Goal: Communication & Community: Answer question/provide support

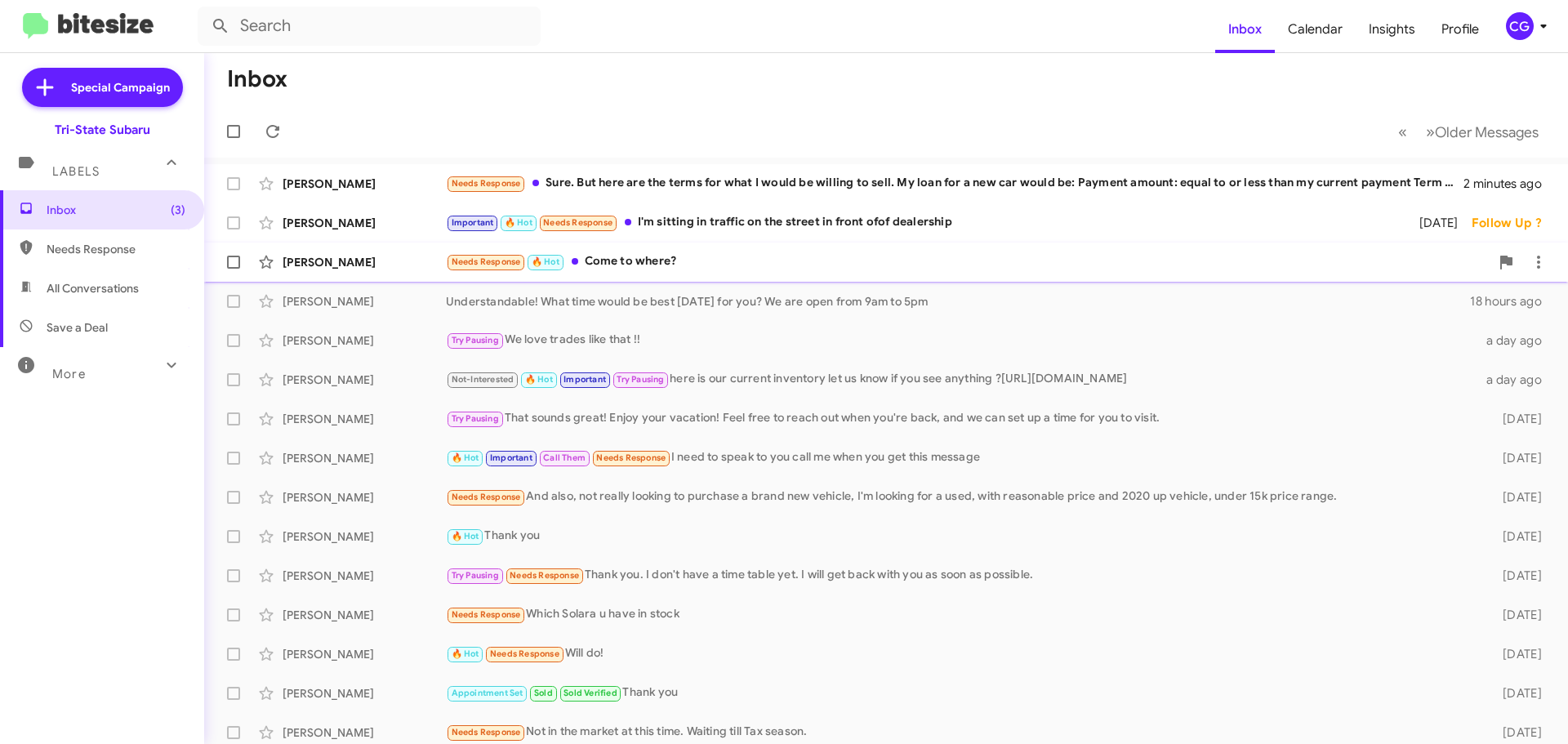
click at [644, 260] on div "Needs Response 🔥 Hot Come to where?" at bounding box center [968, 261] width 1044 height 19
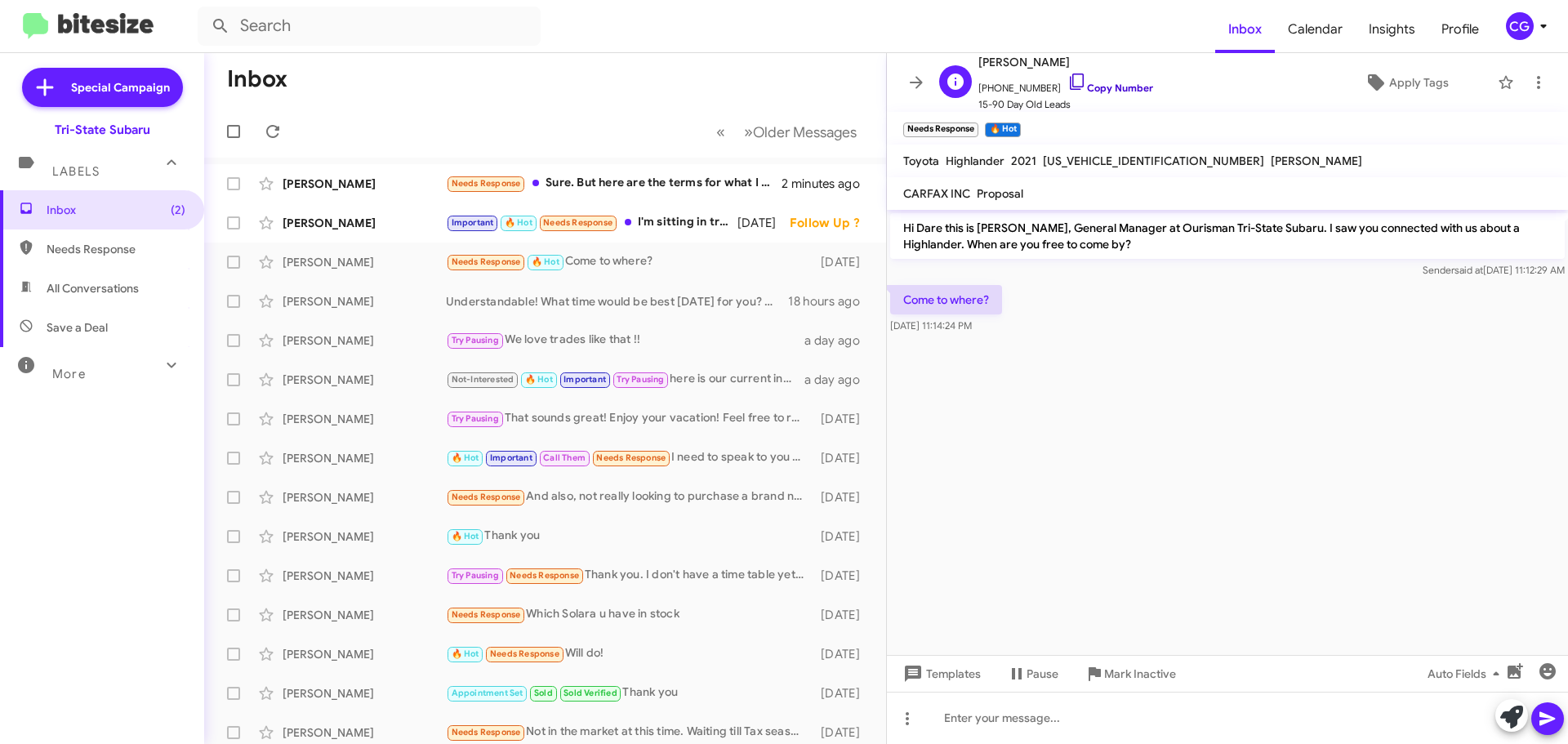
click at [1108, 85] on link "Copy Number" at bounding box center [1110, 87] width 86 height 12
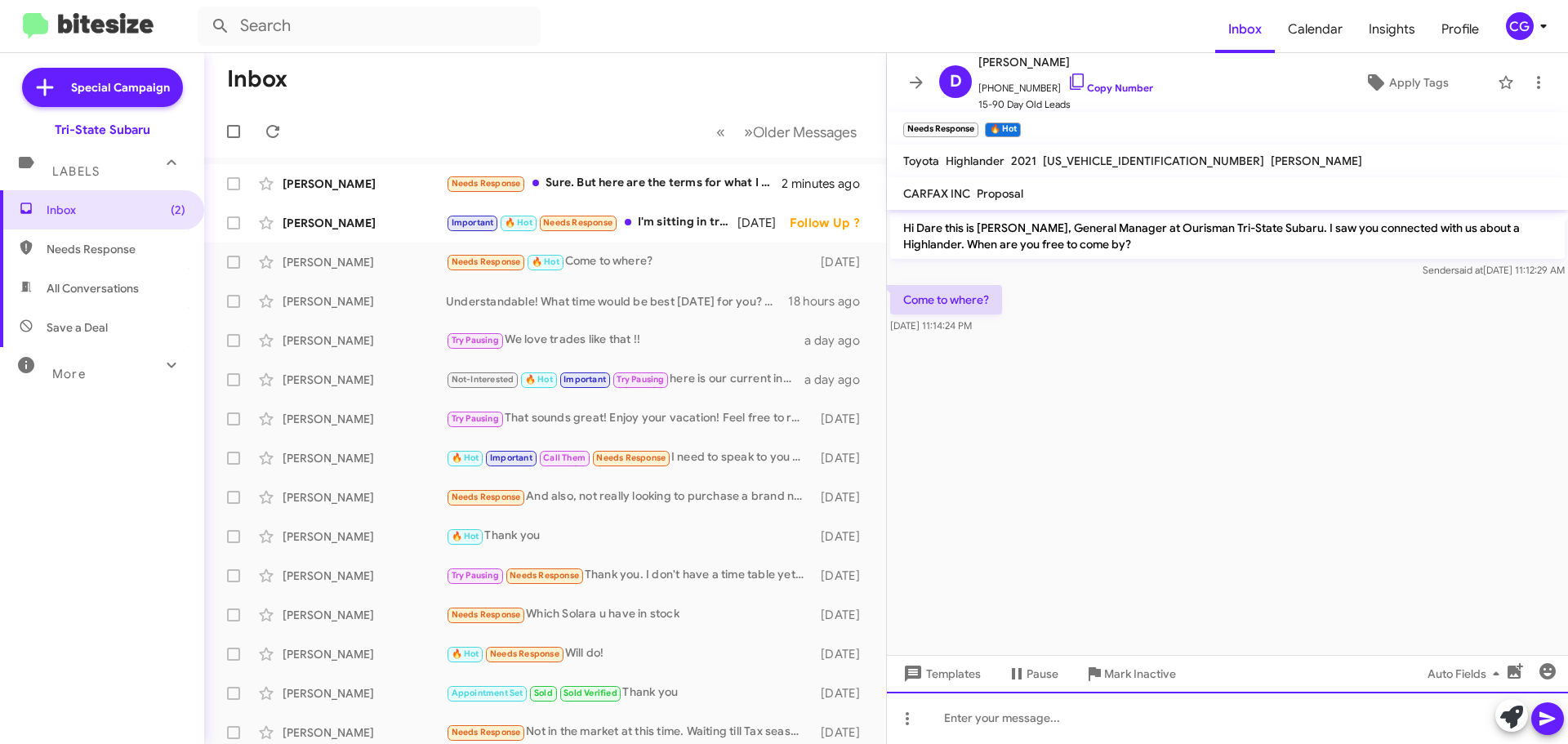
click at [974, 709] on div at bounding box center [1227, 718] width 681 height 53
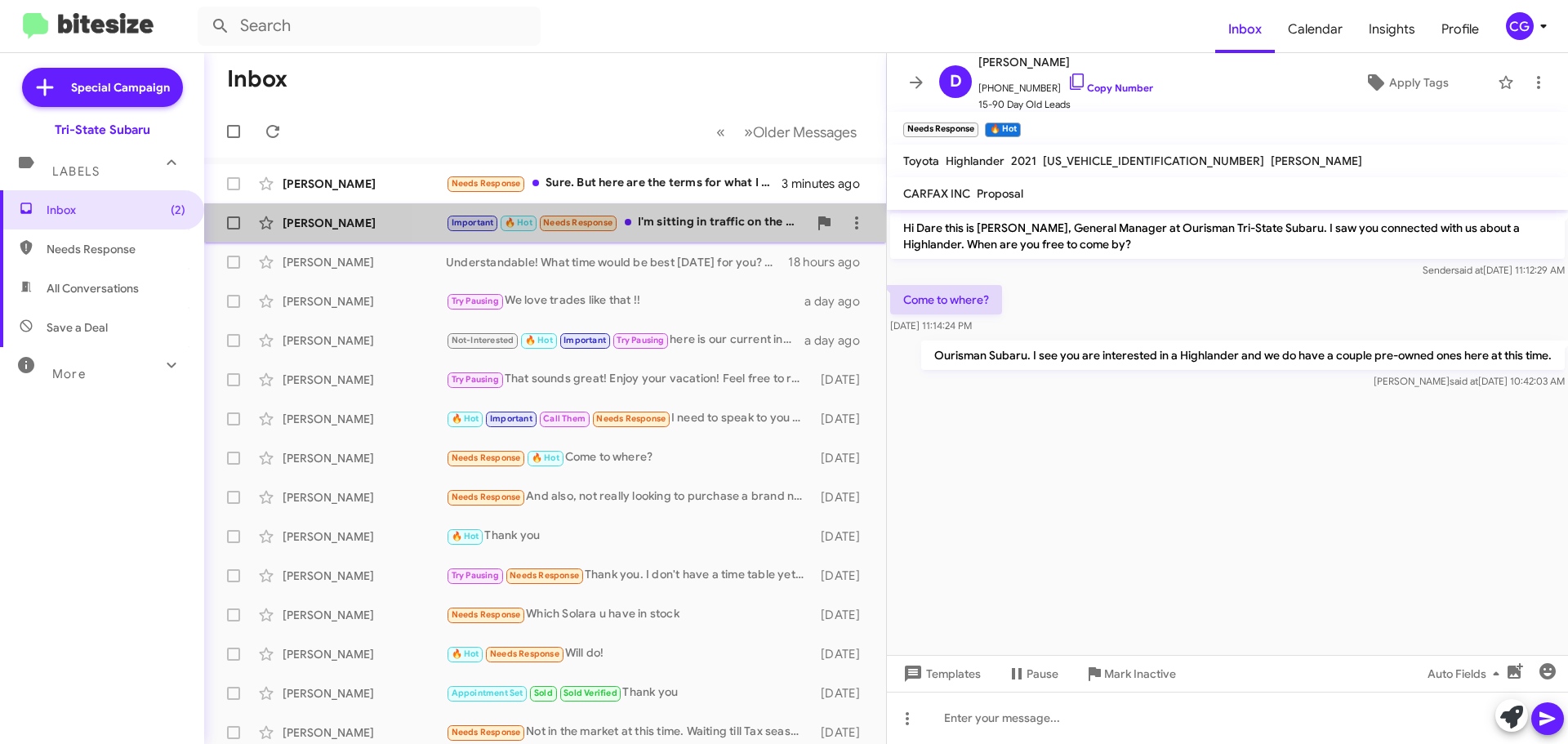
click at [692, 228] on div "Important 🔥 Hot Needs Response I'm sitting in traffic on the street in front of…" at bounding box center [627, 222] width 361 height 19
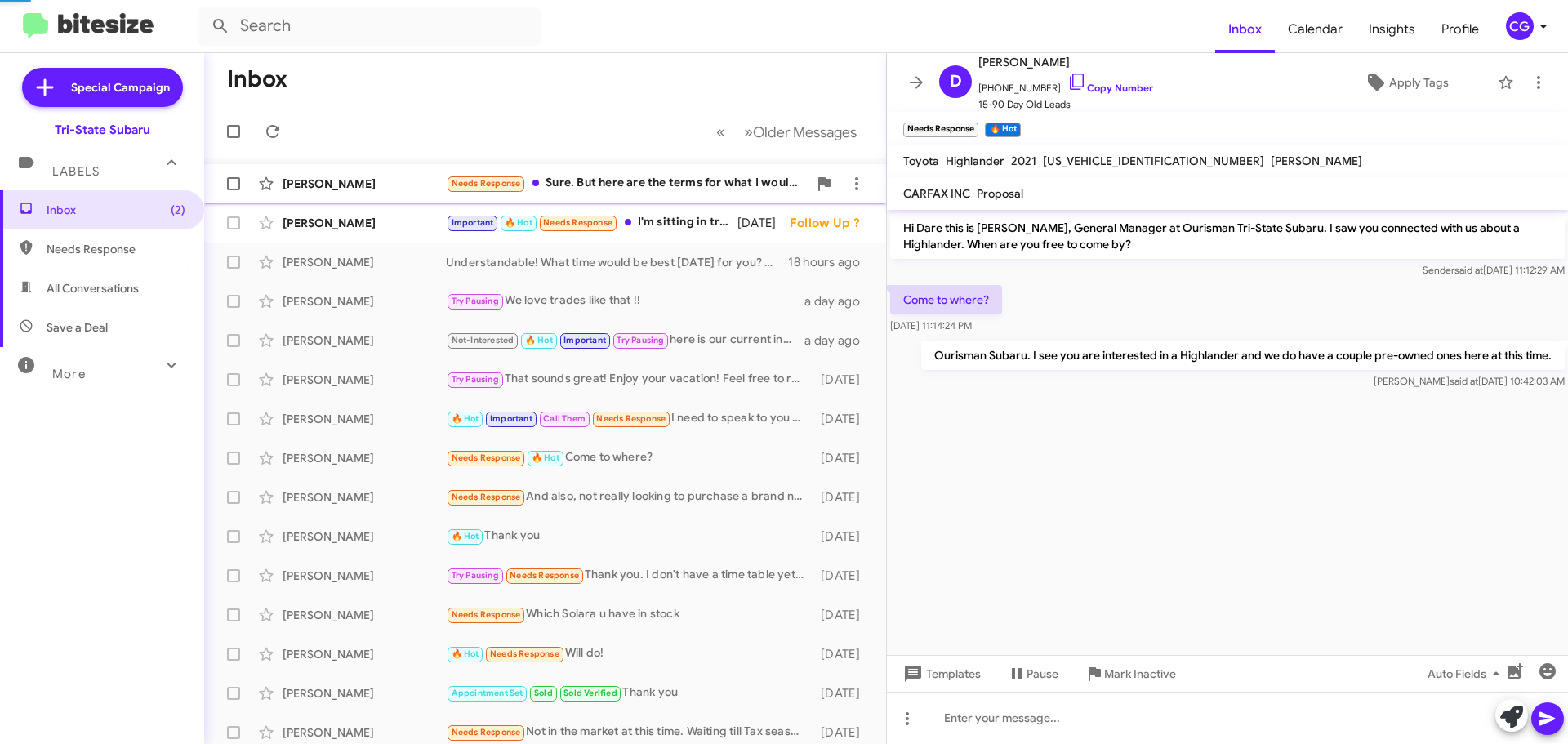
scroll to position [613, 0]
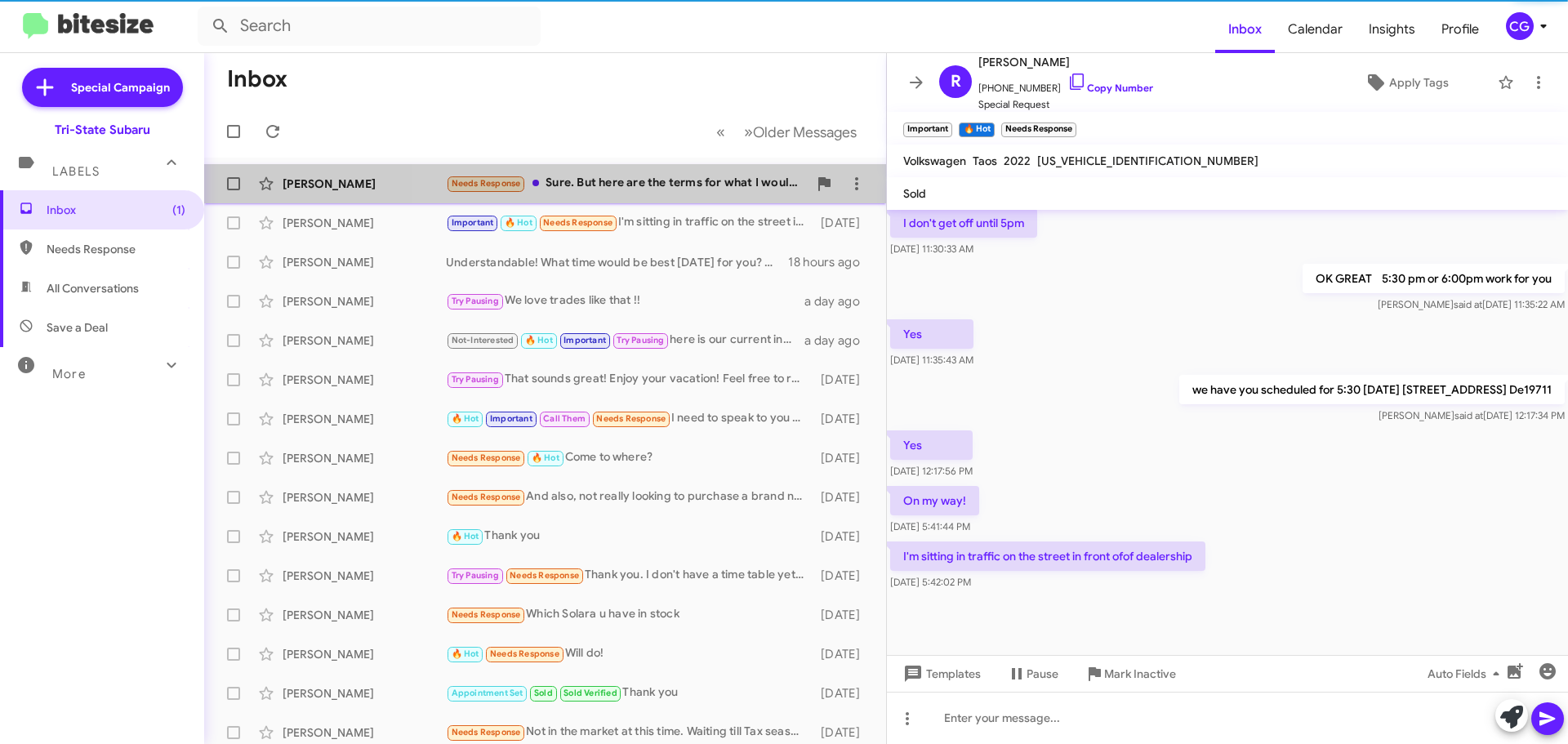
click at [644, 186] on div "Needs Response Sure. But here are the terms for what I would be willing to sell…" at bounding box center [627, 183] width 361 height 19
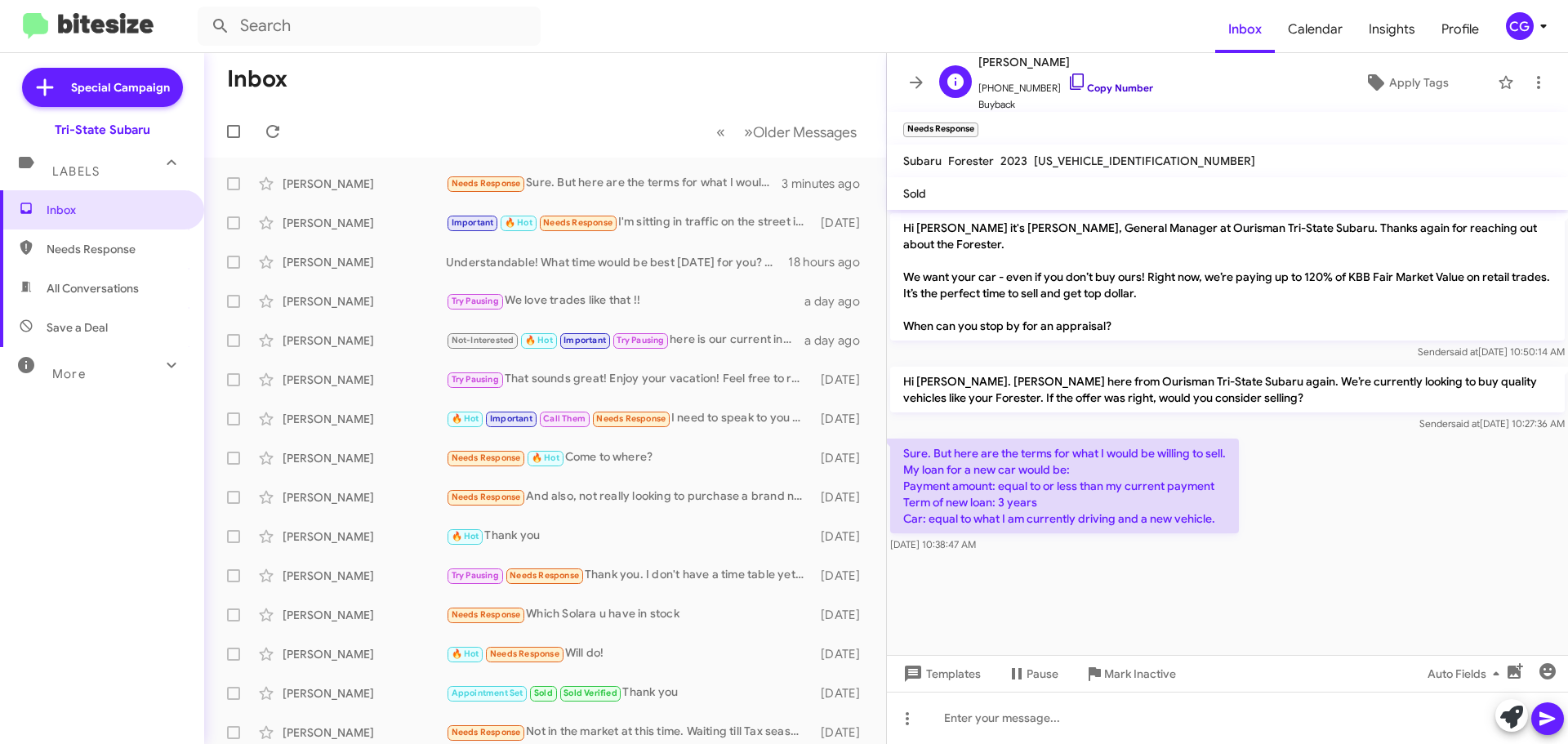
click at [1118, 92] on link "Copy Number" at bounding box center [1110, 87] width 86 height 12
click at [1103, 88] on link "Copy Number" at bounding box center [1110, 87] width 86 height 12
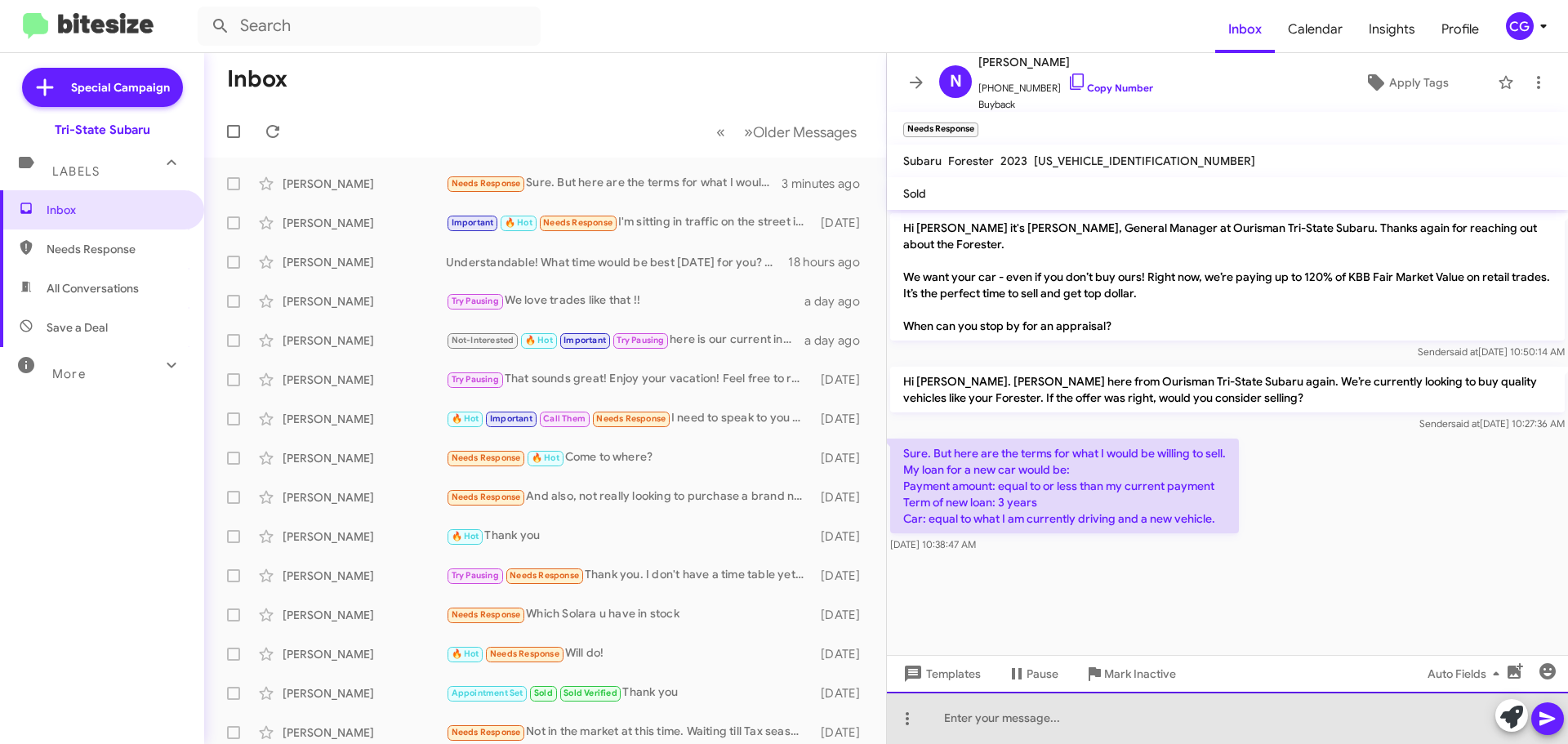
click at [999, 719] on div at bounding box center [1227, 718] width 681 height 53
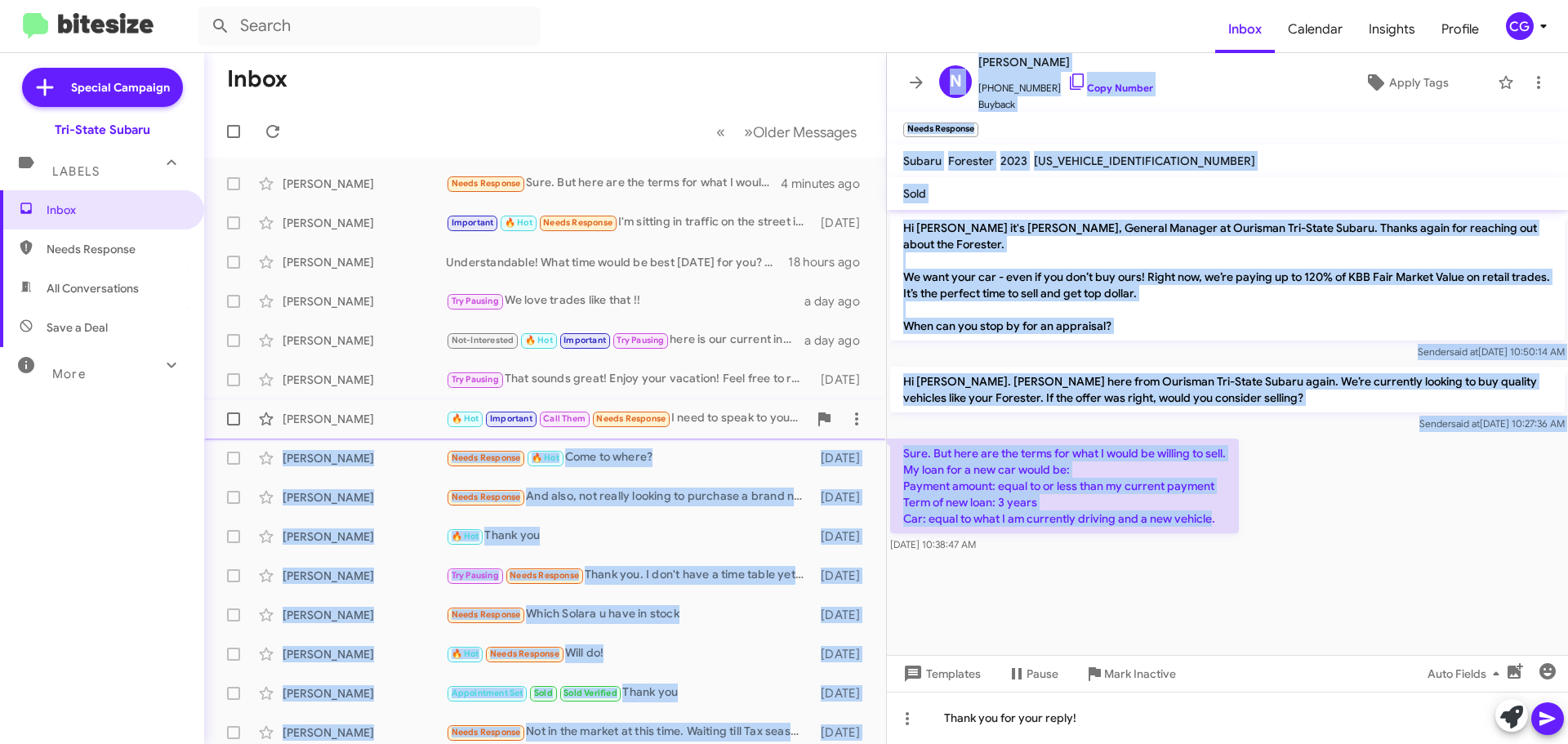
drag, startPoint x: 1211, startPoint y: 497, endPoint x: 871, endPoint y: 428, distance: 346.9
click at [871, 428] on div "Inbox « Previous » Next Older Messages [PERSON_NAME] Needs Response Sure. But h…" at bounding box center [887, 399] width 1364 height 691
click at [996, 456] on p "Sure. But here are the terms for what I would be willing to sell. My loan for a…" at bounding box center [1064, 486] width 349 height 95
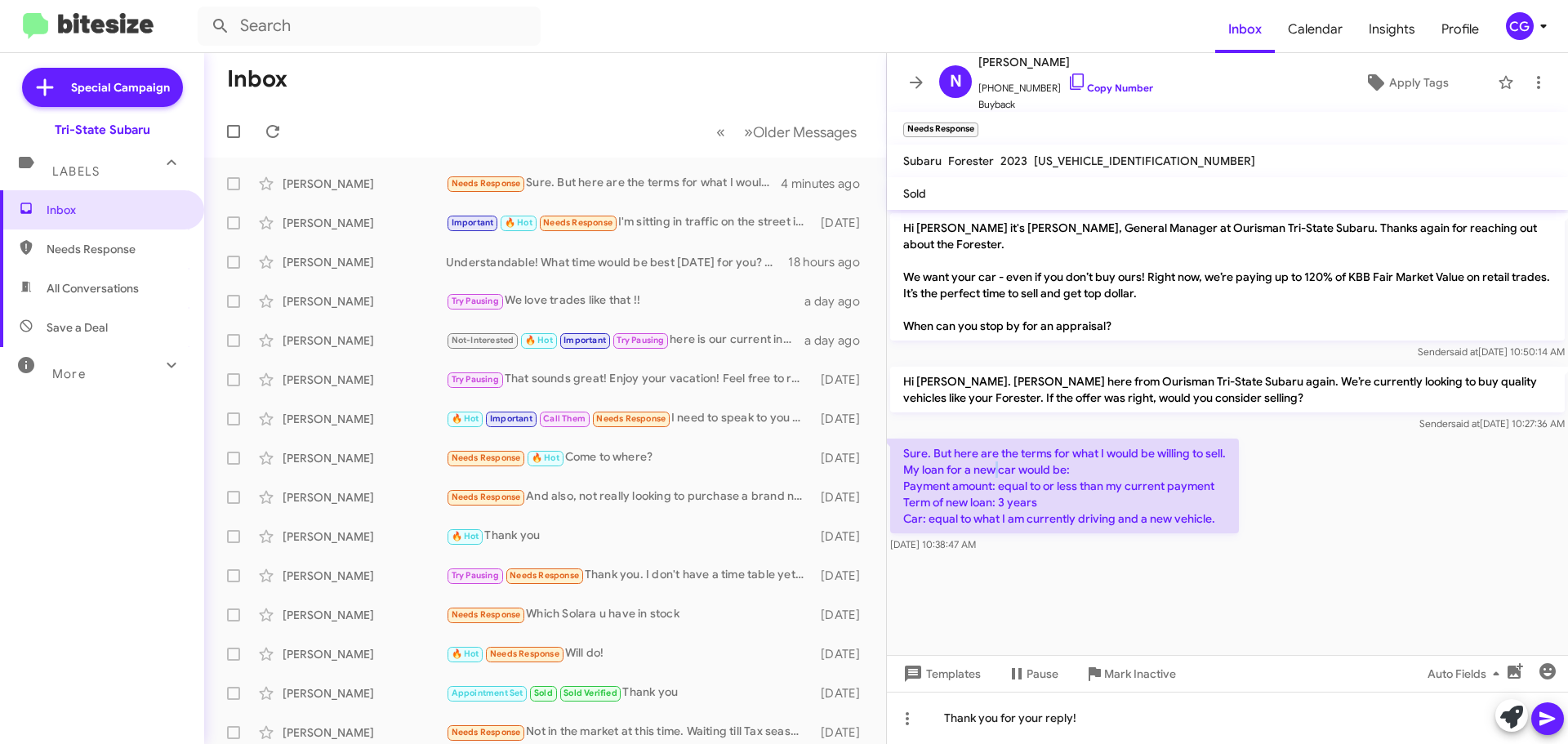
click at [996, 456] on p "Sure. But here are the terms for what I would be willing to sell. My loan for a…" at bounding box center [1064, 486] width 349 height 95
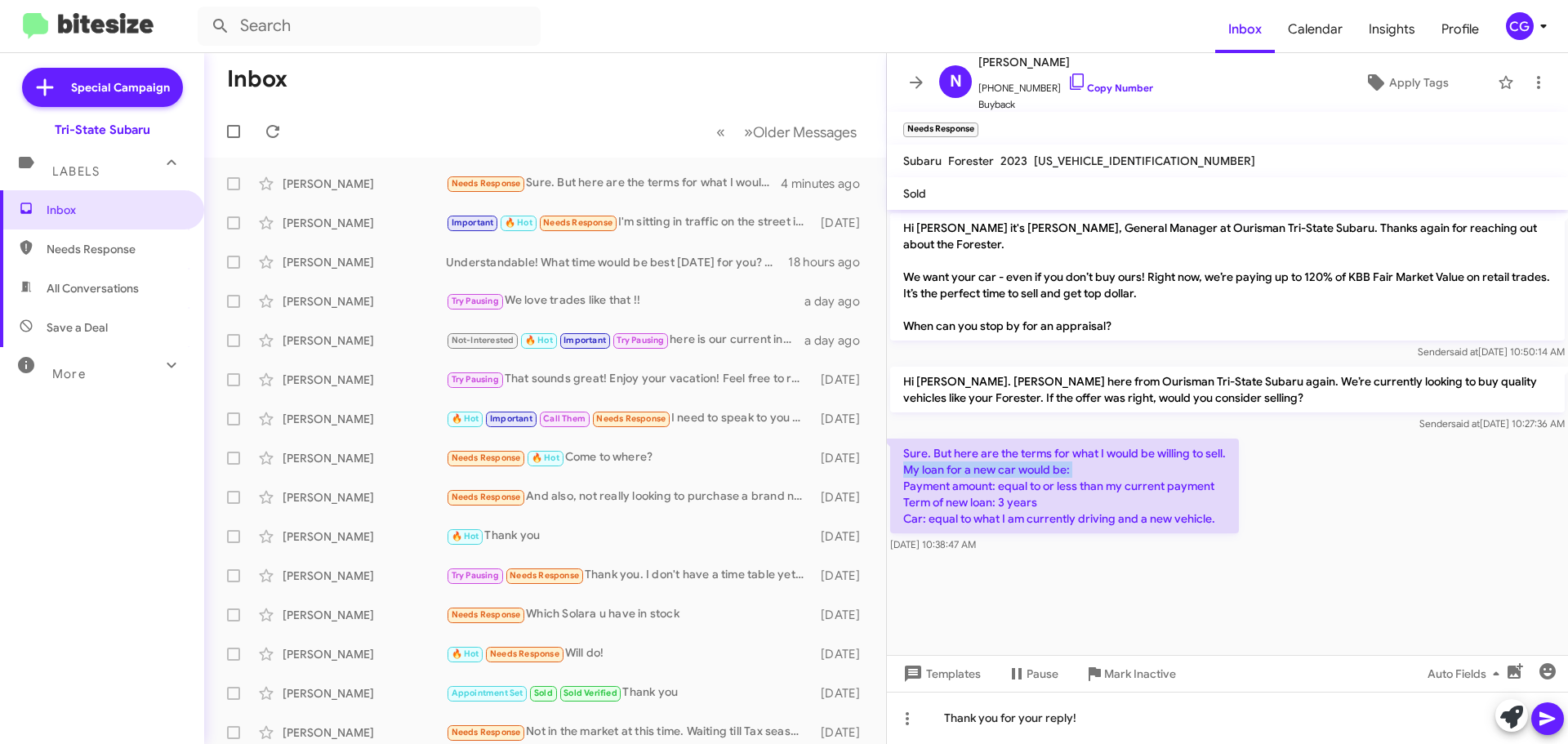
drag, startPoint x: 996, startPoint y: 456, endPoint x: 998, endPoint y: 467, distance: 11.2
click at [997, 459] on p "Sure. But here are the terms for what I would be willing to sell. My loan for a…" at bounding box center [1064, 486] width 349 height 95
click at [998, 468] on p "Sure. But here are the terms for what I would be willing to sell. My loan for a…" at bounding box center [1064, 486] width 349 height 95
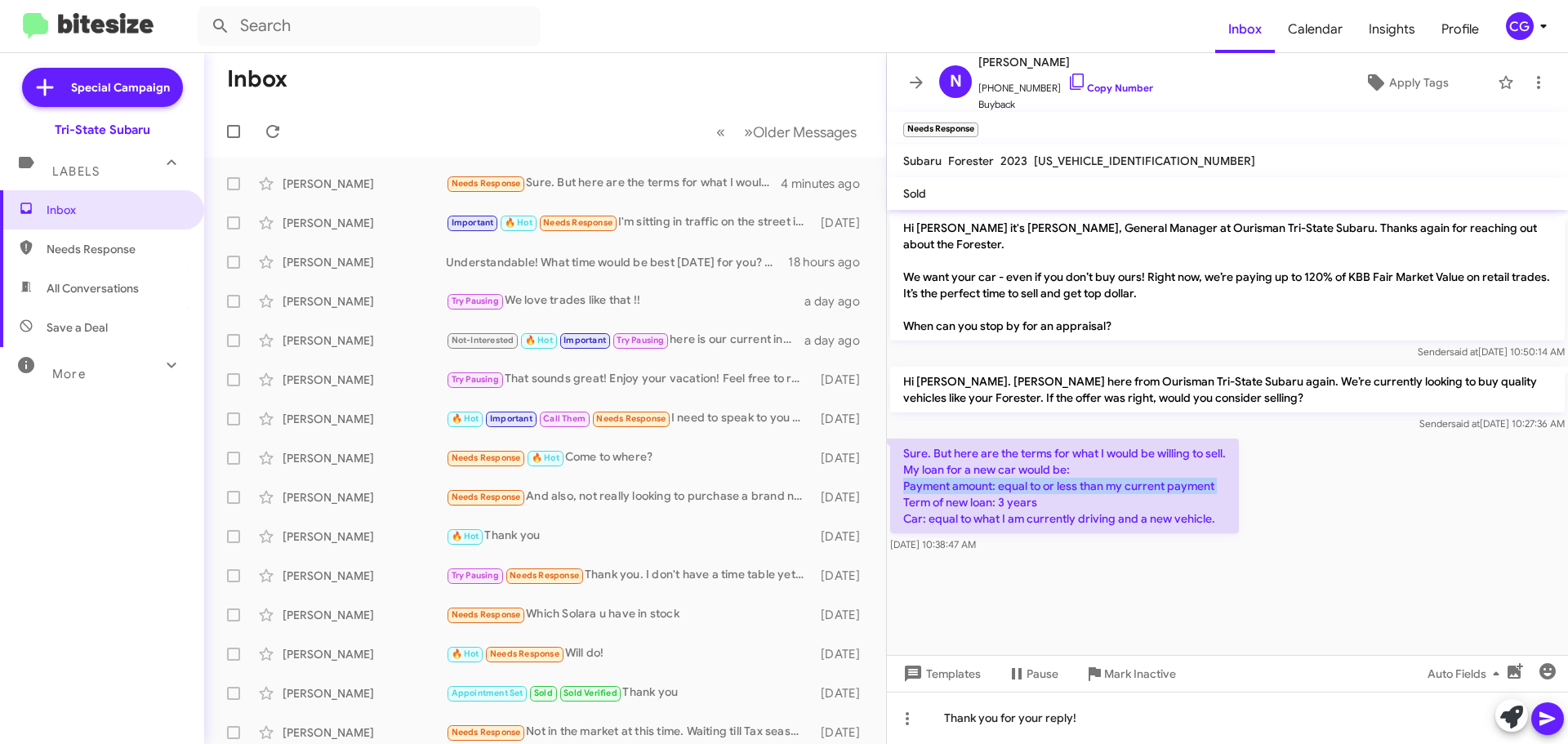
click at [998, 468] on p "Sure. But here are the terms for what I would be willing to sell. My loan for a…" at bounding box center [1064, 486] width 349 height 95
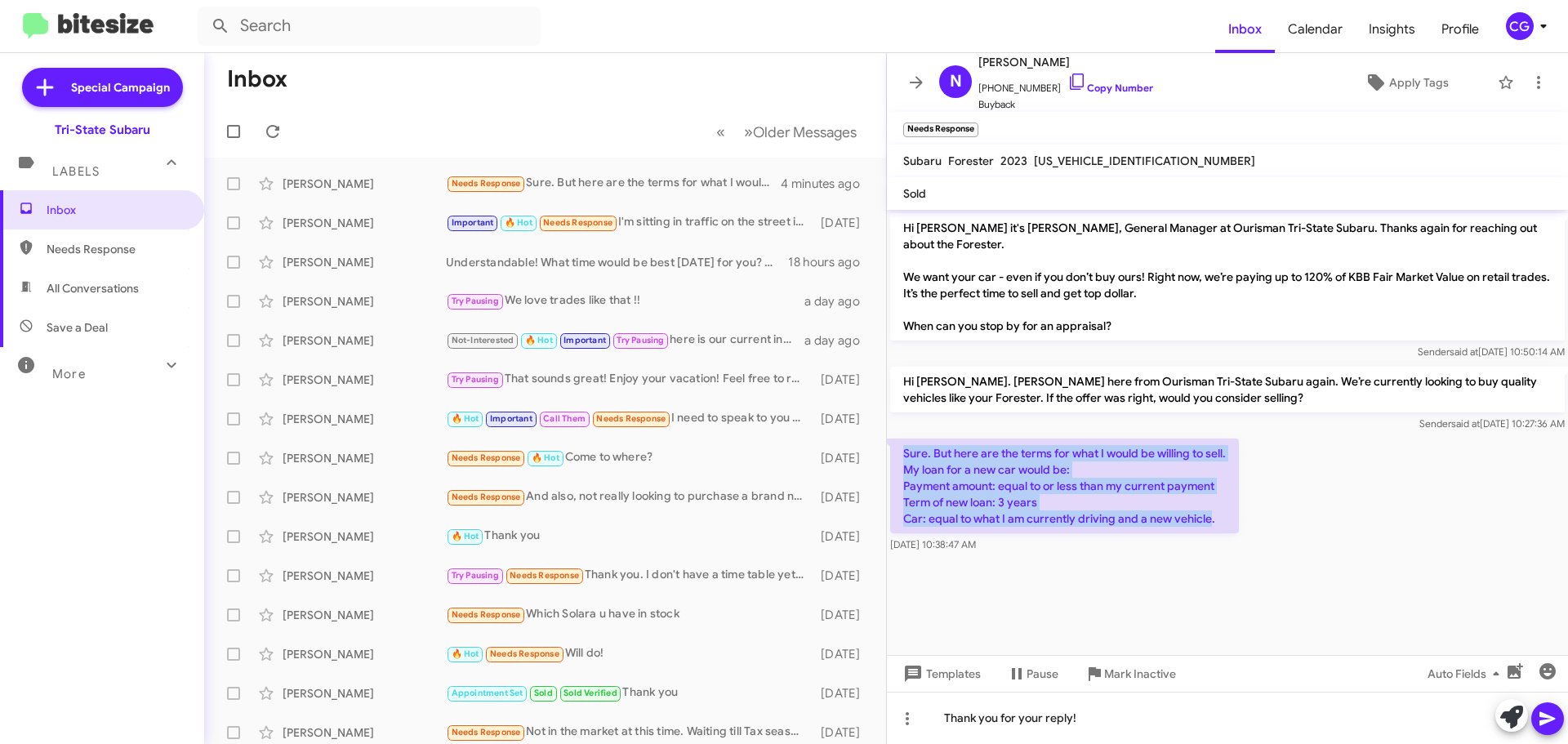
drag, startPoint x: 1212, startPoint y: 505, endPoint x: 904, endPoint y: 433, distance: 316.3
click at [904, 439] on p "Sure. But here are the terms for what I would be willing to sell. My loan for a…" at bounding box center [1064, 486] width 349 height 95
copy p "Sure. But here are the terms for what I would be willing to sell. My loan for a…"
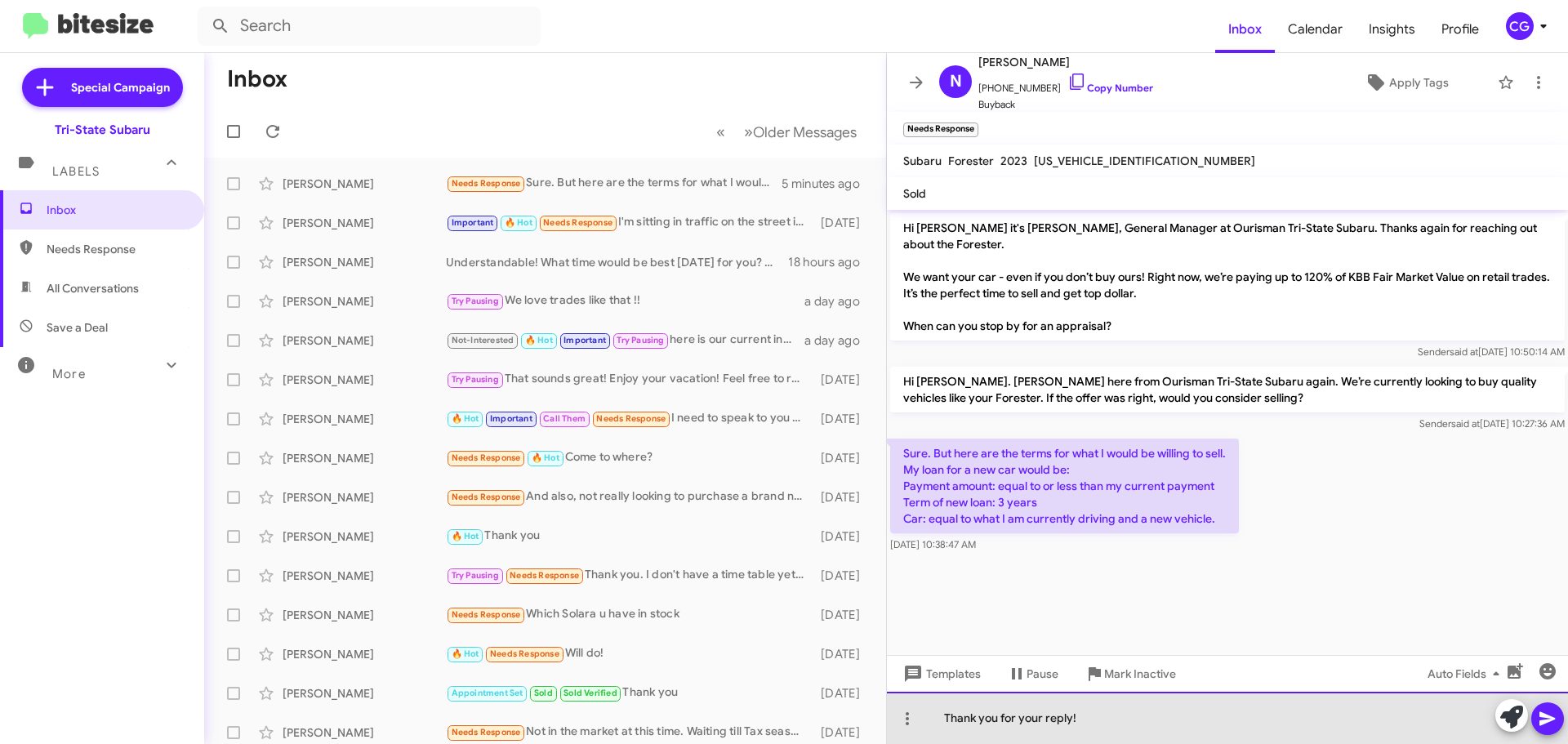
click at [1033, 713] on div "Thank you for your reply!" at bounding box center [1227, 718] width 681 height 53
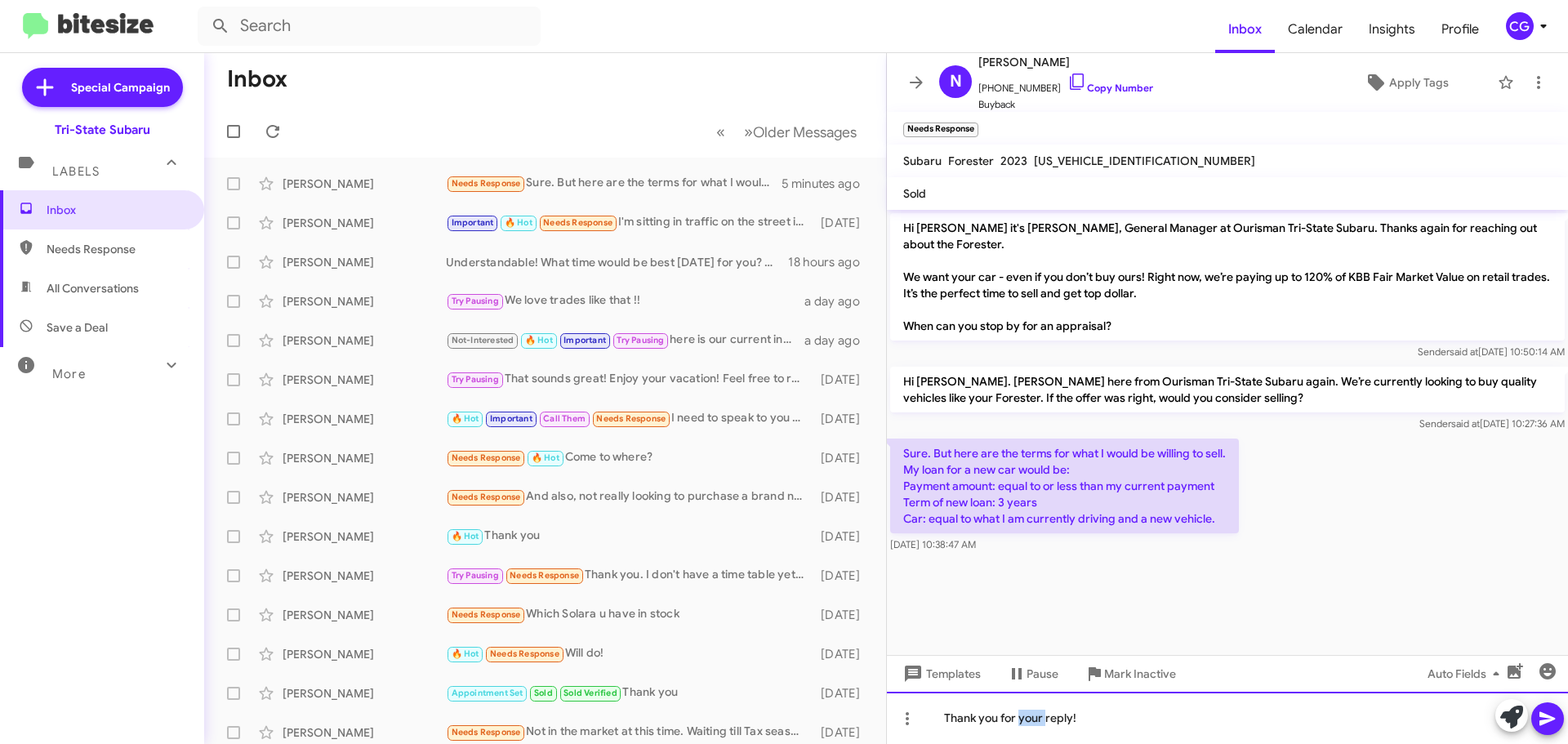
click at [1033, 713] on div "Thank you for your reply!" at bounding box center [1227, 718] width 681 height 53
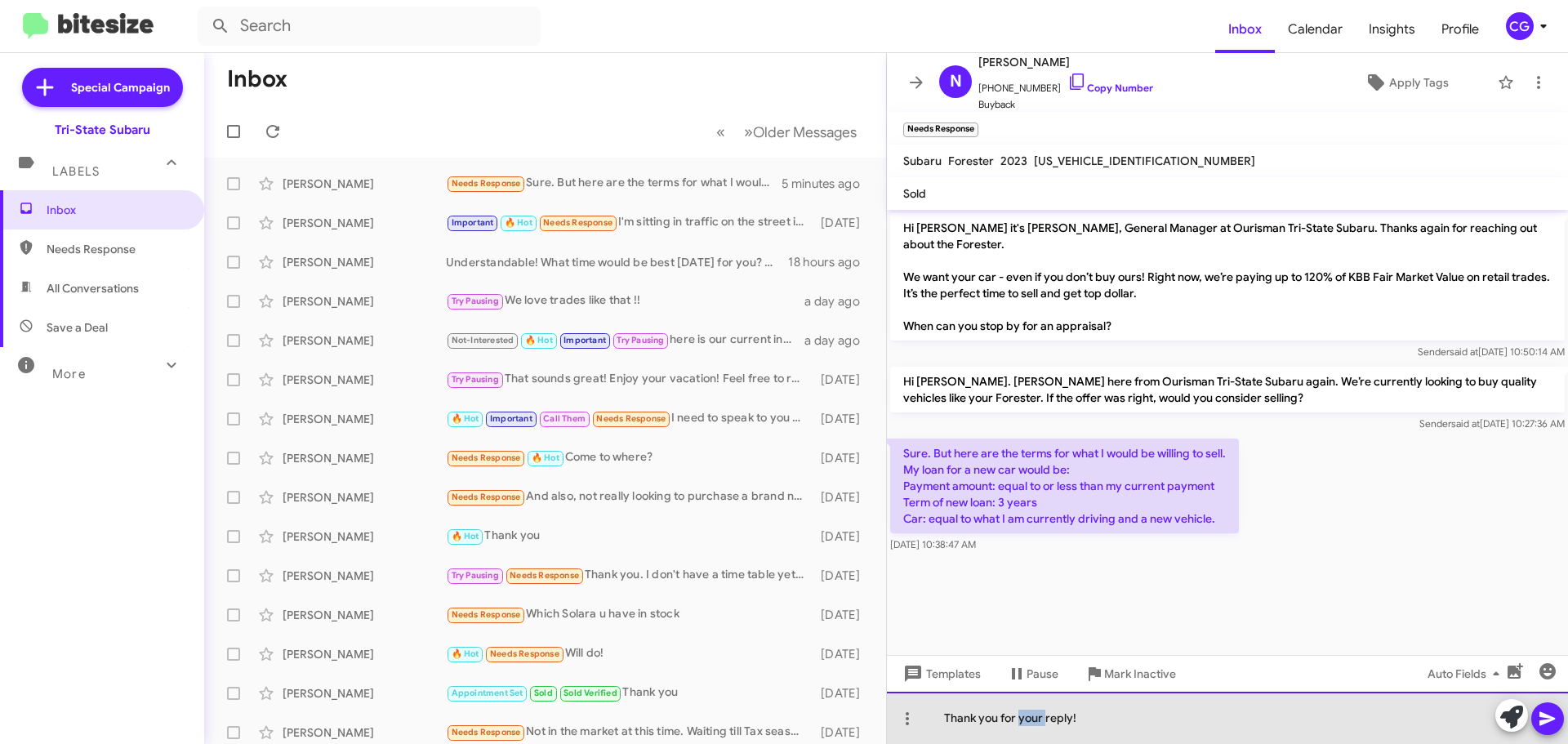
click at [1033, 713] on div "Thank you for your reply!" at bounding box center [1227, 718] width 681 height 53
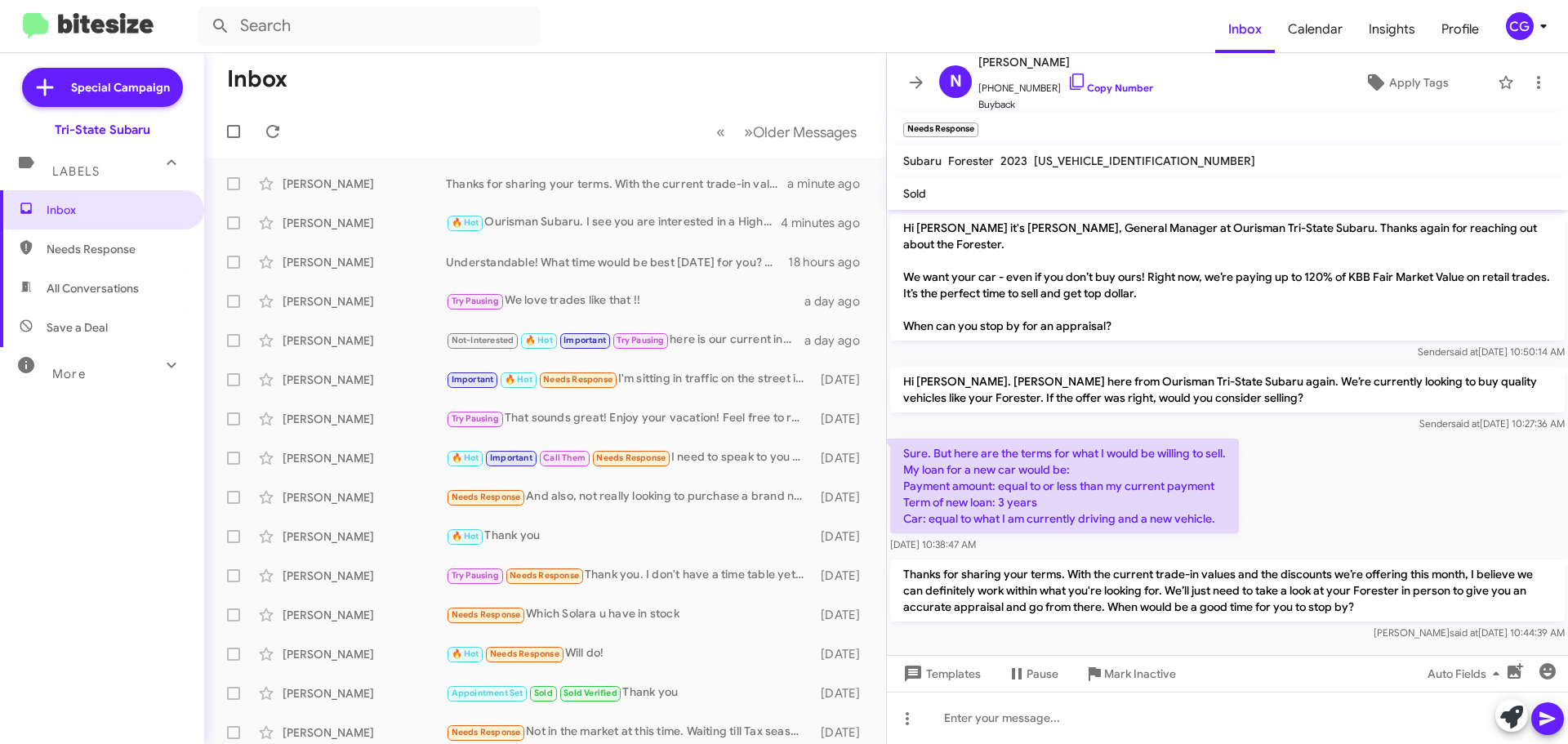
drag, startPoint x: 1386, startPoint y: 592, endPoint x: 1404, endPoint y: 591, distance: 18.0
click at [1383, 591] on p "Thanks for sharing your terms. With the current trade-in values and the discoun…" at bounding box center [1227, 590] width 675 height 62
drag, startPoint x: 906, startPoint y: 365, endPoint x: 1563, endPoint y: 610, distance: 701.2
click at [1563, 610] on div "Hi [PERSON_NAME] it's [PERSON_NAME], General Manager at Ourisman Tri-State Suba…" at bounding box center [1227, 427] width 681 height 434
copy div "Hi [PERSON_NAME]. [PERSON_NAME] here from Ourisman Tri-State Subaru again. We’r…"
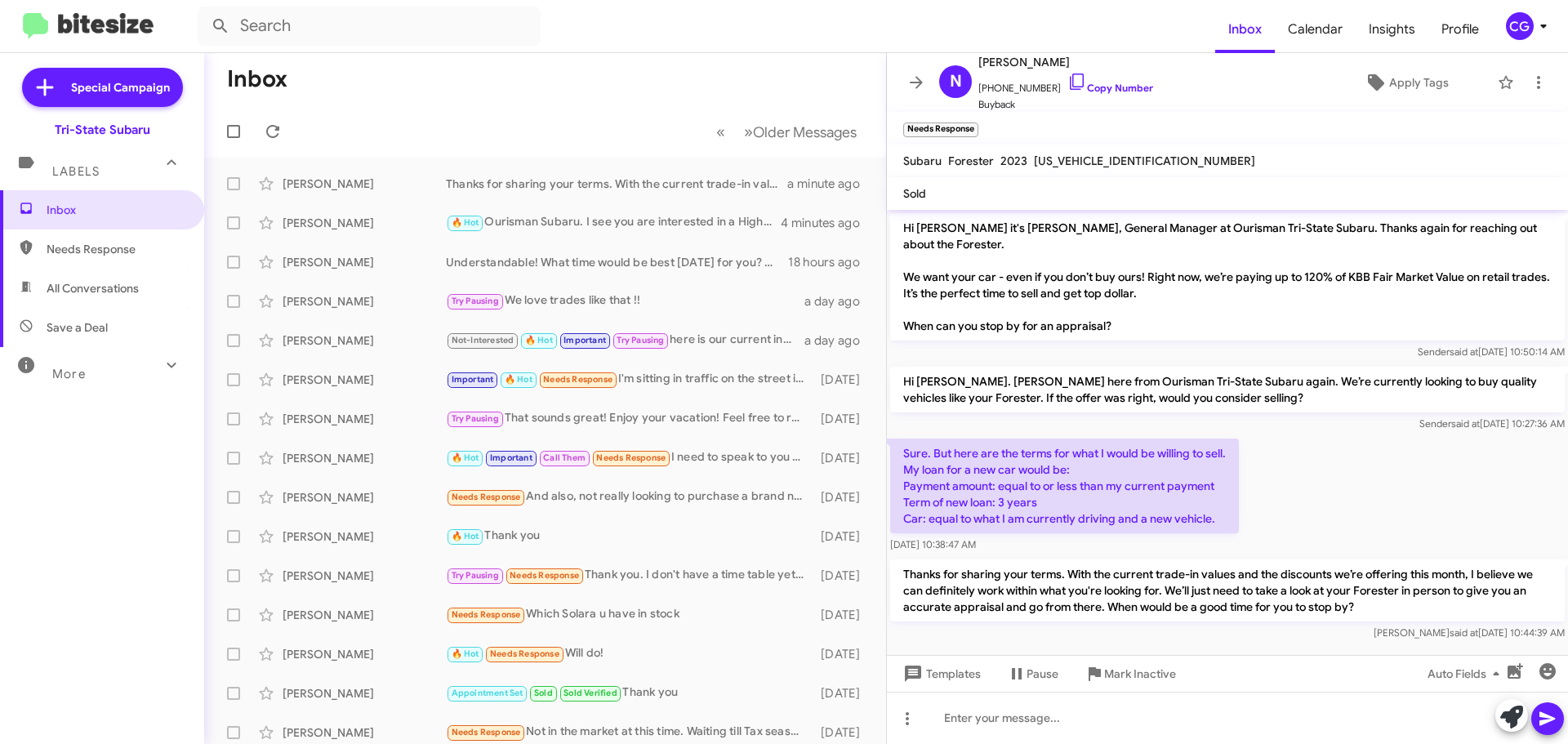
click at [1331, 495] on div "Sure. But here are the terms for what I would be willing to sell. My loan for a…" at bounding box center [1227, 495] width 681 height 120
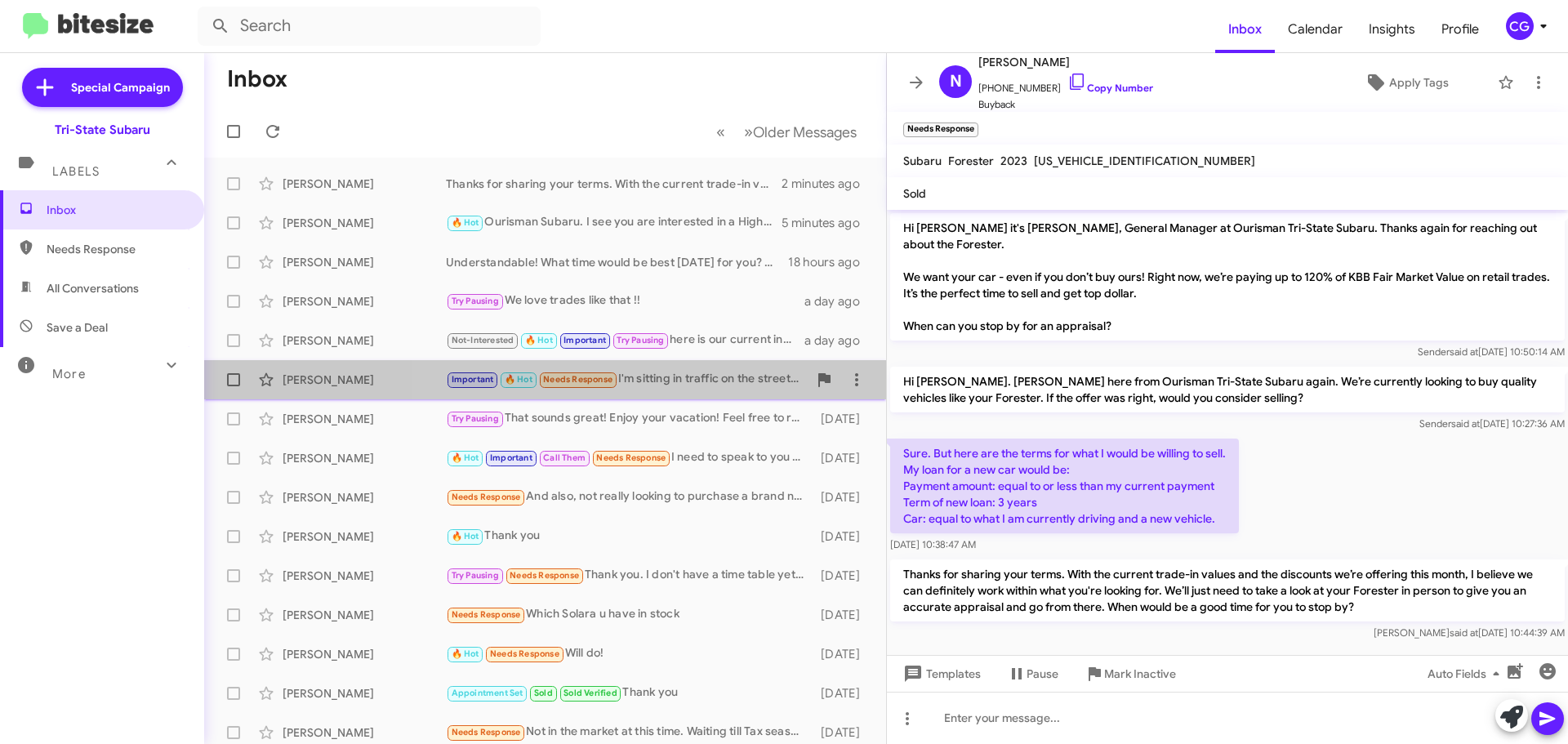
click at [654, 380] on div "Important 🔥 Hot Needs Response I'm sitting in traffic on the street in front of…" at bounding box center [627, 379] width 361 height 19
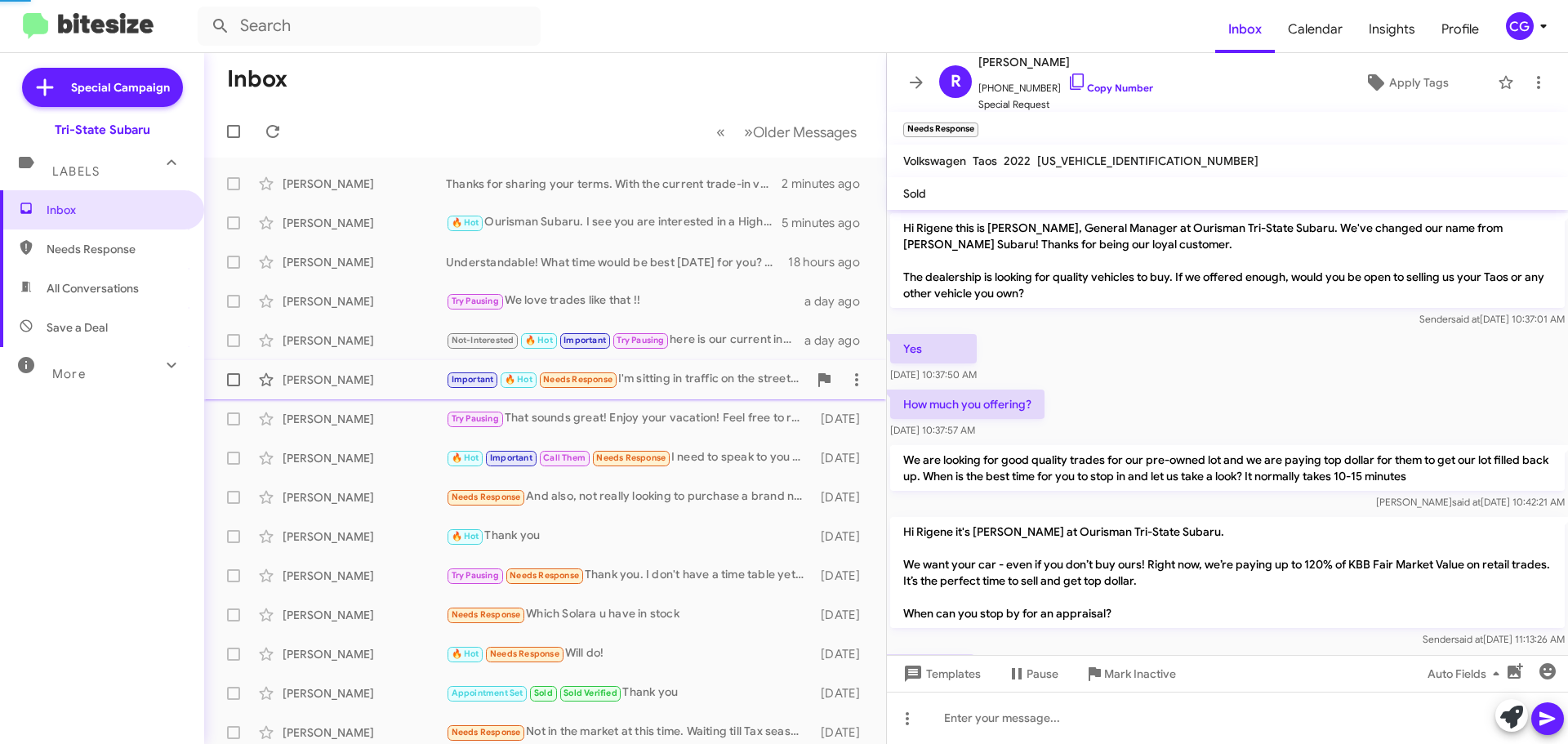
scroll to position [613, 0]
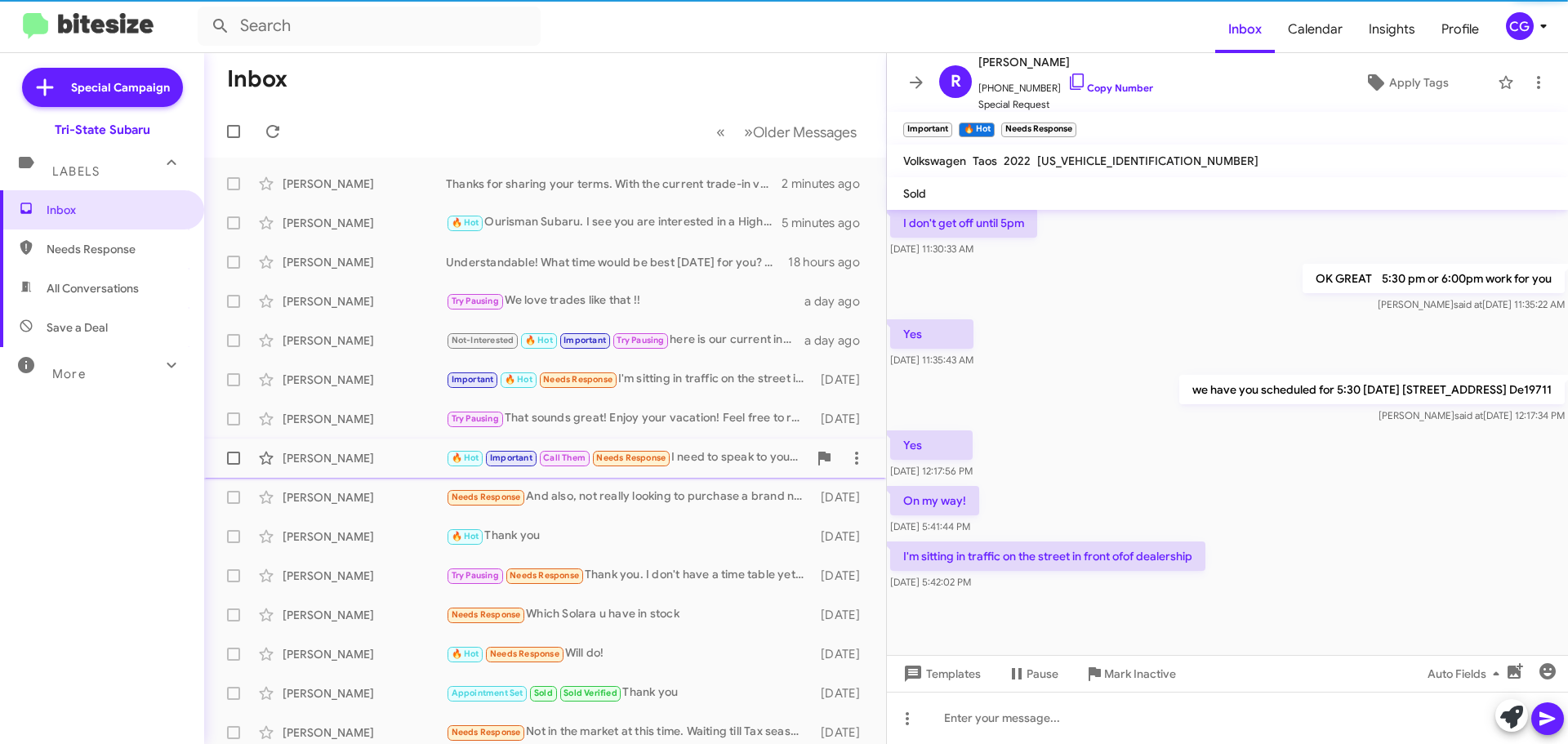
click at [658, 445] on div "[PERSON_NAME] 🔥 Hot Important Call Them Needs Response I need to speak to you c…" at bounding box center [545, 458] width 656 height 33
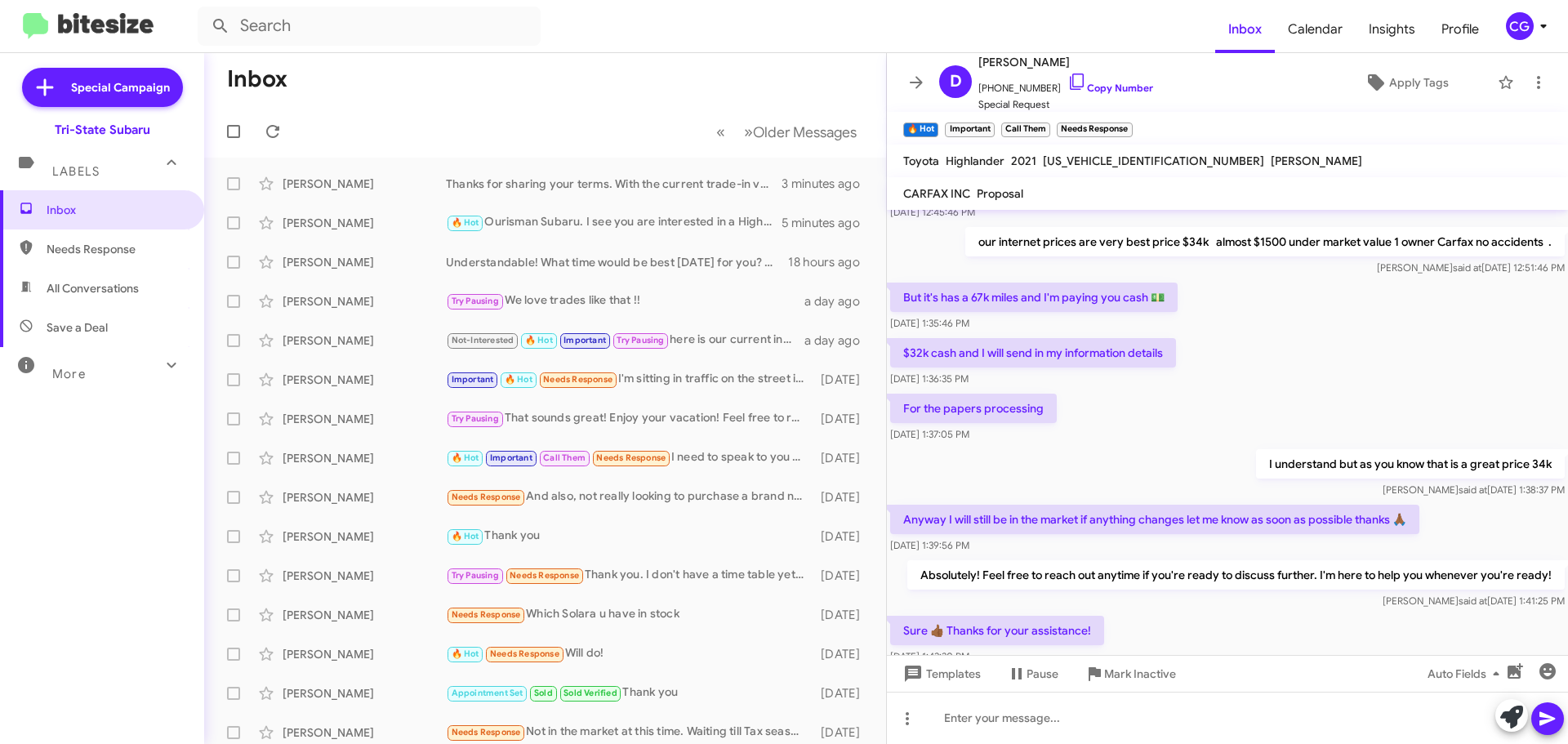
scroll to position [607, 0]
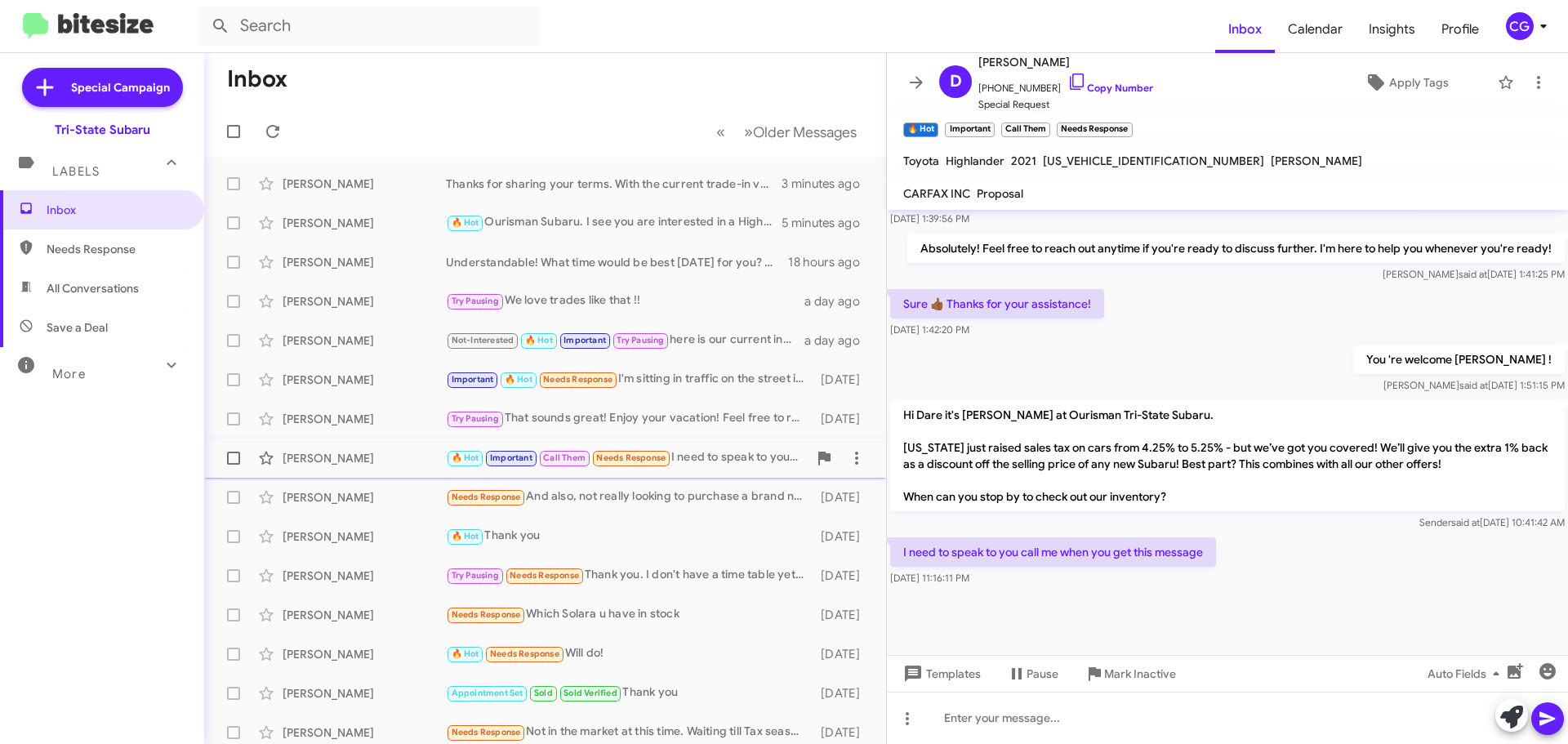
click at [710, 463] on div "🔥 Hot Important Call Them Needs Response I need to speak to you call me when yo…" at bounding box center [627, 457] width 361 height 19
click at [1151, 674] on span "Mark Inactive" at bounding box center [1140, 674] width 72 height 30
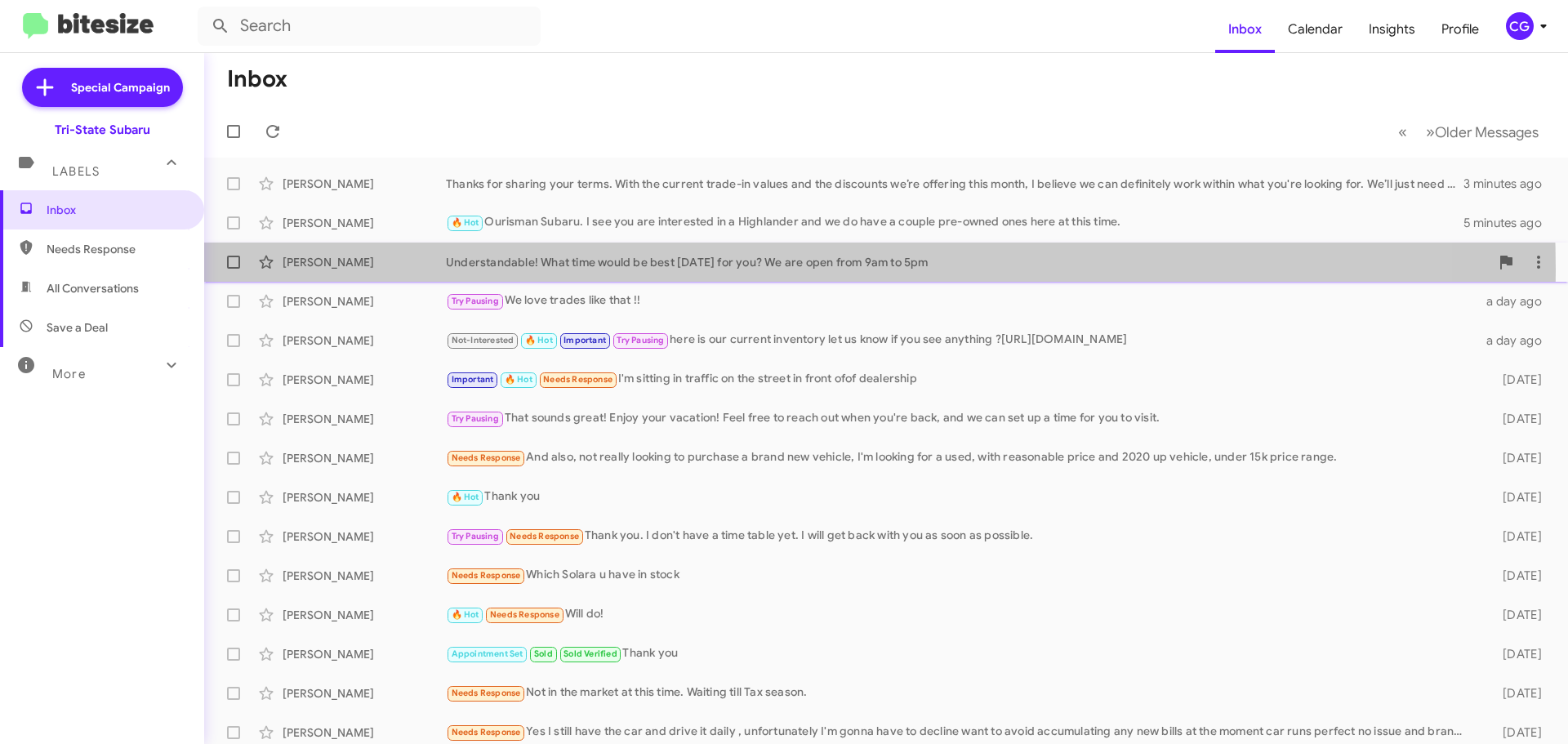
click at [570, 271] on div "[PERSON_NAME] Understandable! What time would be best [DATE] for you? We are op…" at bounding box center [886, 262] width 1338 height 33
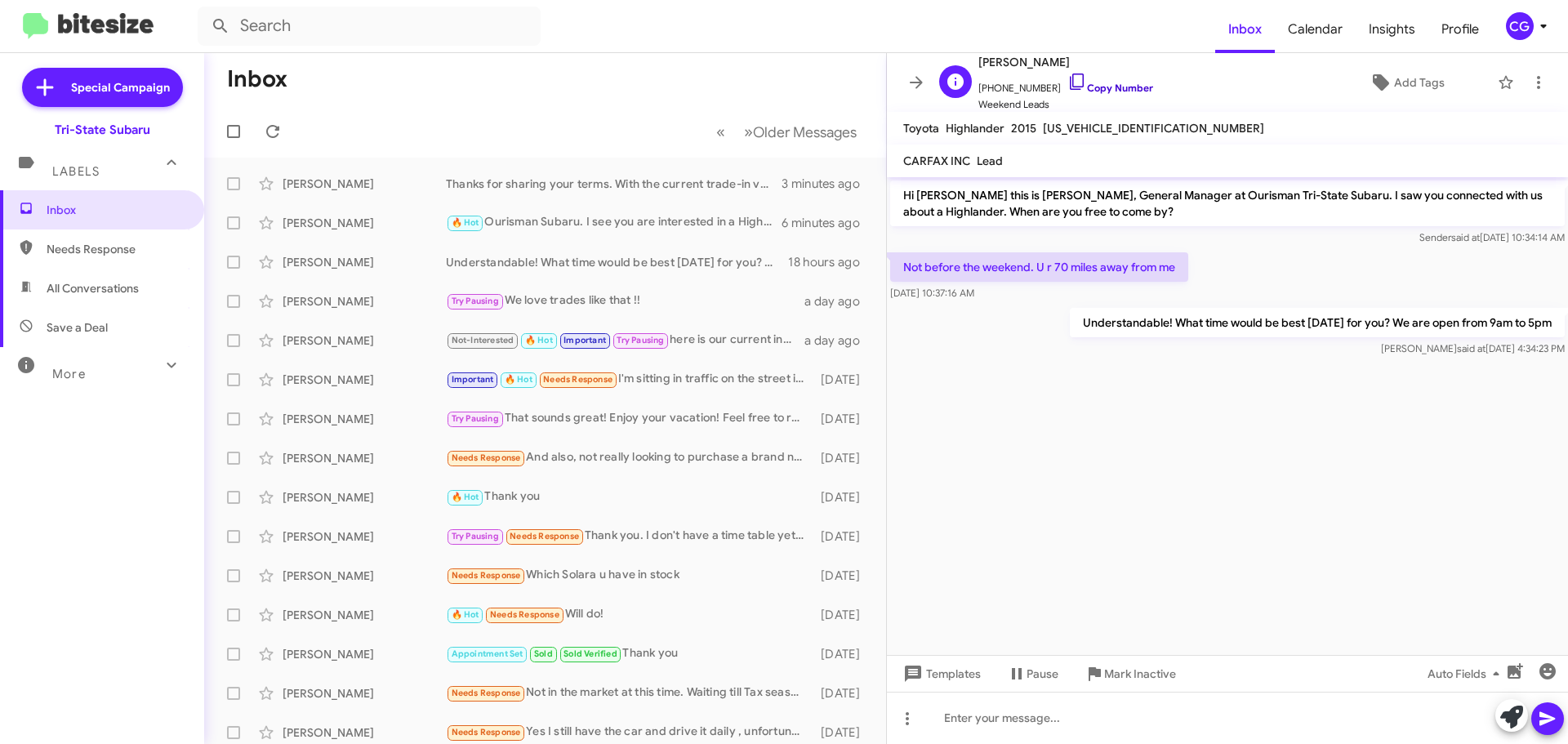
click at [1124, 90] on link "Copy Number" at bounding box center [1110, 87] width 86 height 12
click at [676, 177] on div "Needs Response 🔥 Hot Is [DATE] around 8:30 good for you?" at bounding box center [627, 183] width 361 height 19
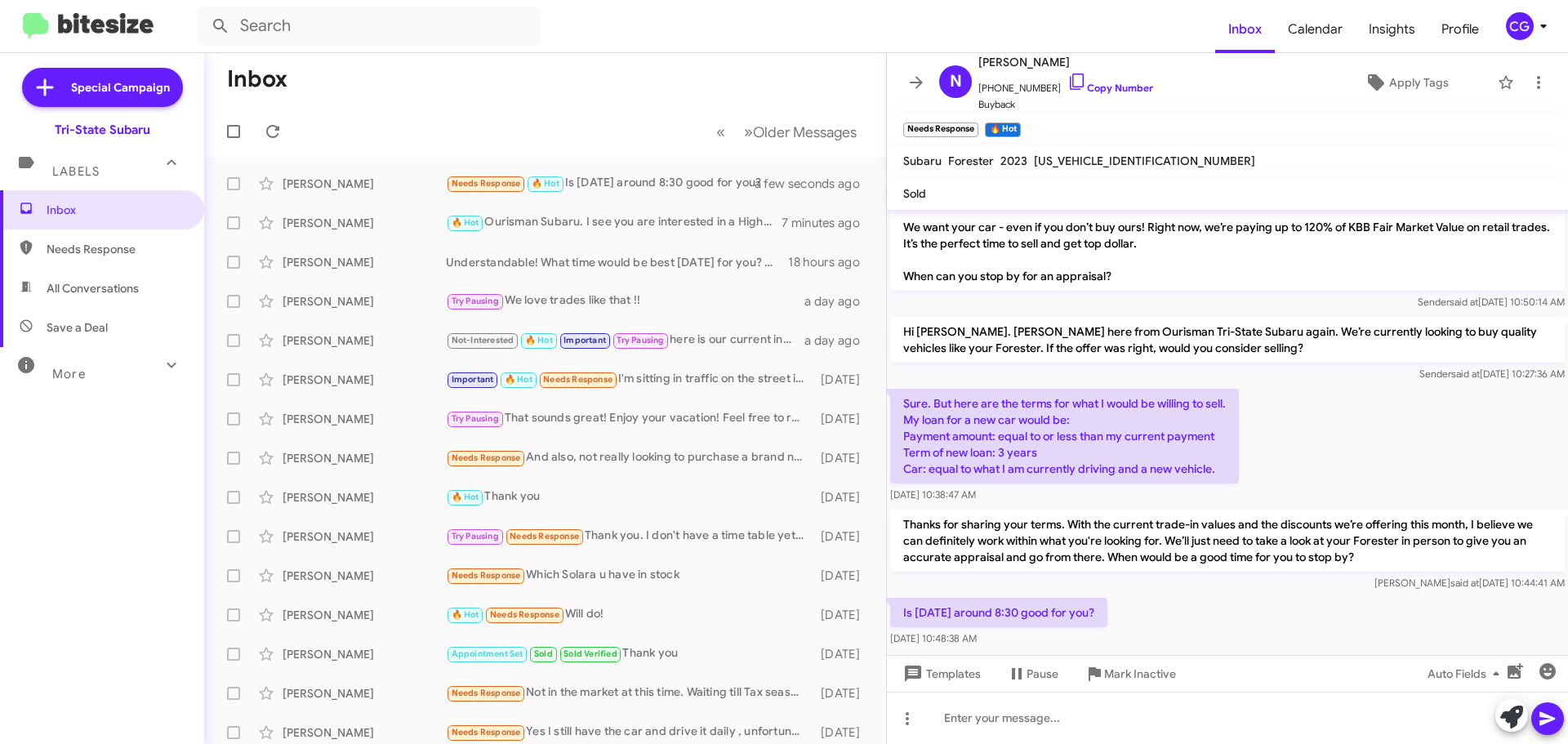
scroll to position [65, 0]
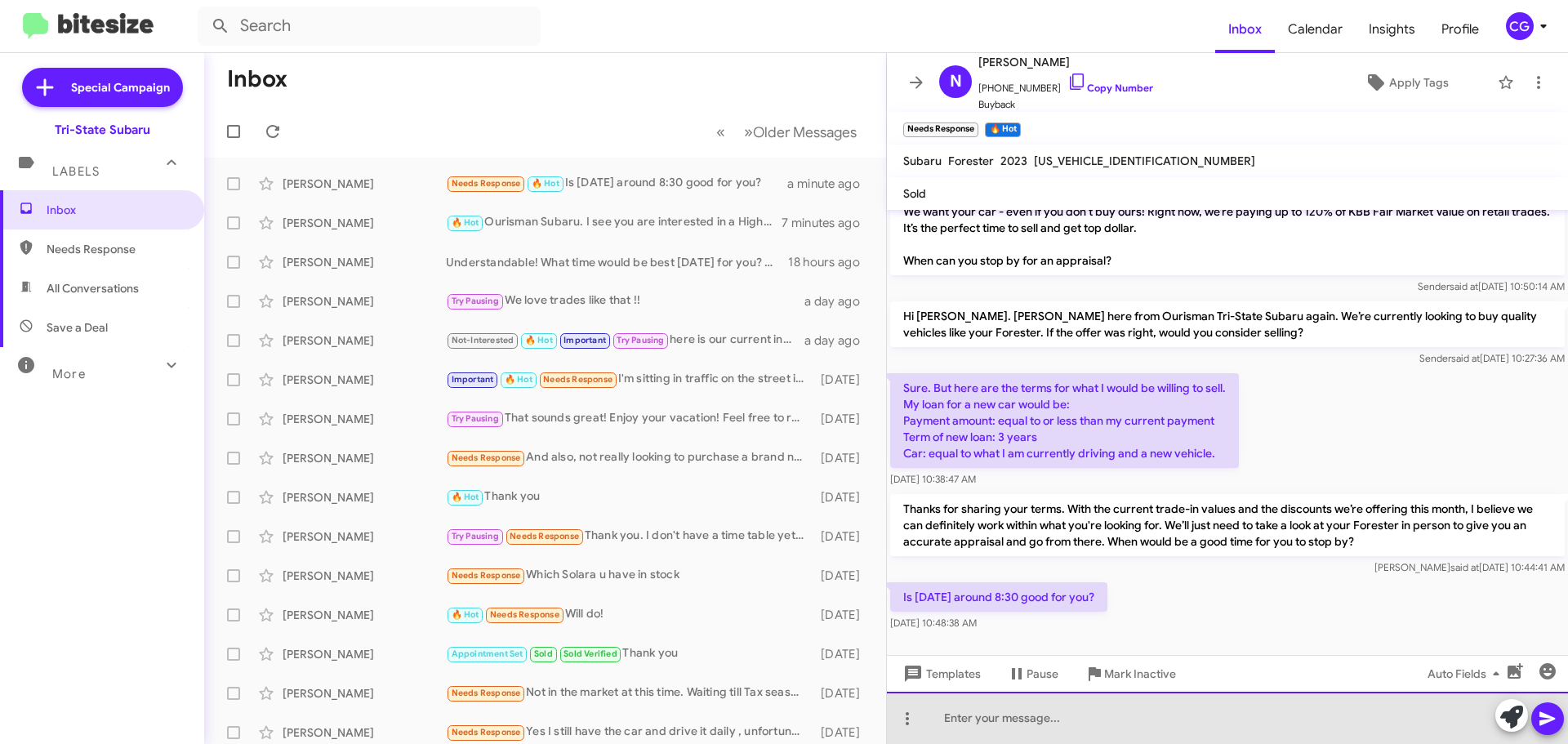
click at [1069, 715] on div at bounding box center [1227, 718] width 681 height 53
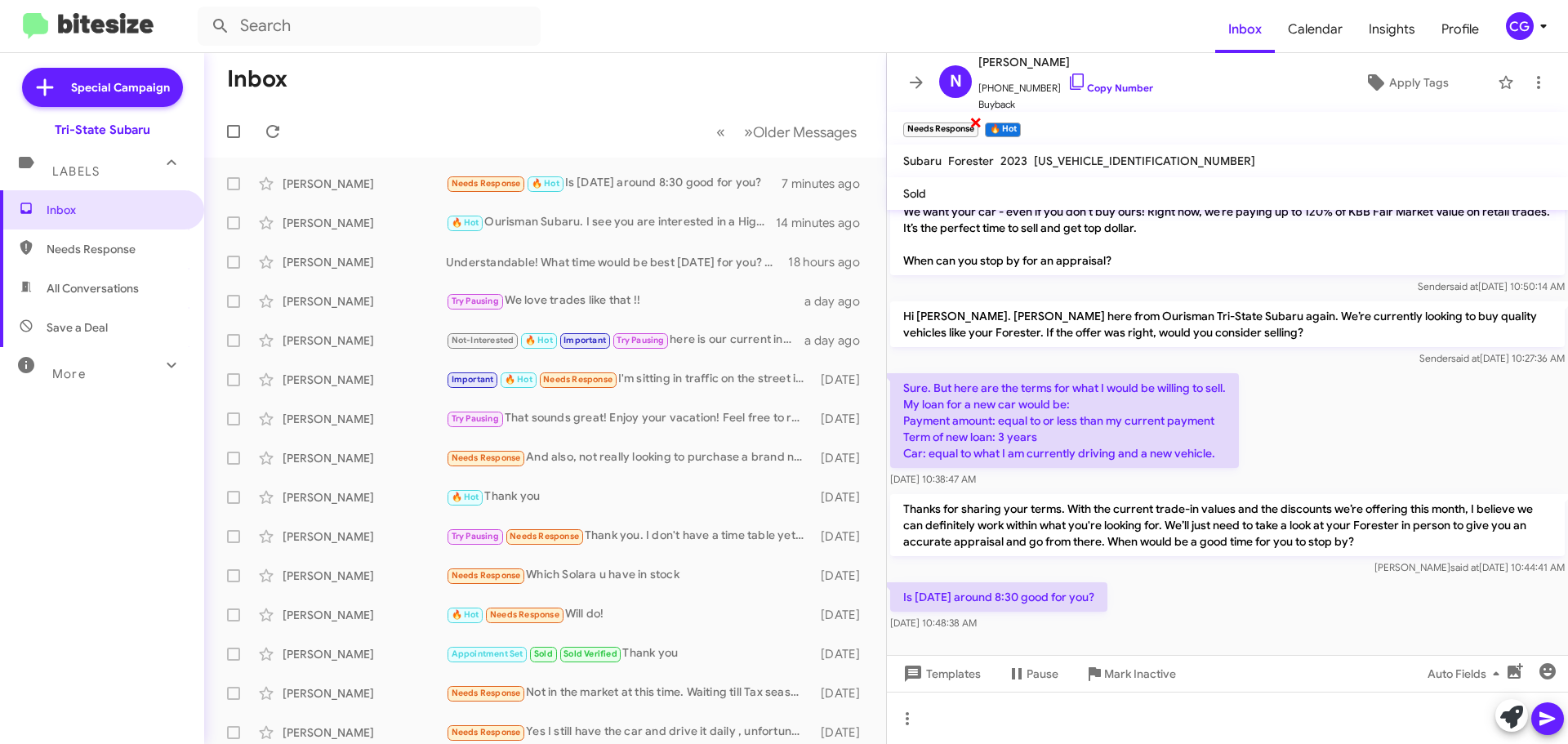
click at [977, 120] on span "×" at bounding box center [976, 121] width 13 height 20
click at [1399, 80] on span "Apply Tags" at bounding box center [1419, 82] width 59 height 30
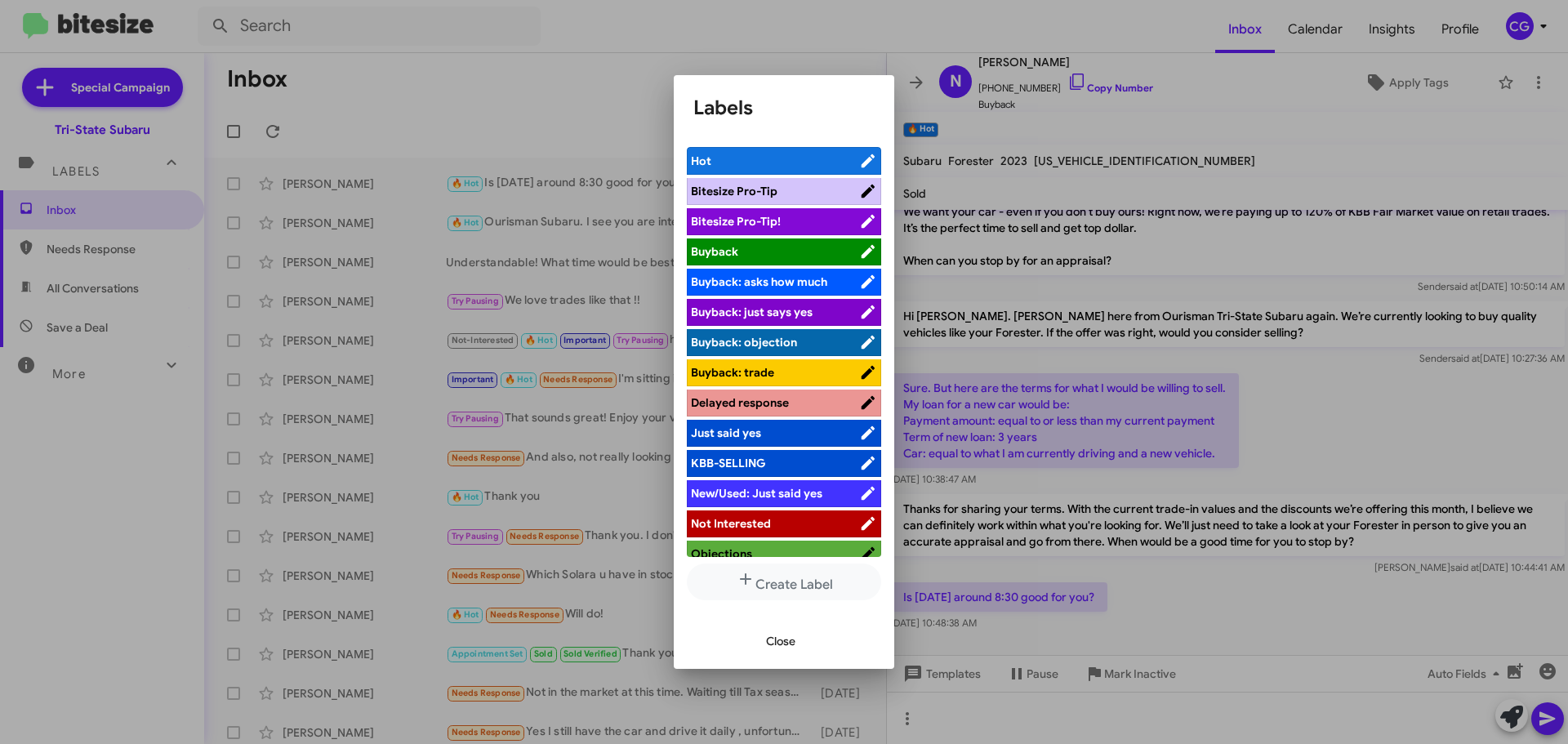
scroll to position [135, 0]
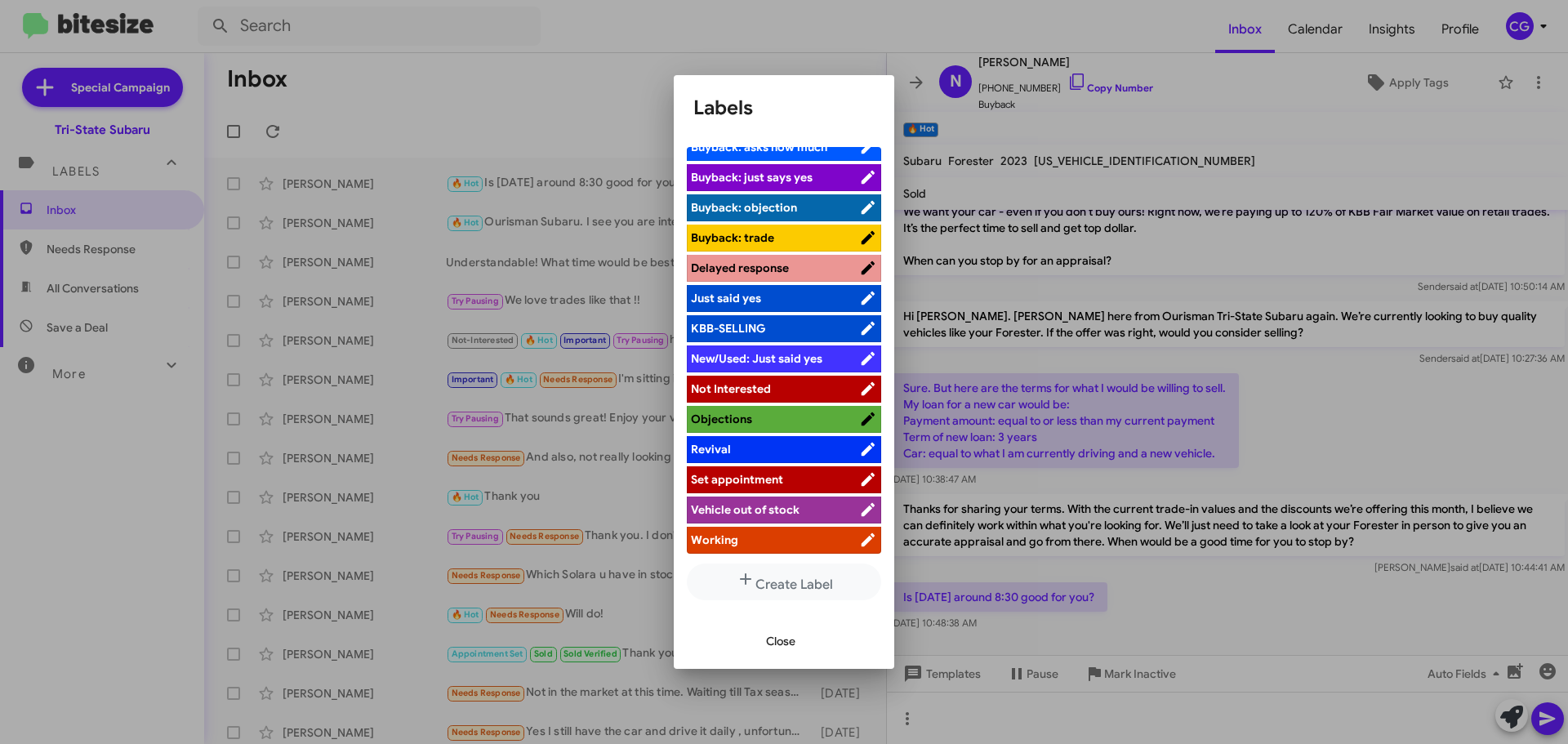
click at [766, 478] on span "Set appointment" at bounding box center [736, 478] width 92 height 14
click at [944, 43] on div at bounding box center [784, 372] width 1568 height 744
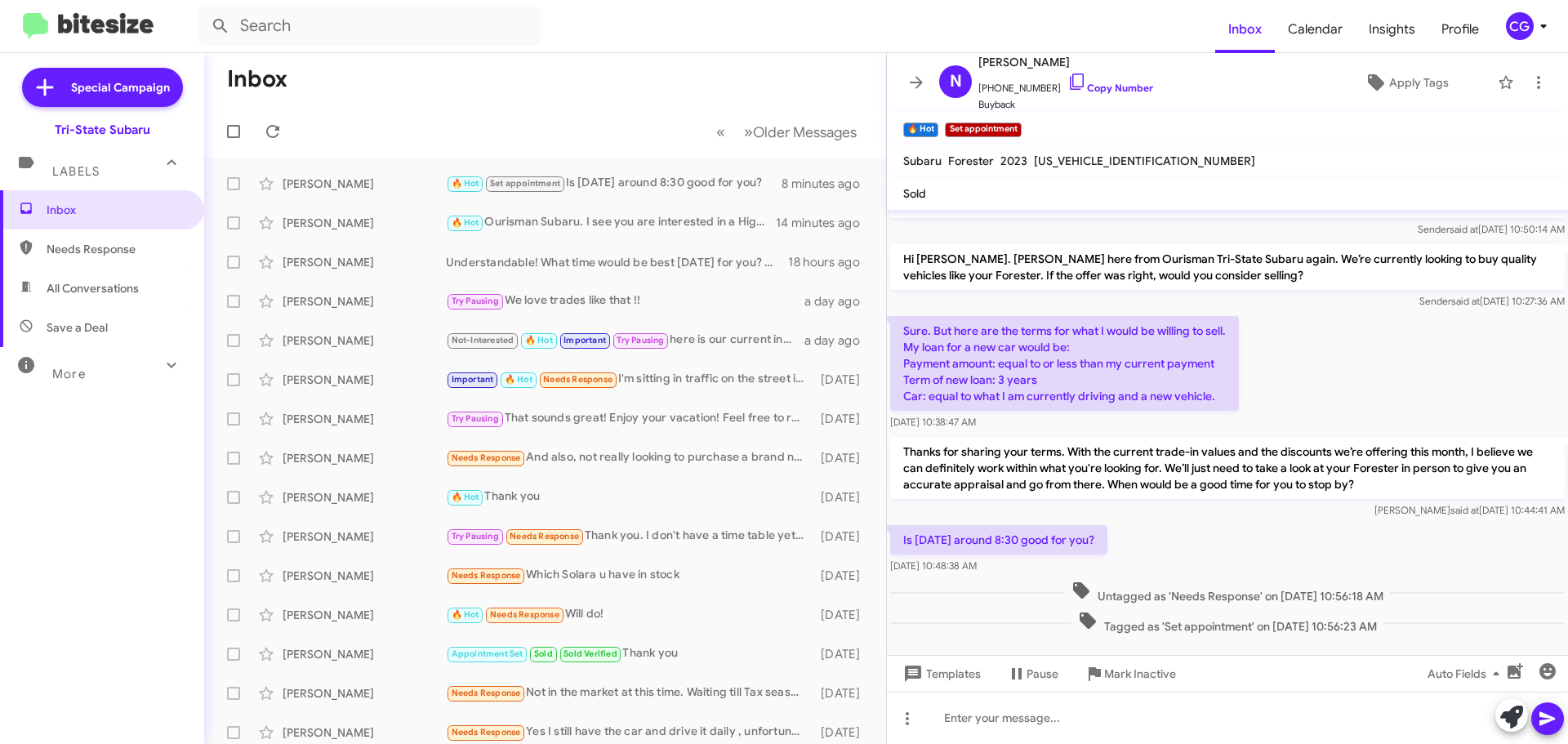
scroll to position [134, 0]
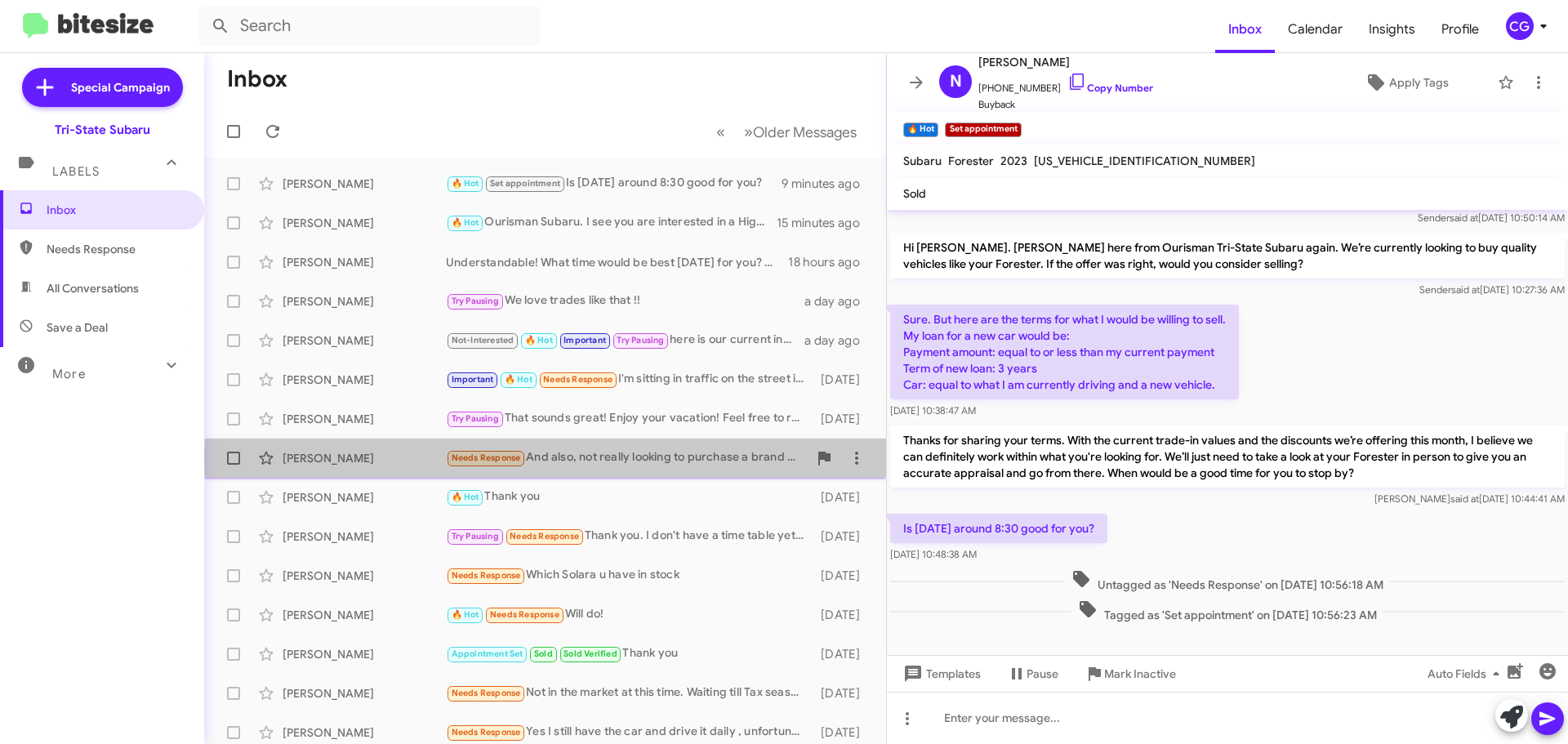
click at [755, 459] on div "Needs Response And also, not really looking to purchase a brand new vehicle, I'…" at bounding box center [627, 457] width 361 height 19
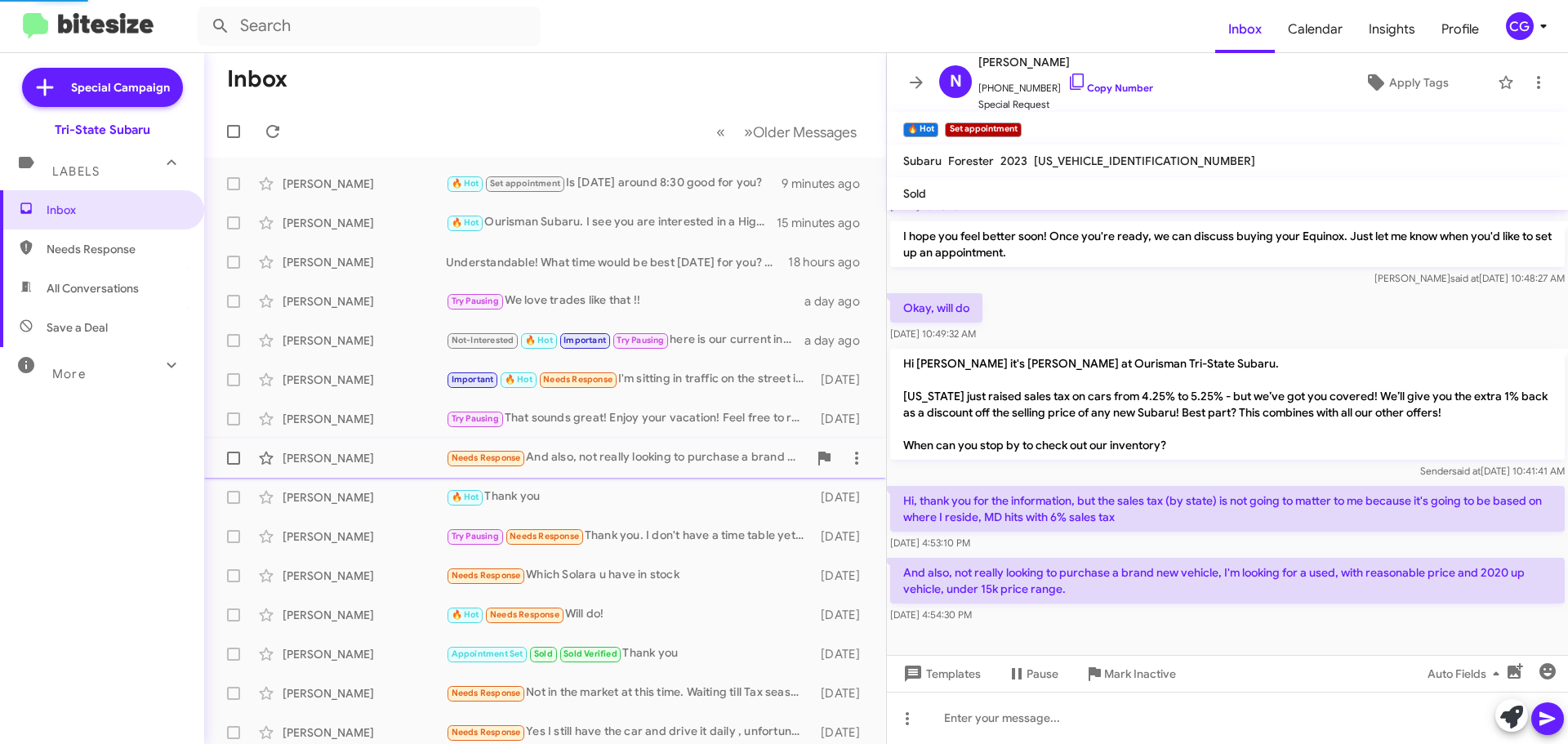
scroll to position [120, 0]
click at [1114, 92] on link "Copy Number" at bounding box center [1110, 87] width 86 height 12
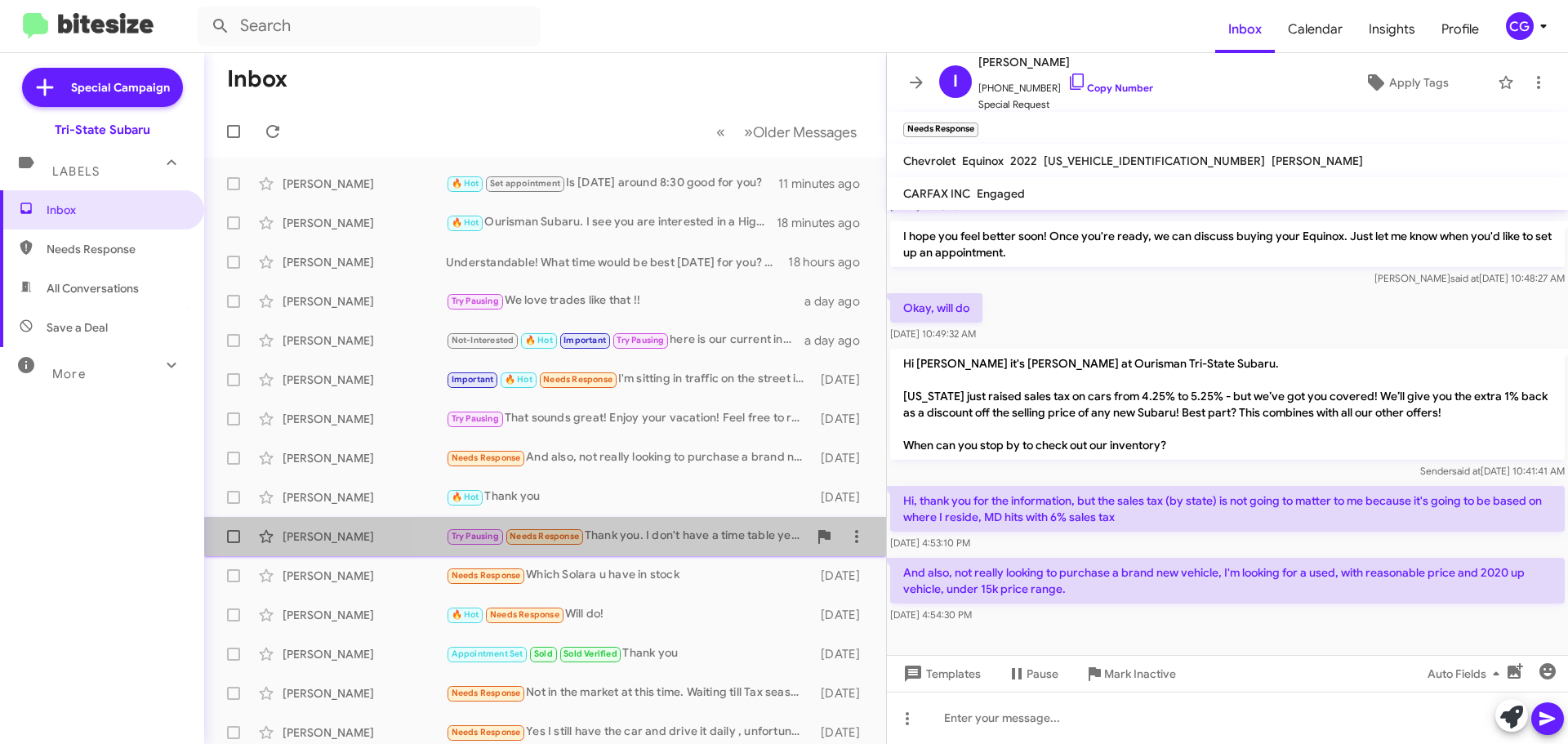
click at [647, 541] on div "Try Pausing Needs Response Thank you. I don't have a time table yet. I will get…" at bounding box center [627, 536] width 361 height 19
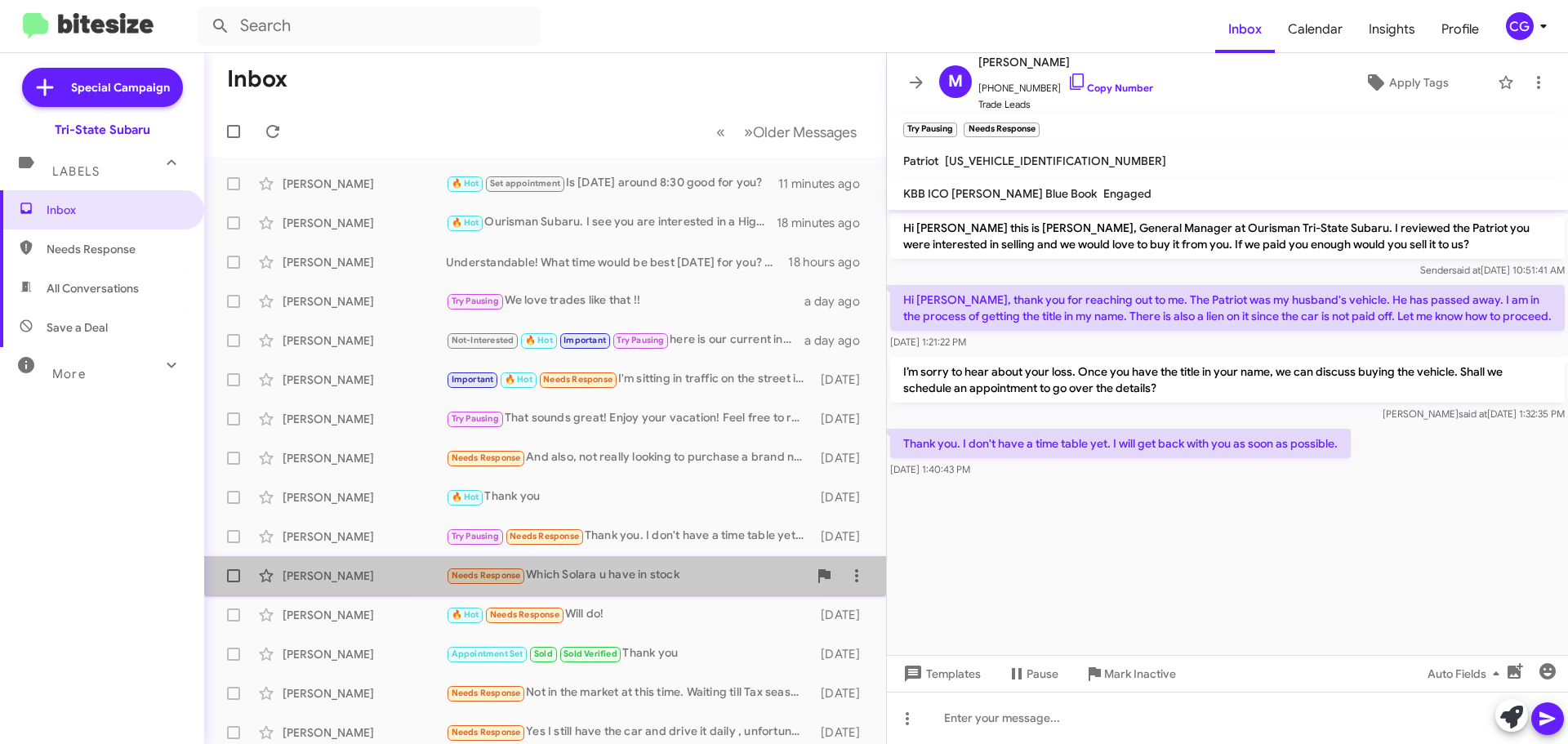
click at [592, 569] on div "Needs Response Which Solara u have in stock" at bounding box center [627, 575] width 361 height 19
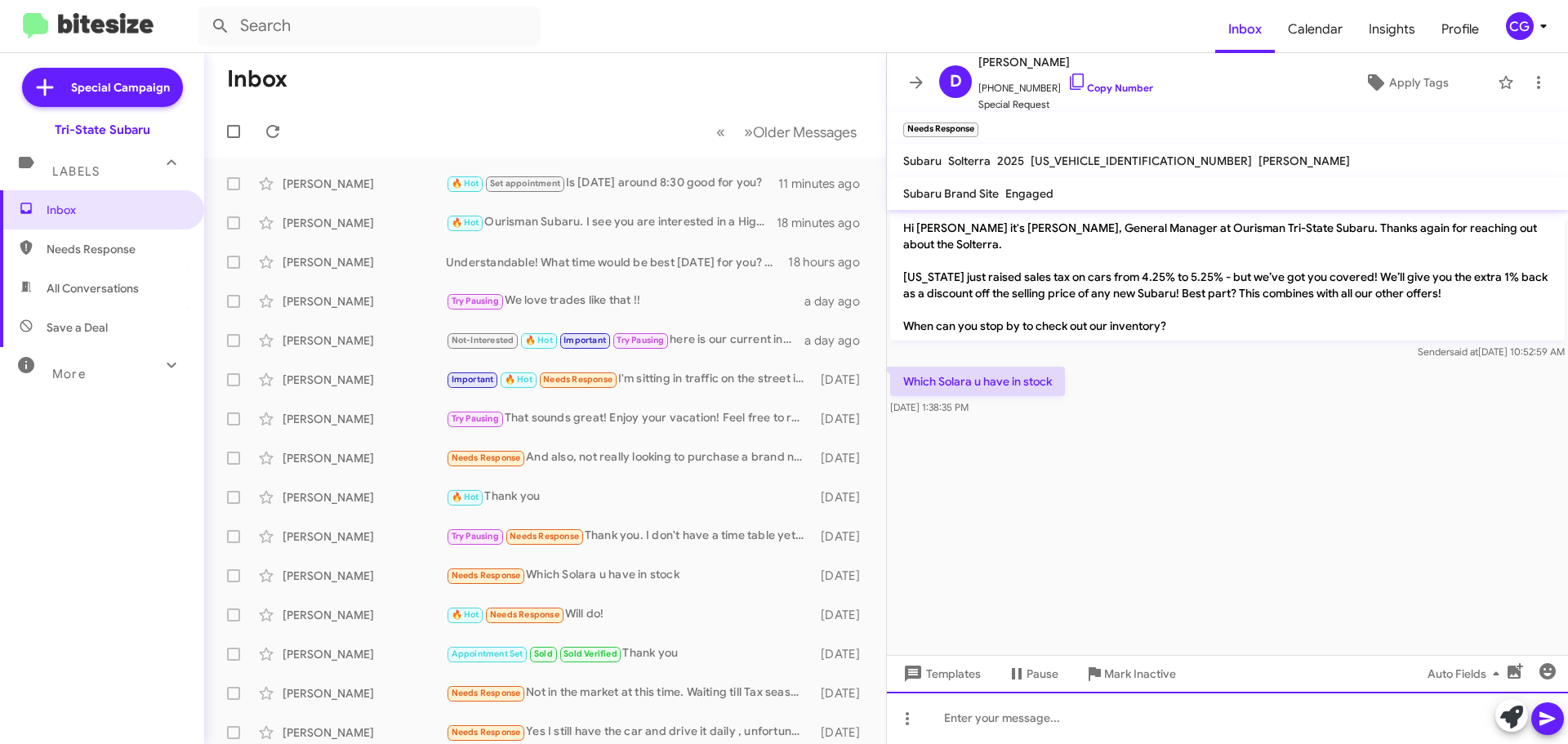
click at [1041, 730] on div at bounding box center [1227, 718] width 681 height 53
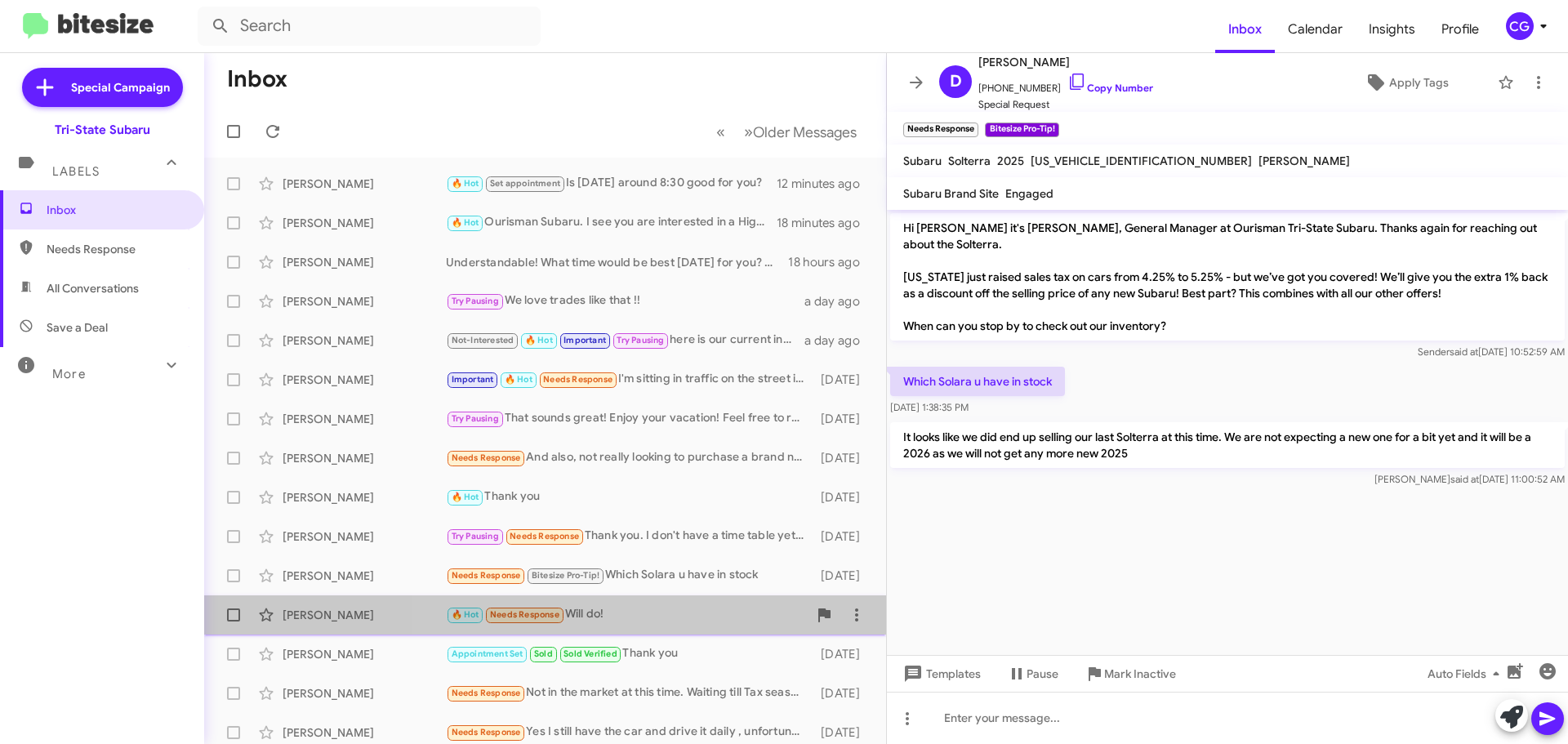
click at [669, 622] on div "🔥 Hot Needs Response Will do!" at bounding box center [627, 614] width 361 height 19
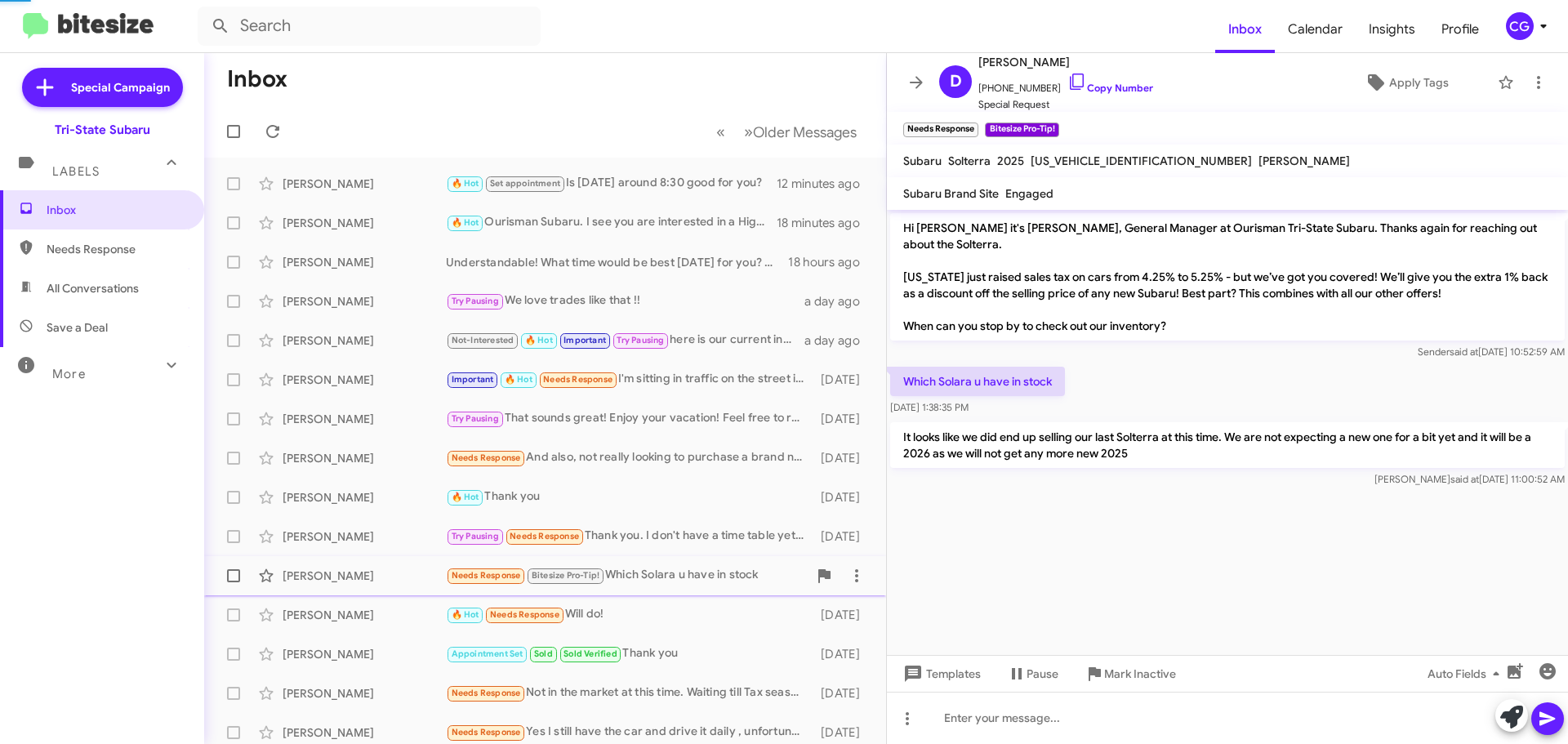
scroll to position [43, 0]
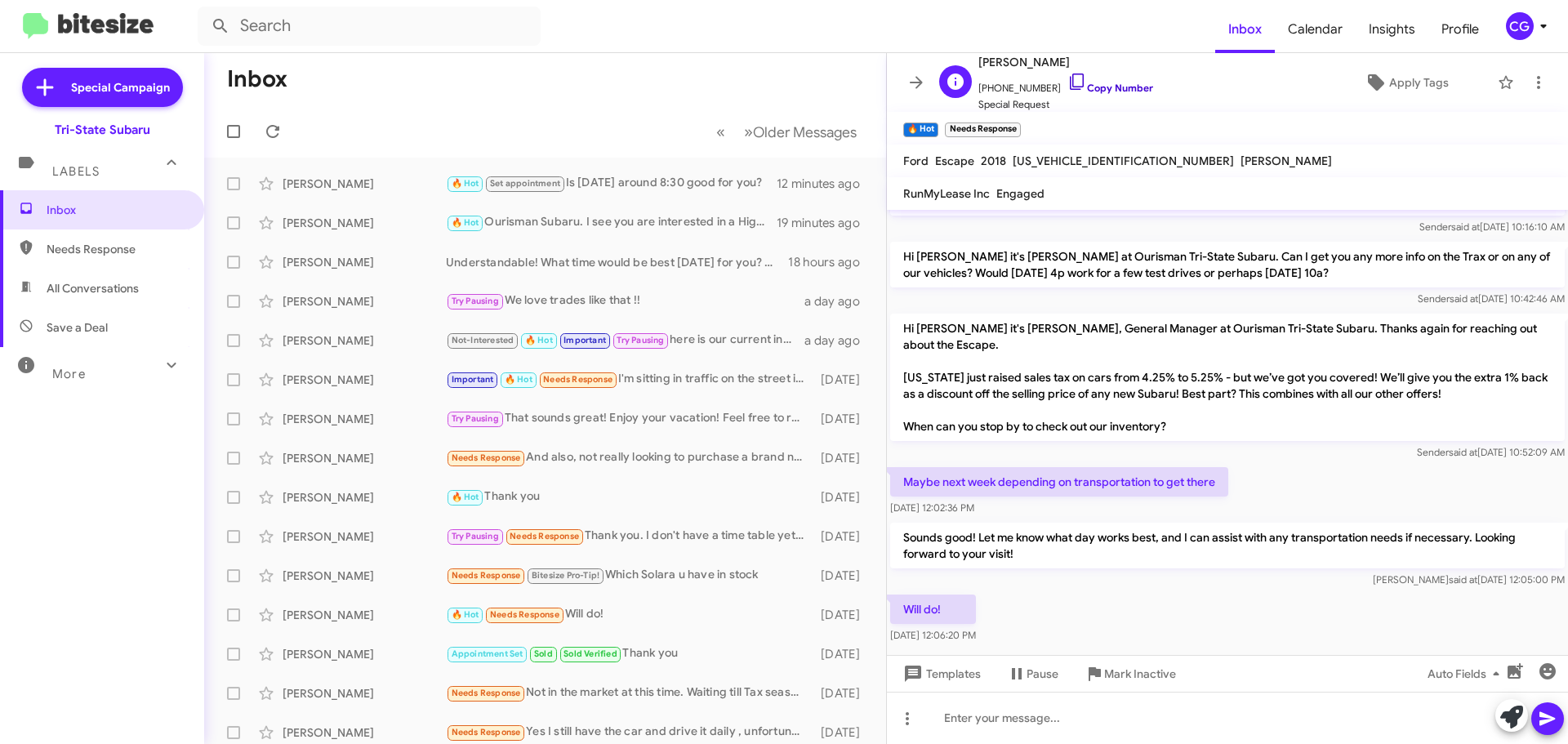
click at [1117, 92] on link "Copy Number" at bounding box center [1110, 87] width 86 height 12
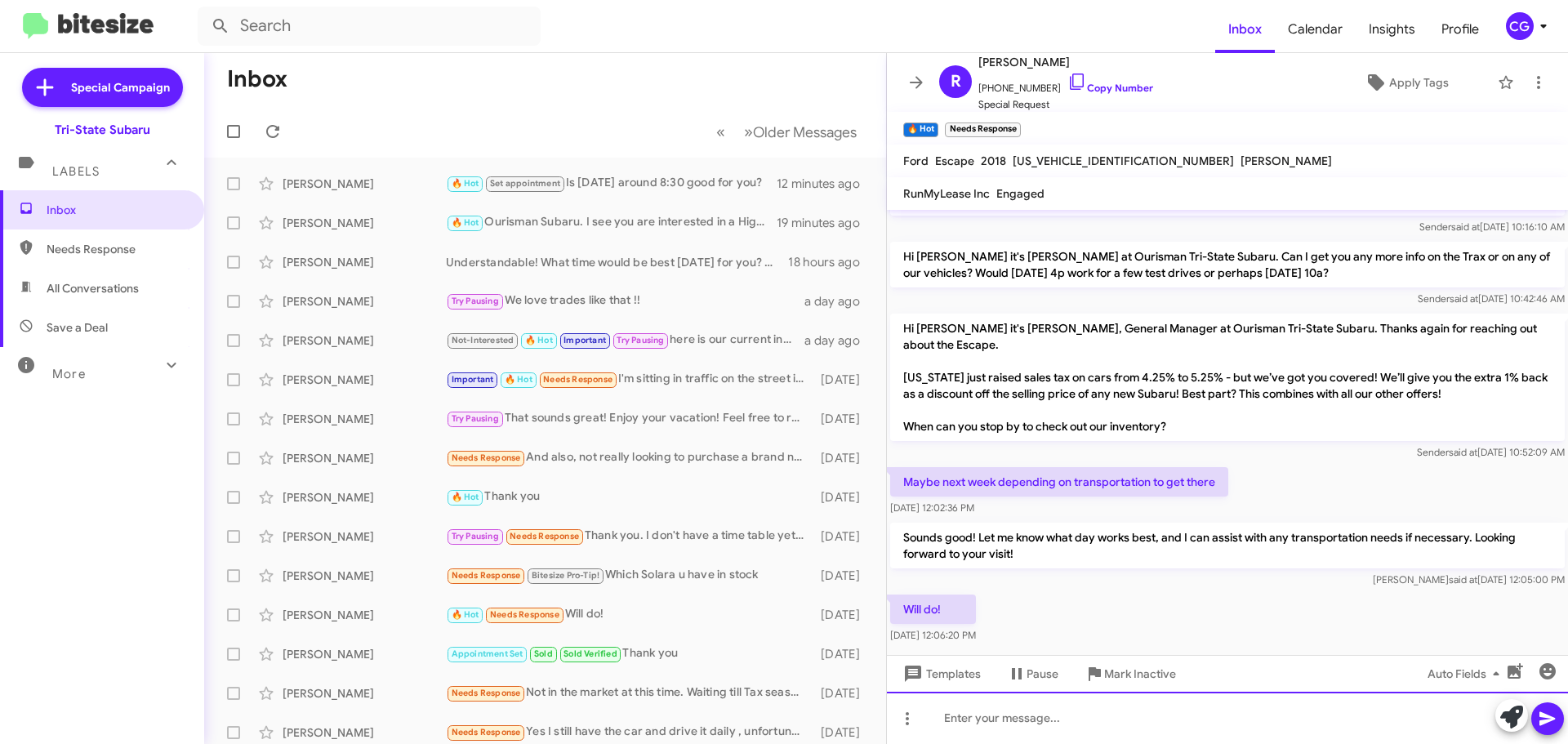
click at [984, 724] on div at bounding box center [1227, 718] width 681 height 53
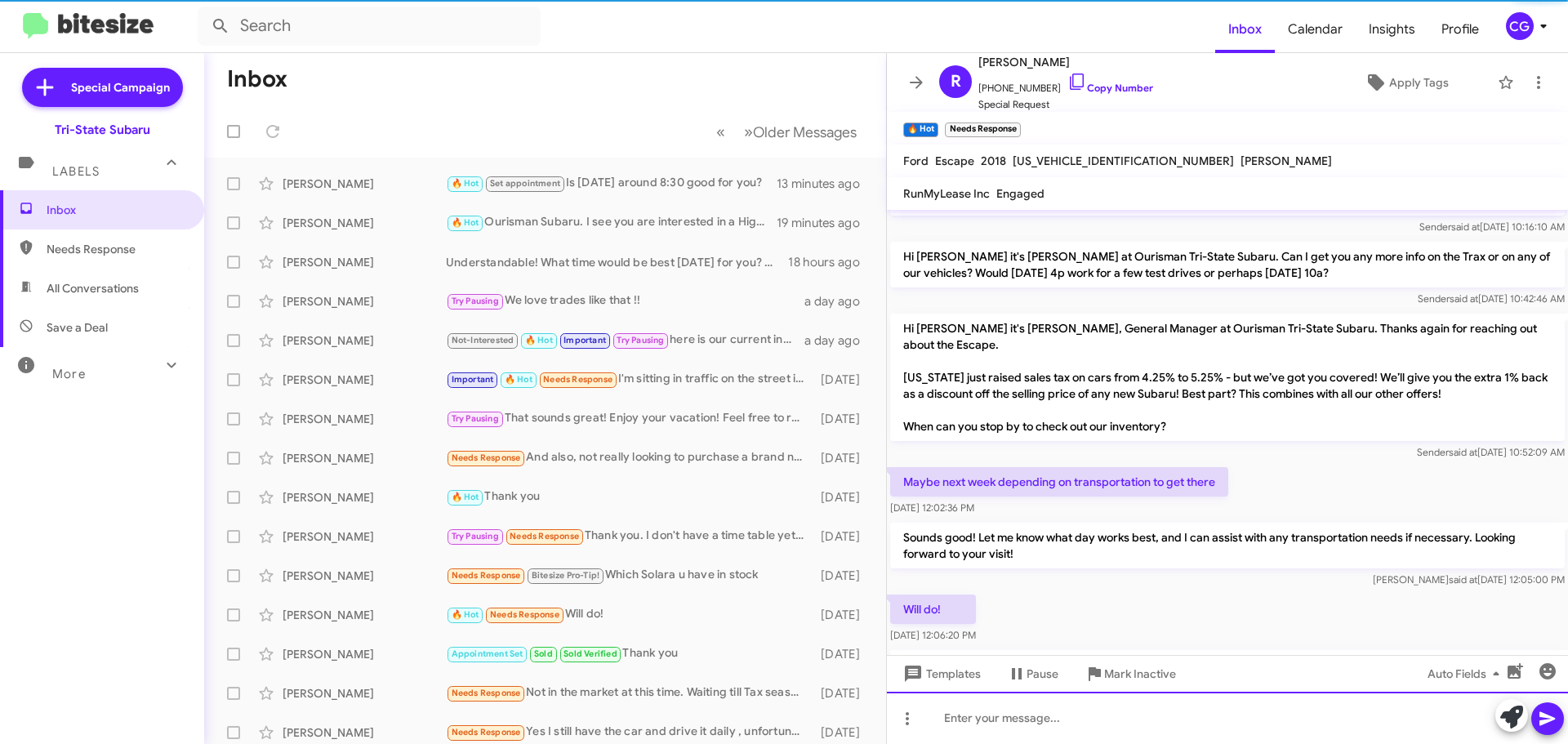
scroll to position [120, 0]
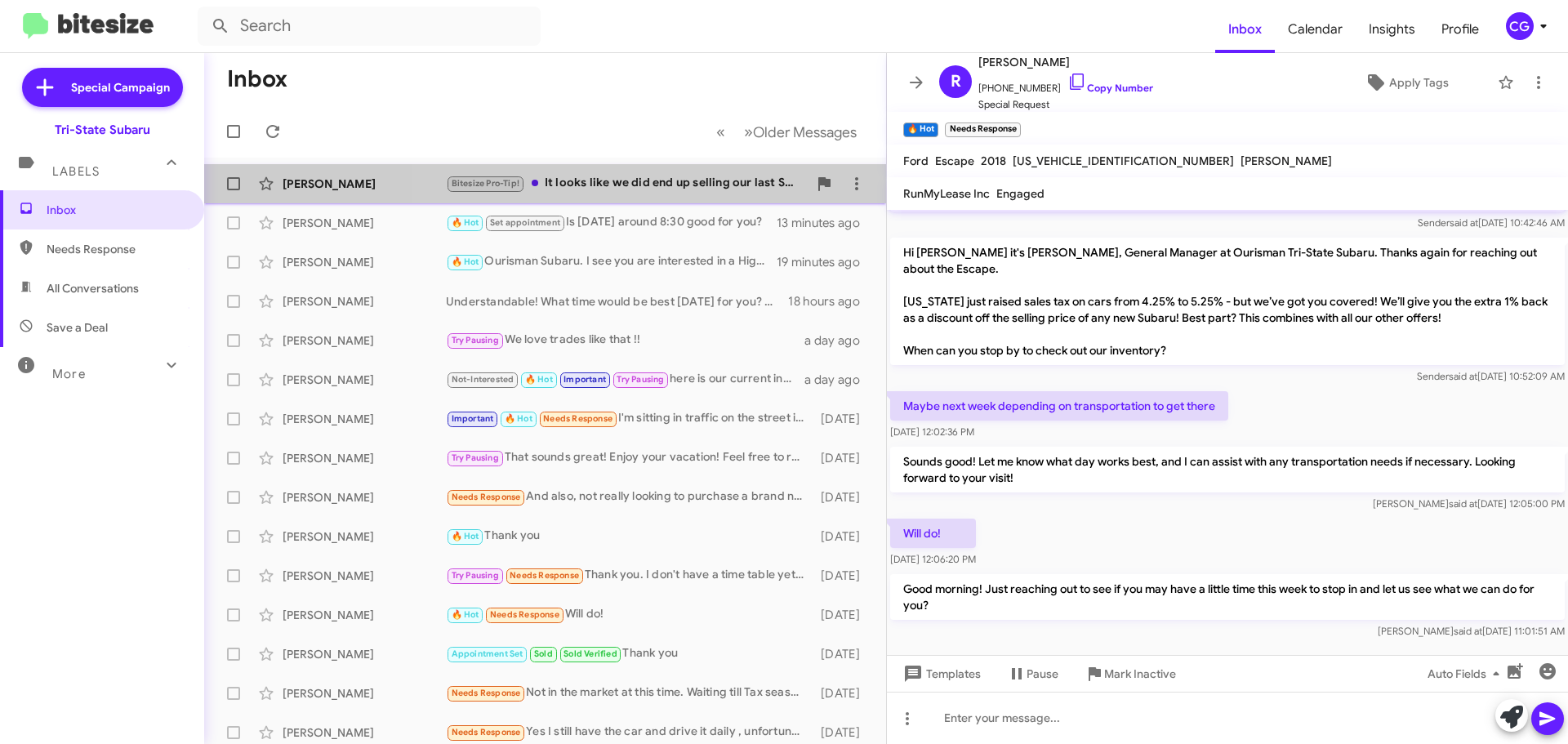
click at [675, 185] on div "Bitesize Pro-Tip! It looks like we did end up selling our last Solterra at this…" at bounding box center [627, 183] width 361 height 19
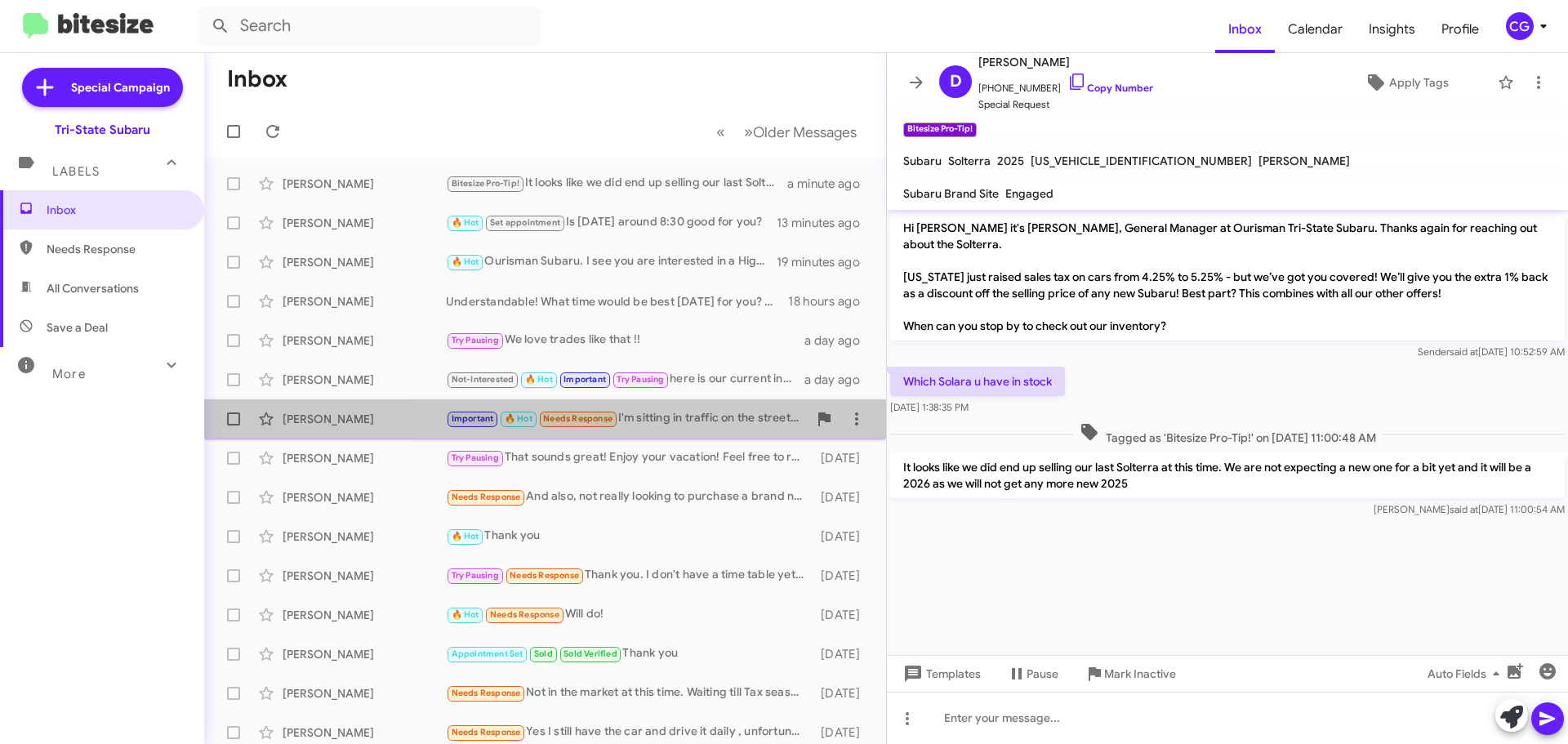
click at [682, 416] on div "Important 🔥 Hot Needs Response I'm sitting in traffic on the street in front of…" at bounding box center [627, 418] width 361 height 19
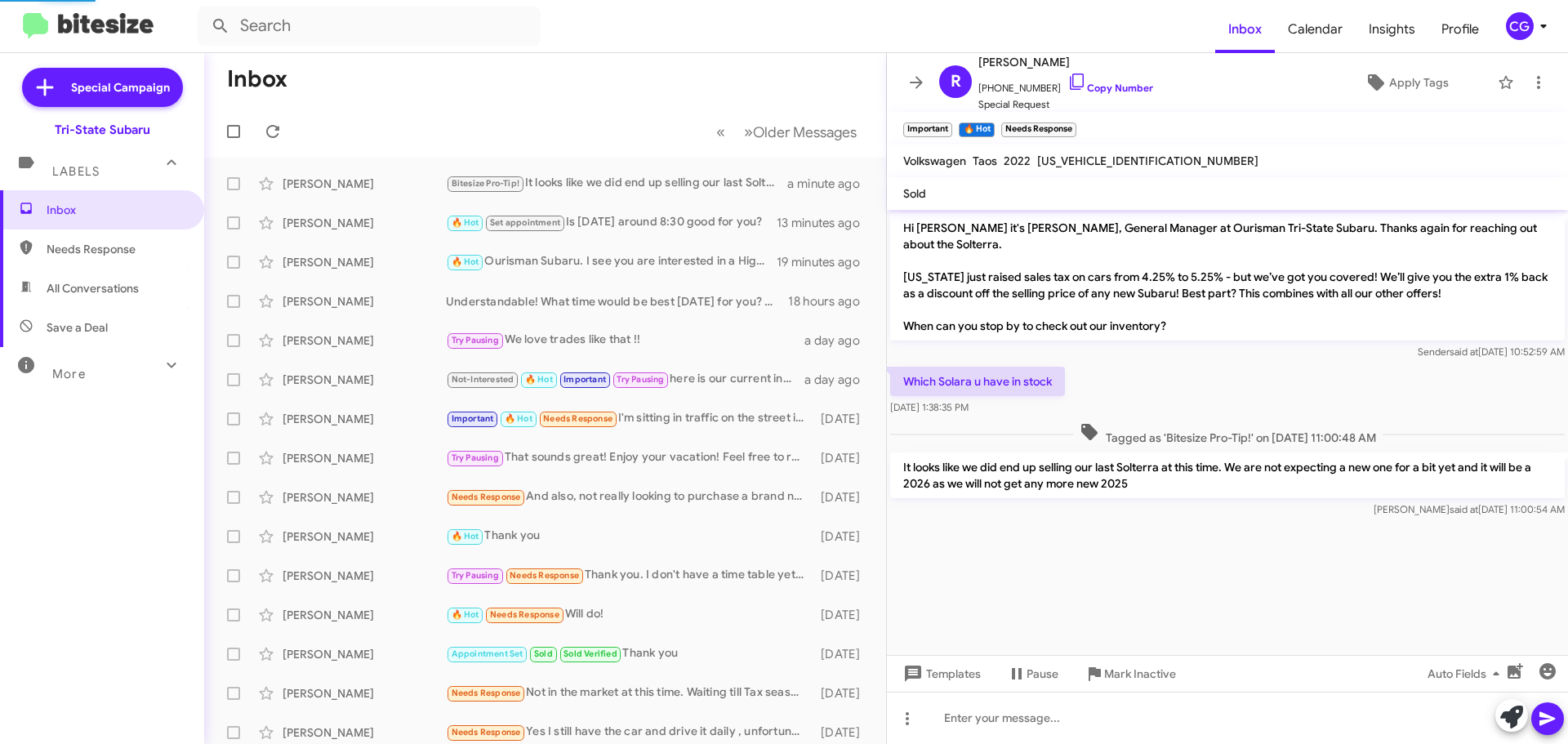
scroll to position [613, 0]
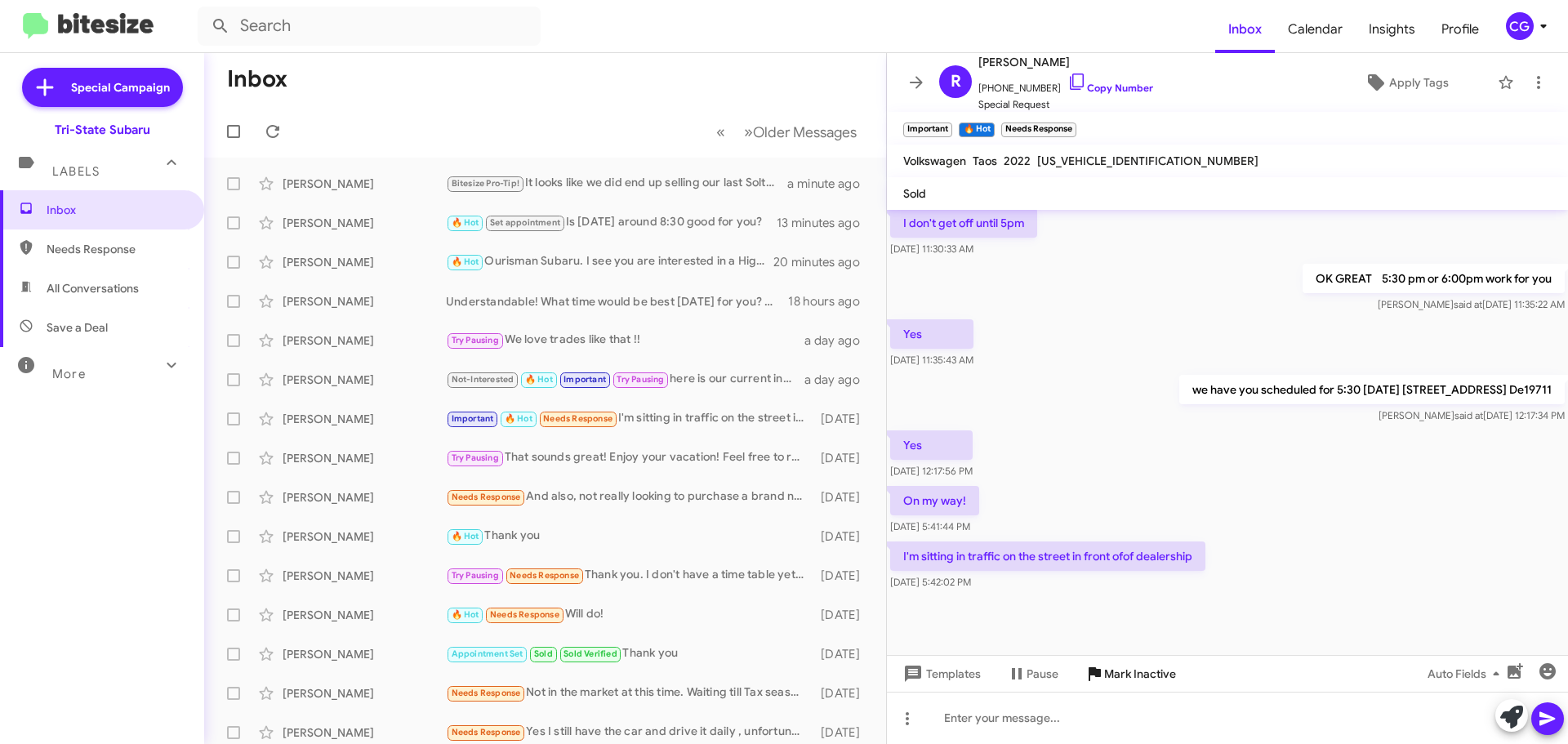
click at [1123, 668] on span "Mark Inactive" at bounding box center [1140, 674] width 72 height 30
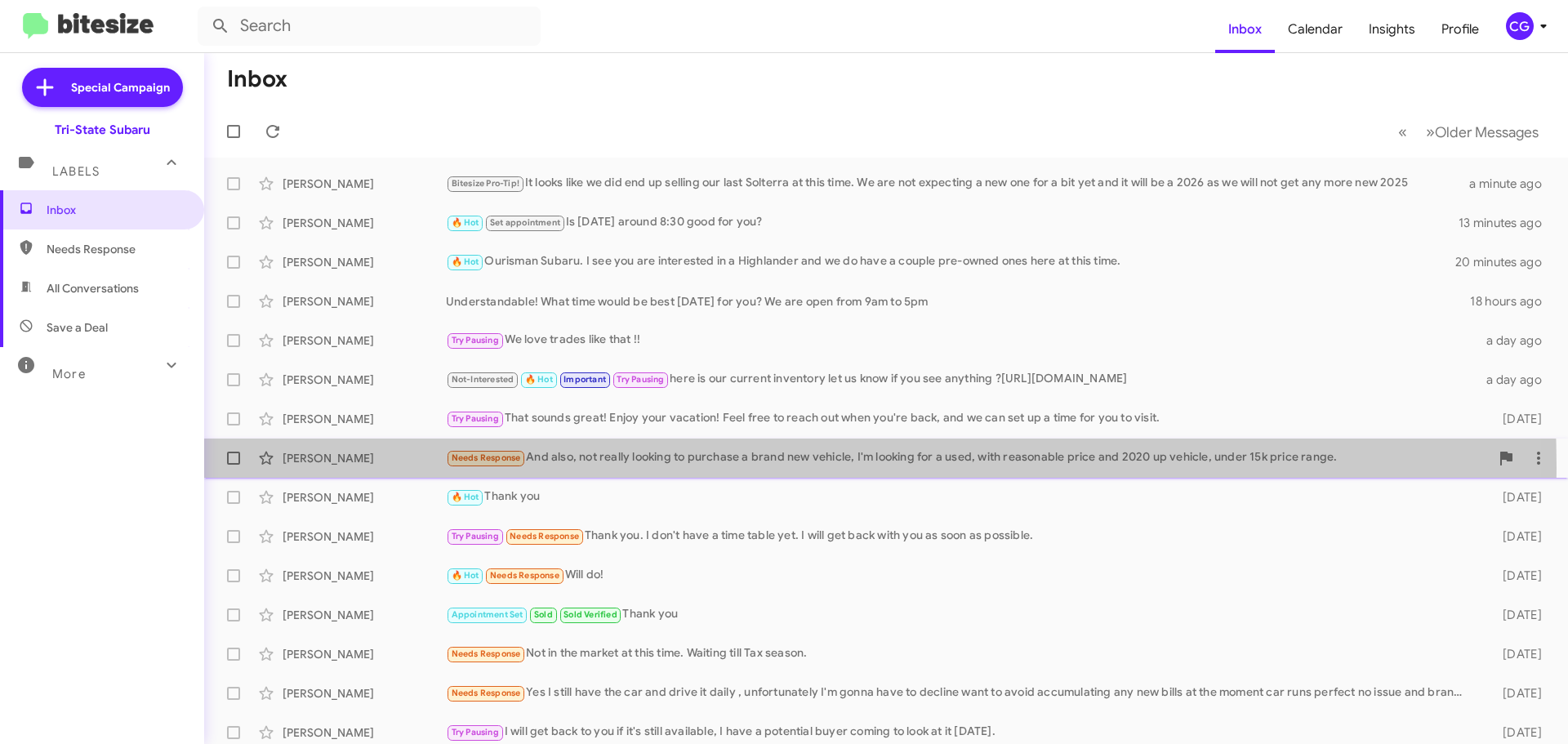
click at [615, 468] on div "Irene Veasey Needs Response And also, not really looking to purchase a brand ne…" at bounding box center [886, 458] width 1338 height 33
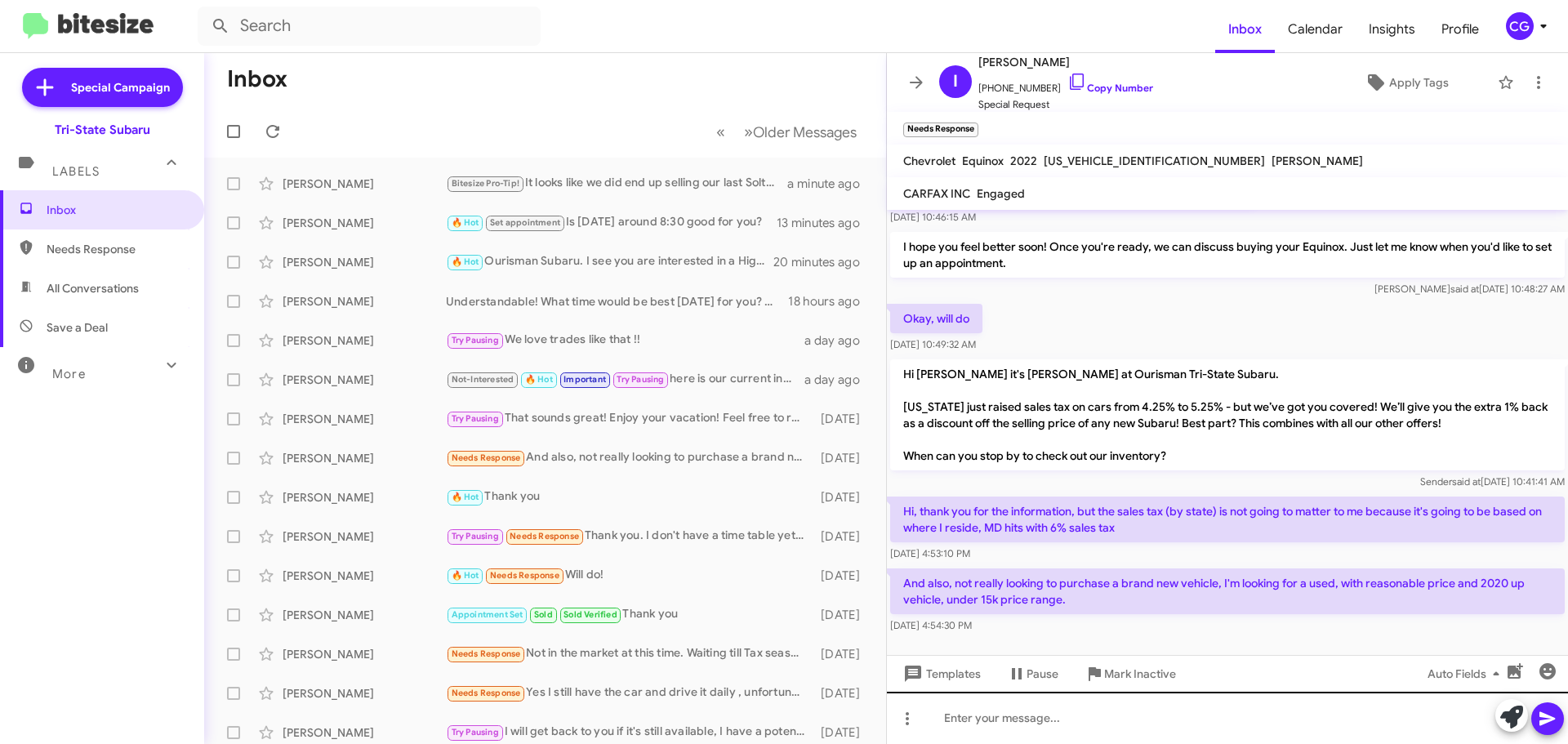
scroll to position [120, 0]
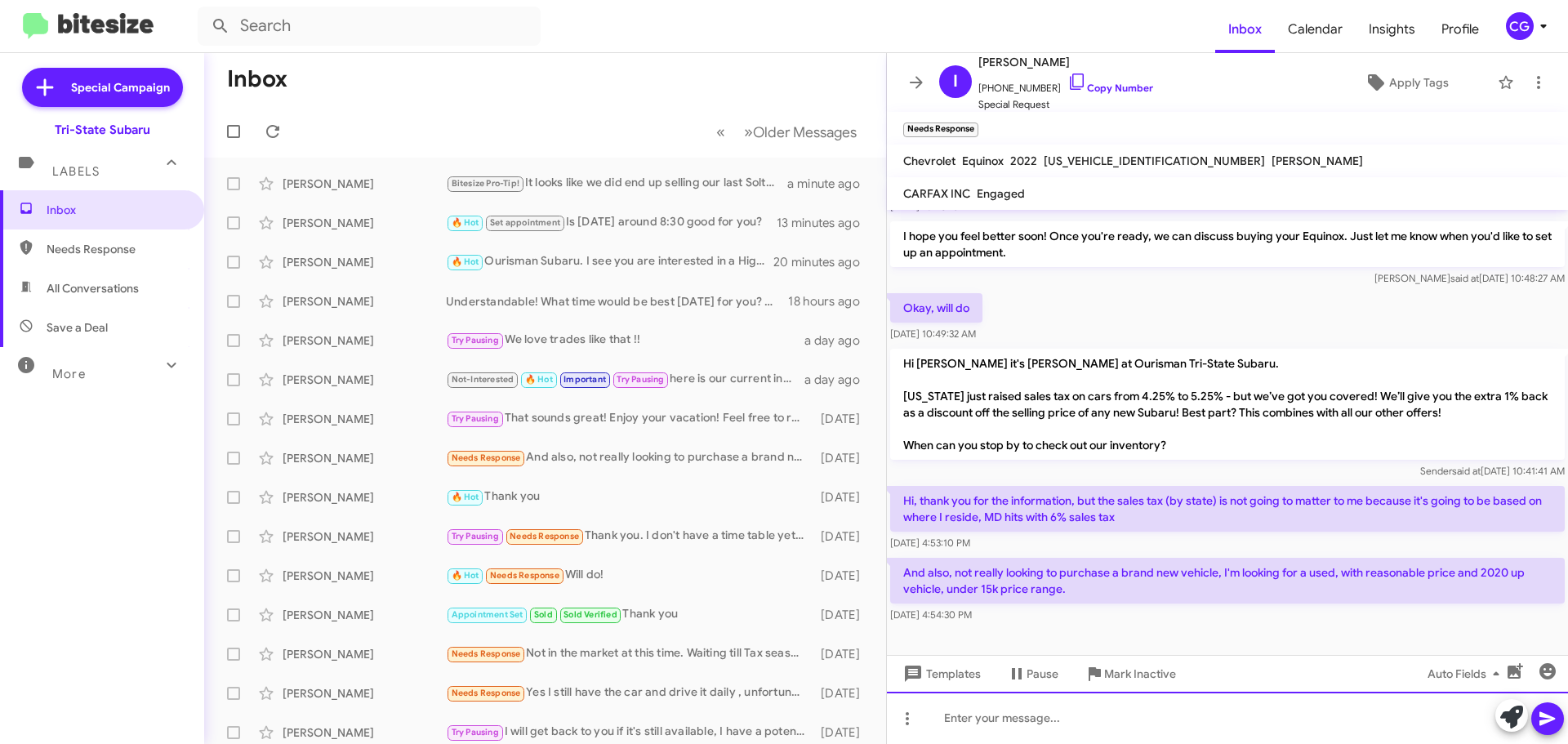
click at [972, 720] on div at bounding box center [1227, 718] width 681 height 53
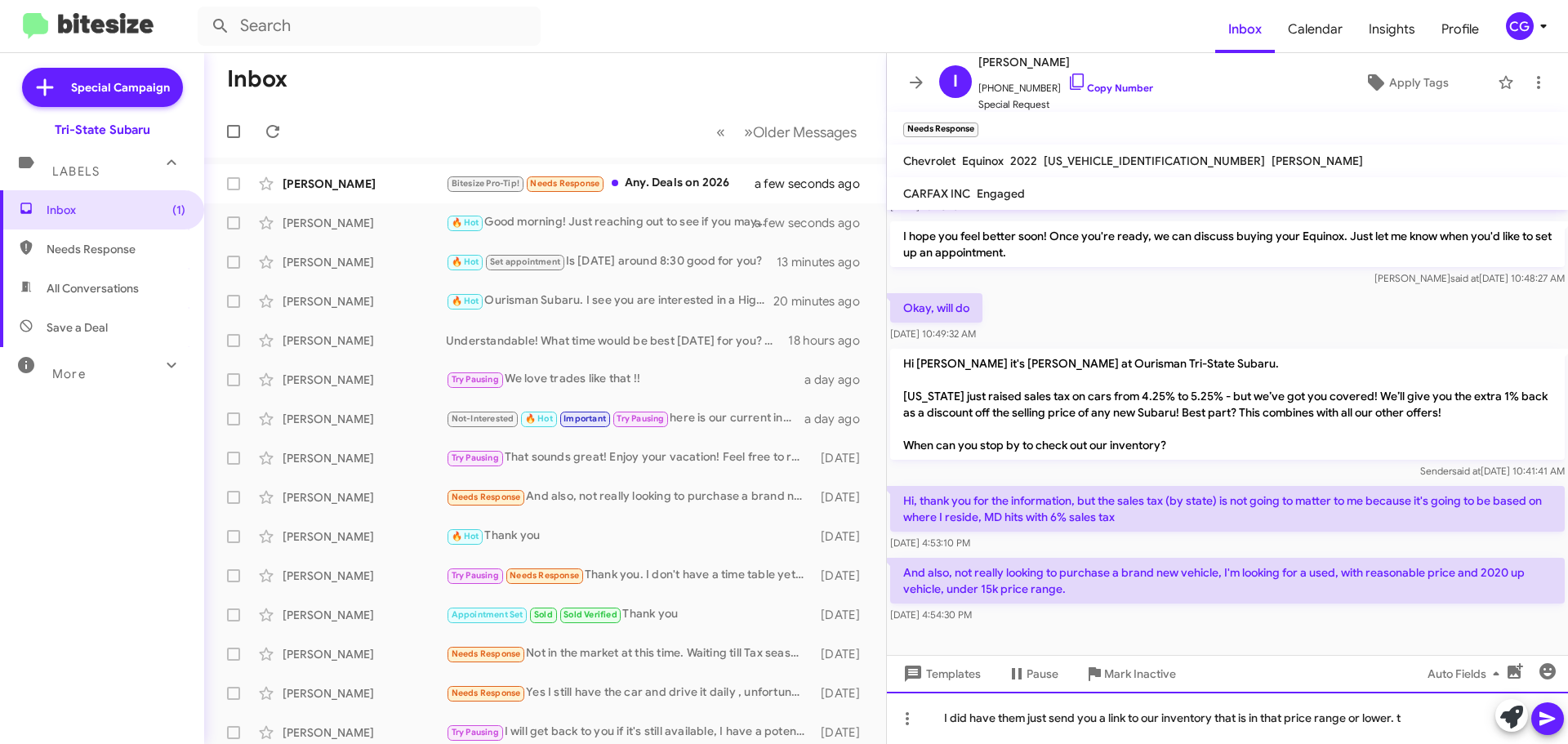
drag, startPoint x: 972, startPoint y: 721, endPoint x: 1457, endPoint y: 718, distance: 485.0
click at [1457, 718] on div "I did have them just send you a link to our inventory that is in that price ran…" at bounding box center [1227, 718] width 681 height 53
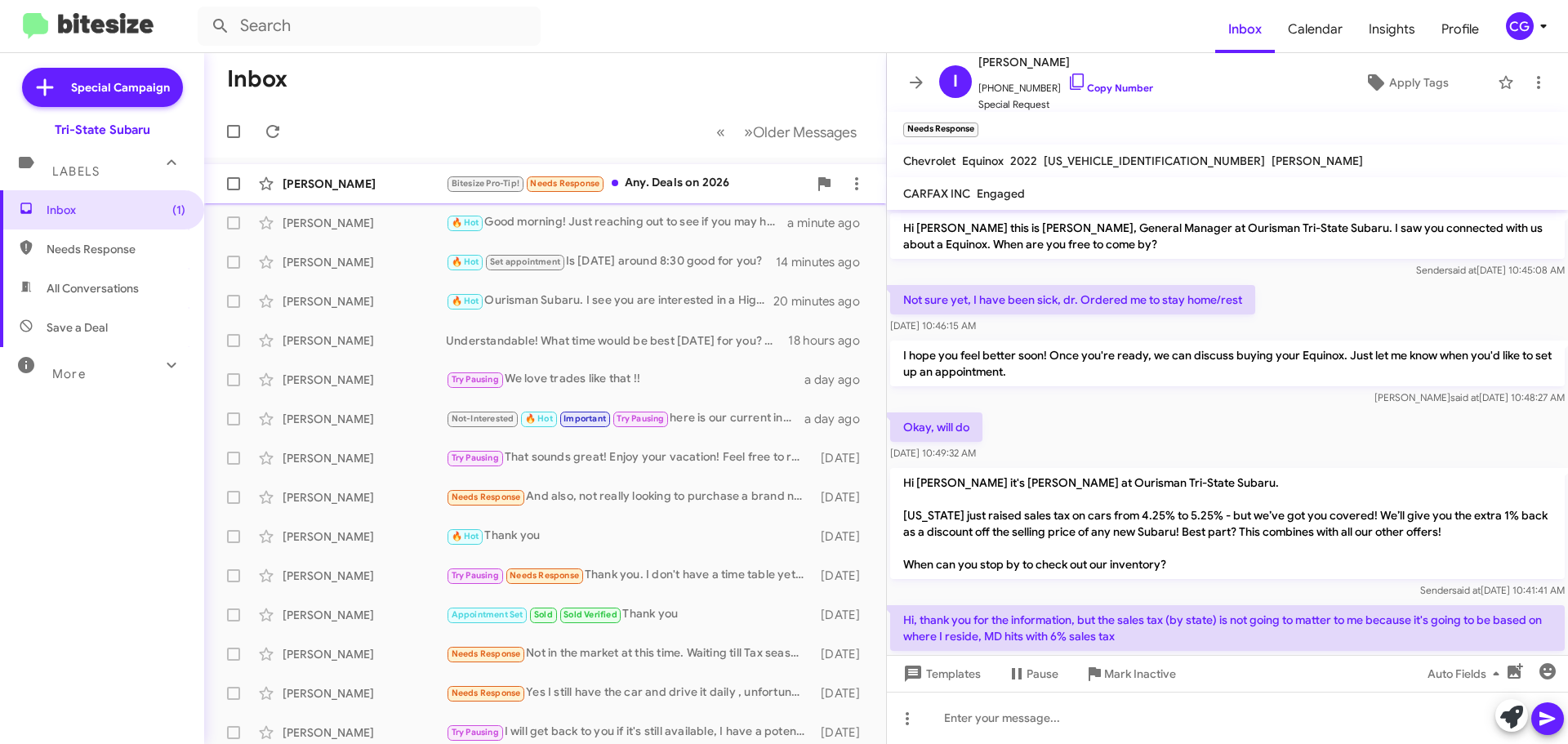
click at [701, 184] on div "Bitesize Pro-Tip! Needs Response Any. Deals on 2026" at bounding box center [627, 183] width 361 height 19
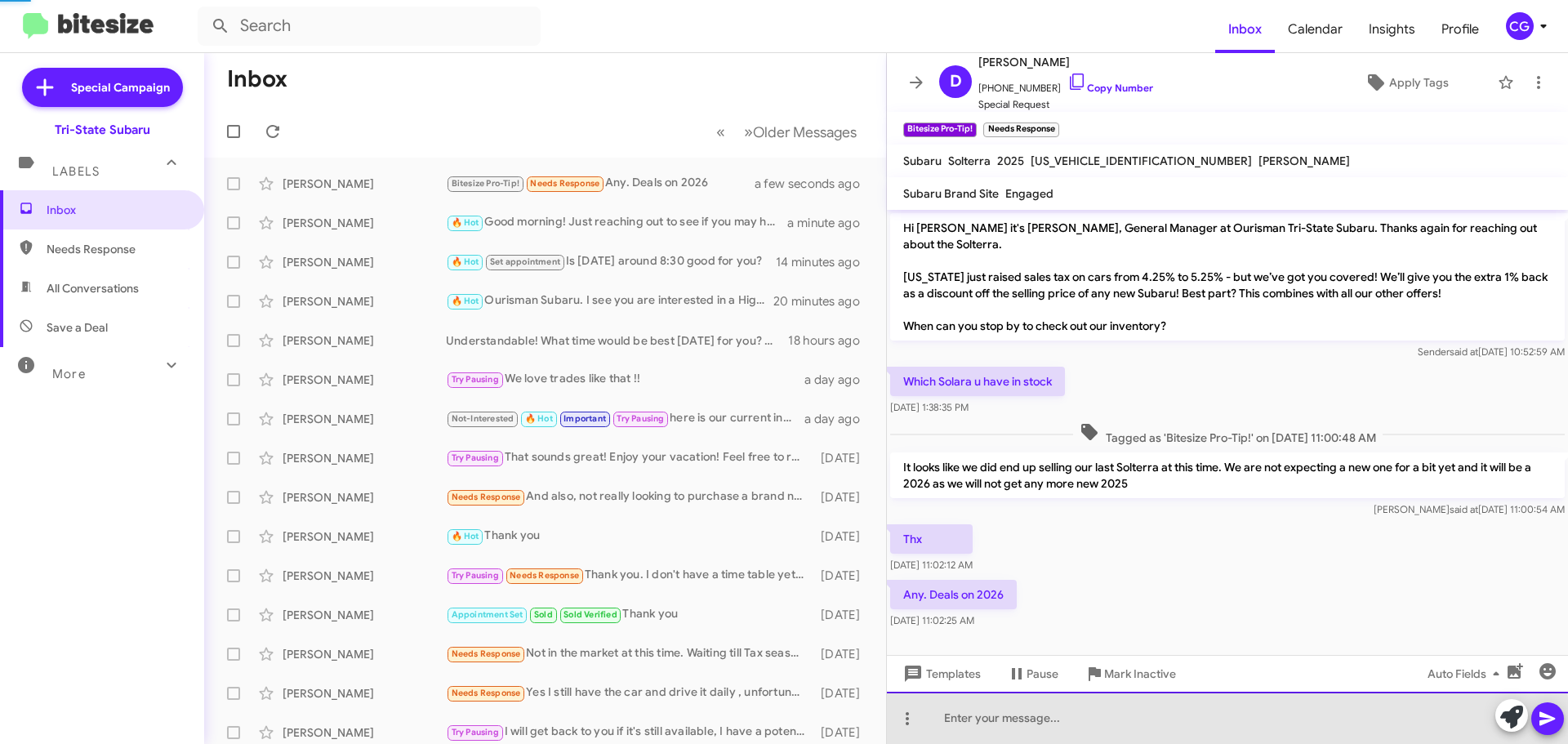
click at [1067, 725] on div at bounding box center [1227, 718] width 681 height 53
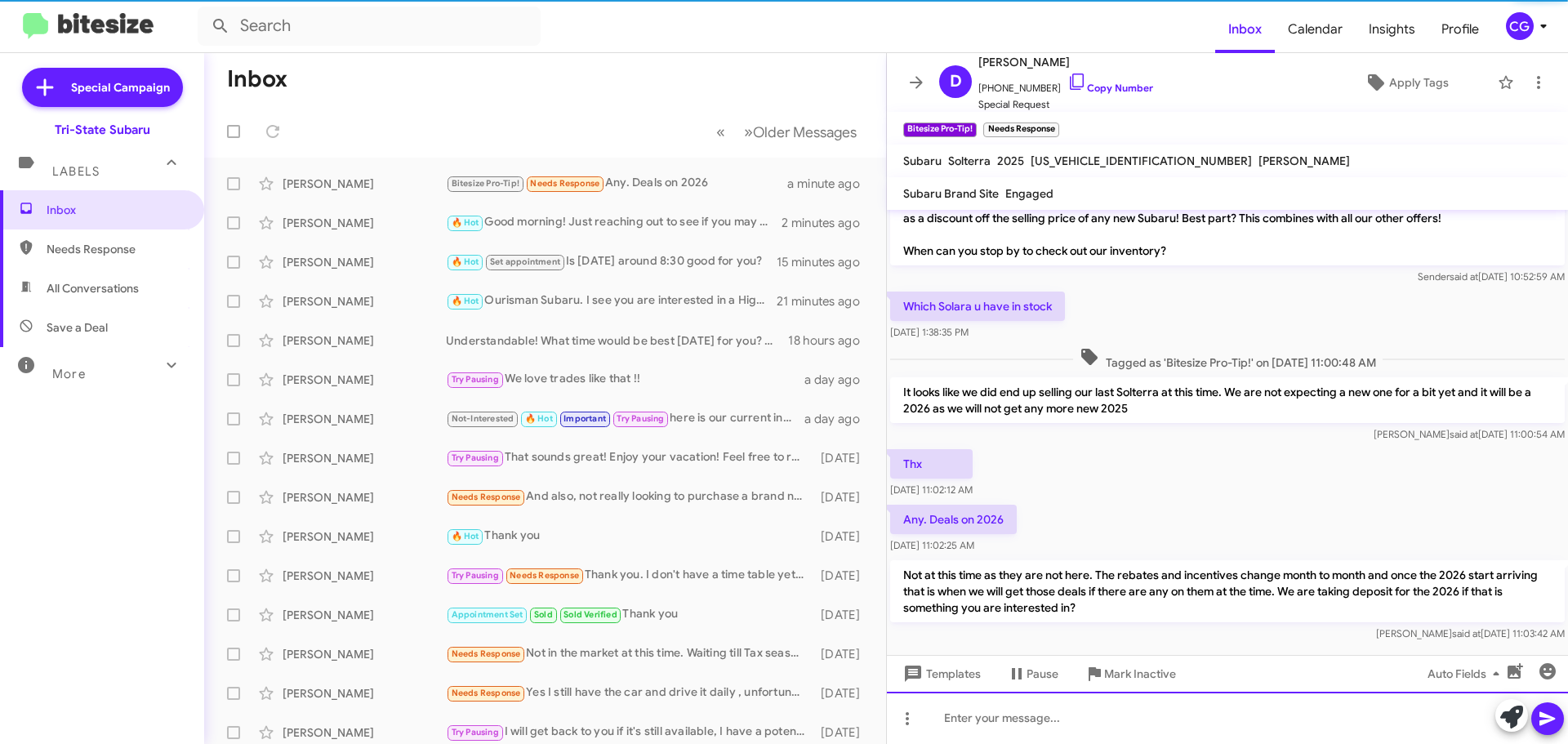
scroll to position [77, 0]
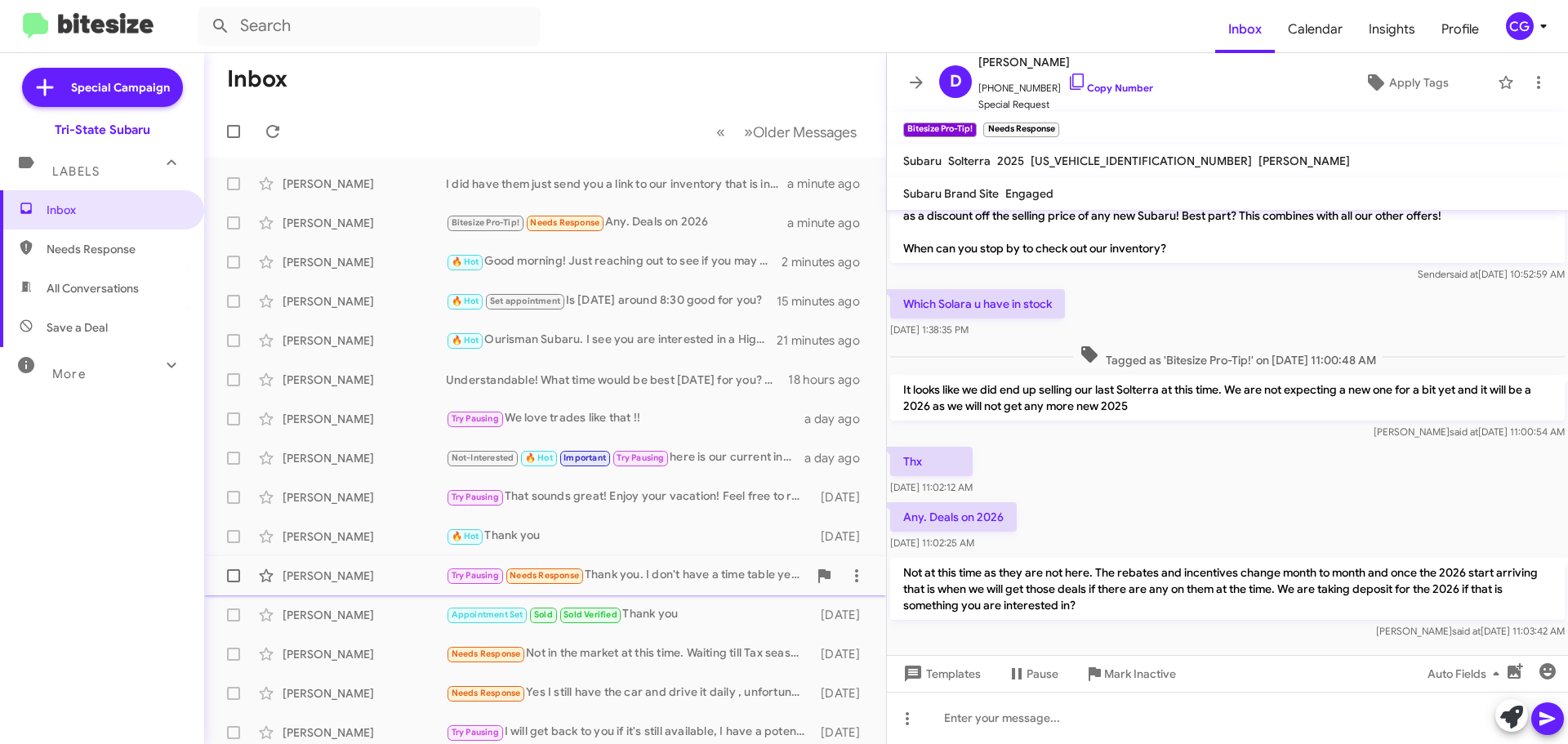
click at [619, 573] on div "Try Pausing Needs Response Thank you. I don't have a time table yet. I will get…" at bounding box center [627, 575] width 361 height 19
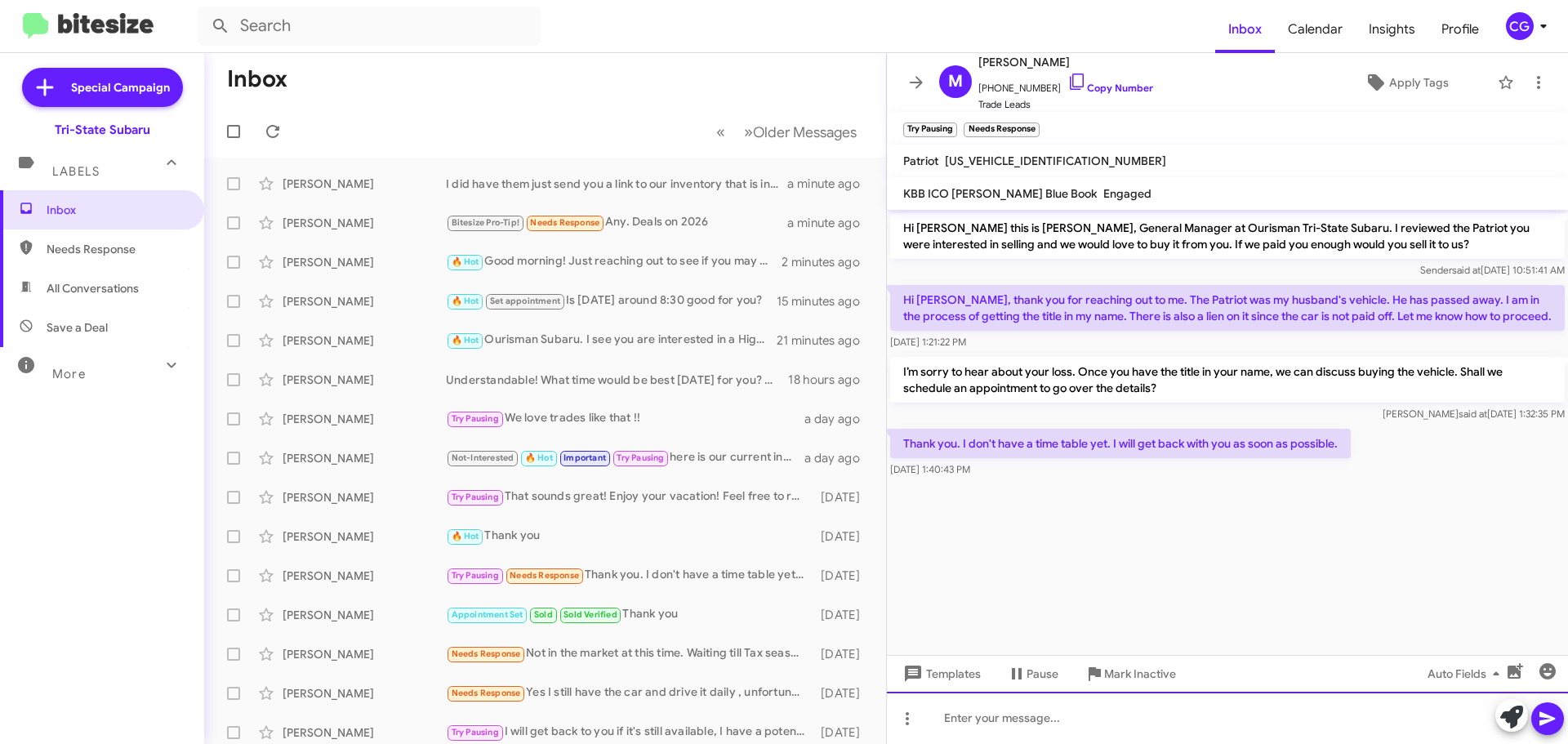
click at [1080, 719] on div at bounding box center [1227, 718] width 681 height 53
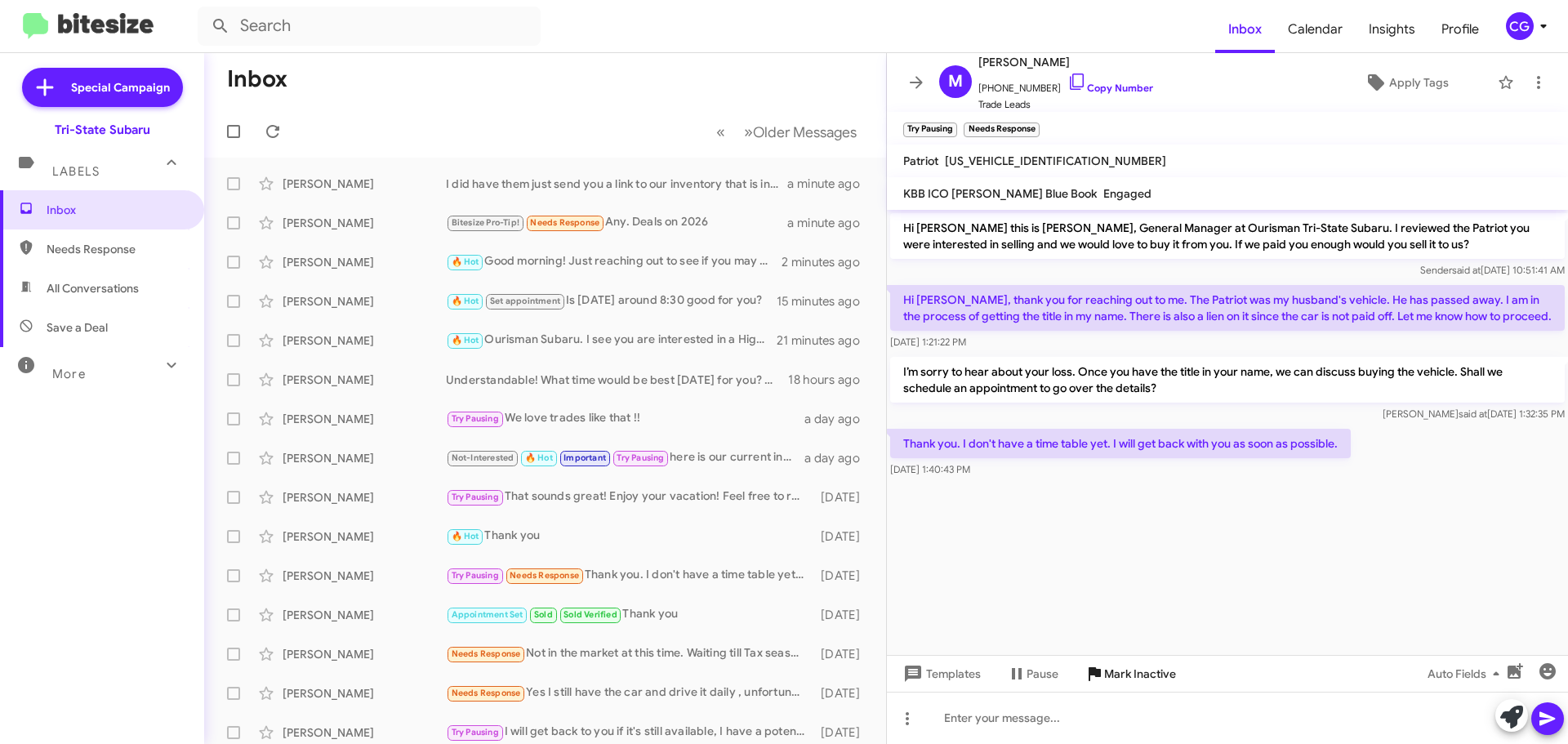
click at [1124, 670] on span "Mark Inactive" at bounding box center [1140, 674] width 72 height 30
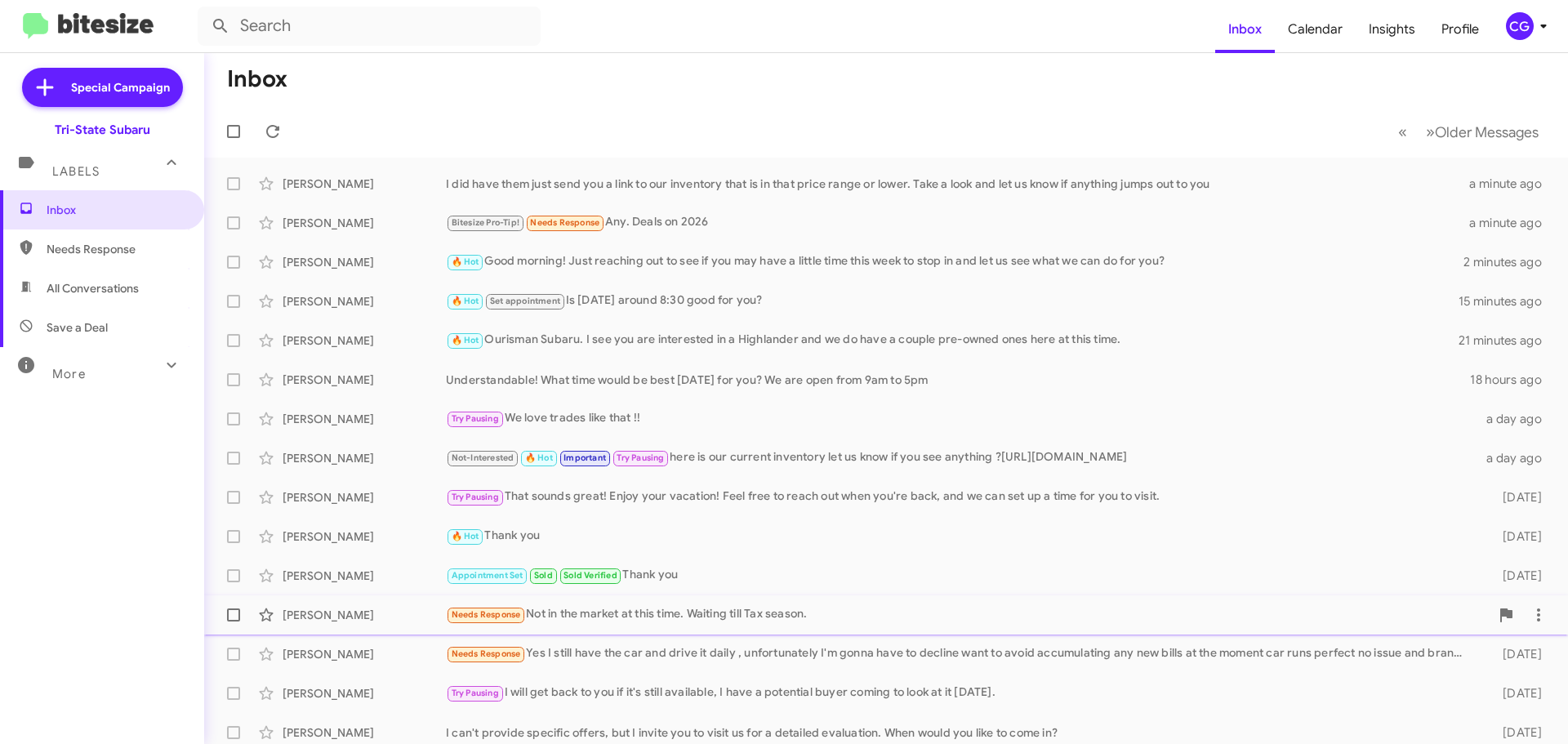
click at [581, 622] on div "Needs Response Not in the market at this time. Waiting till Tax season." at bounding box center [968, 614] width 1044 height 19
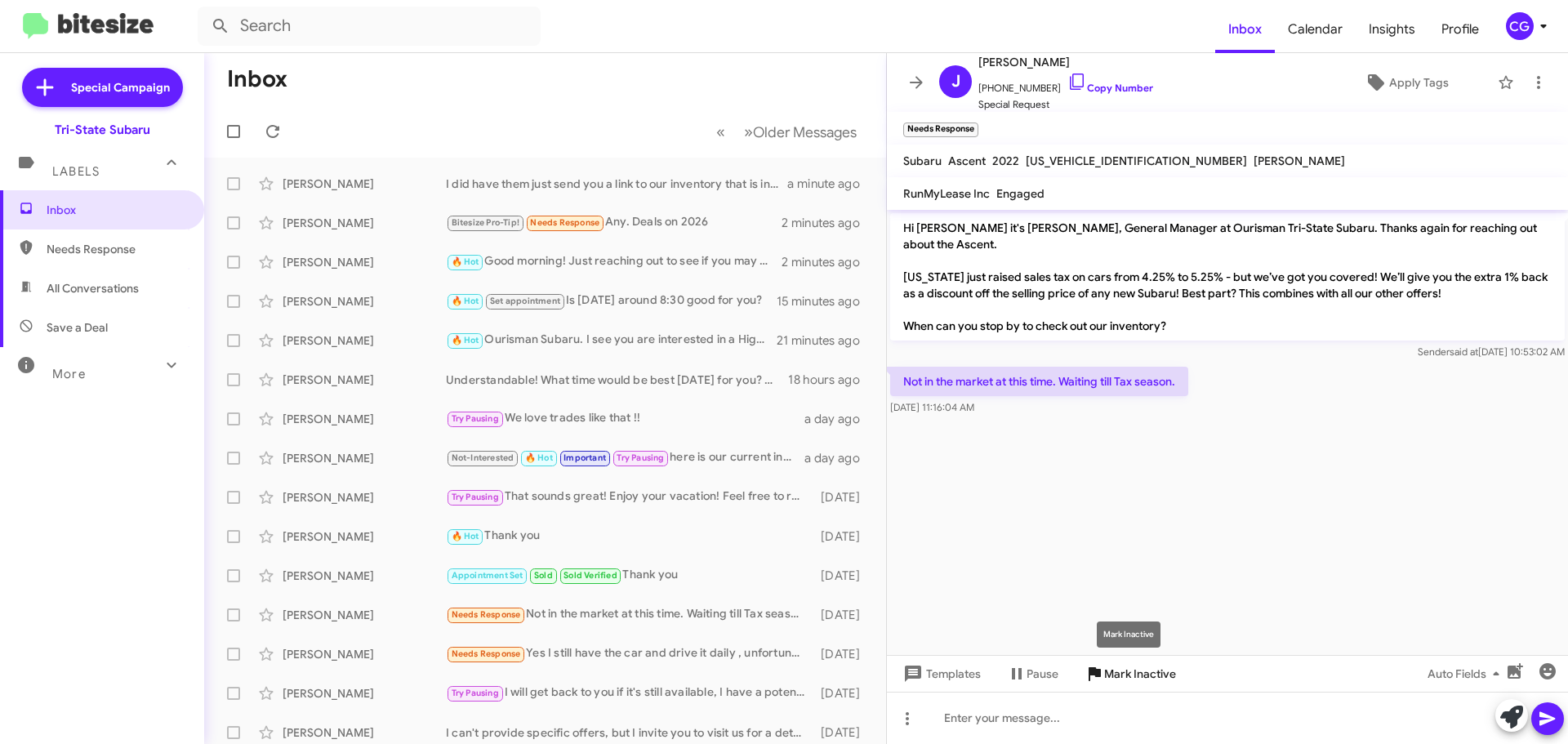
click at [1151, 680] on span "Mark Inactive" at bounding box center [1140, 674] width 72 height 30
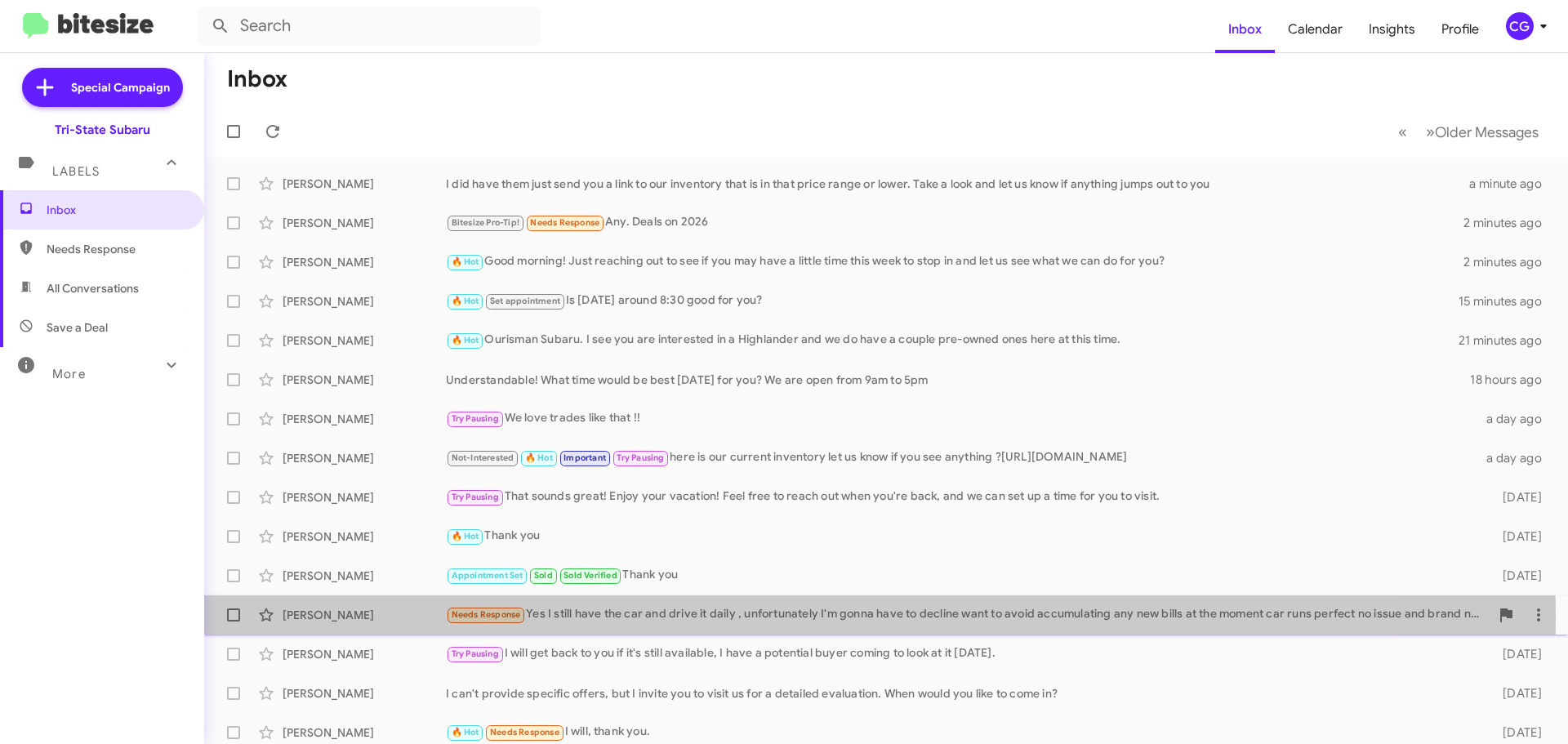
click at [646, 619] on div "Needs Response Yes I still have the car and drive it daily , unfortunately I'm …" at bounding box center [968, 614] width 1044 height 19
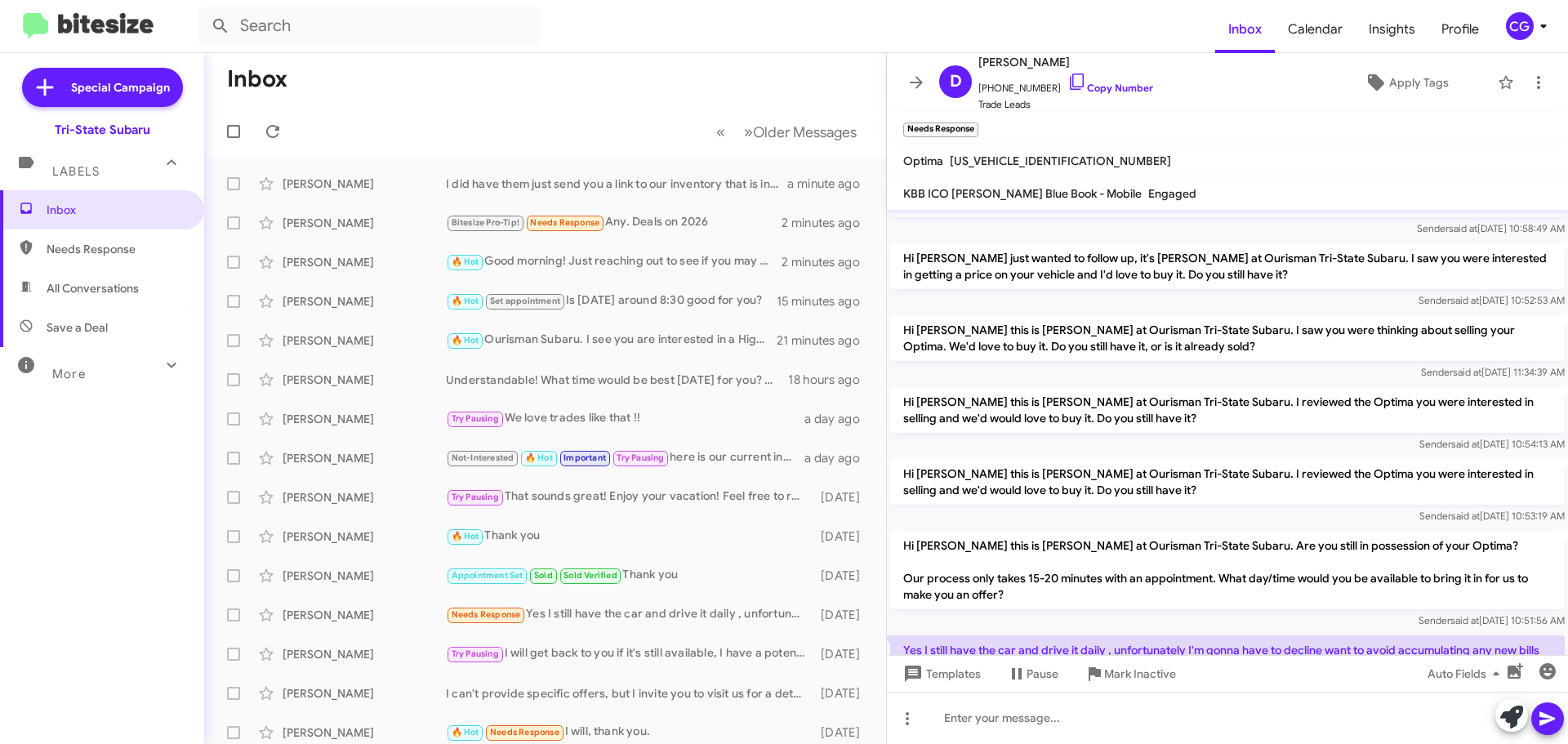
scroll to position [532, 0]
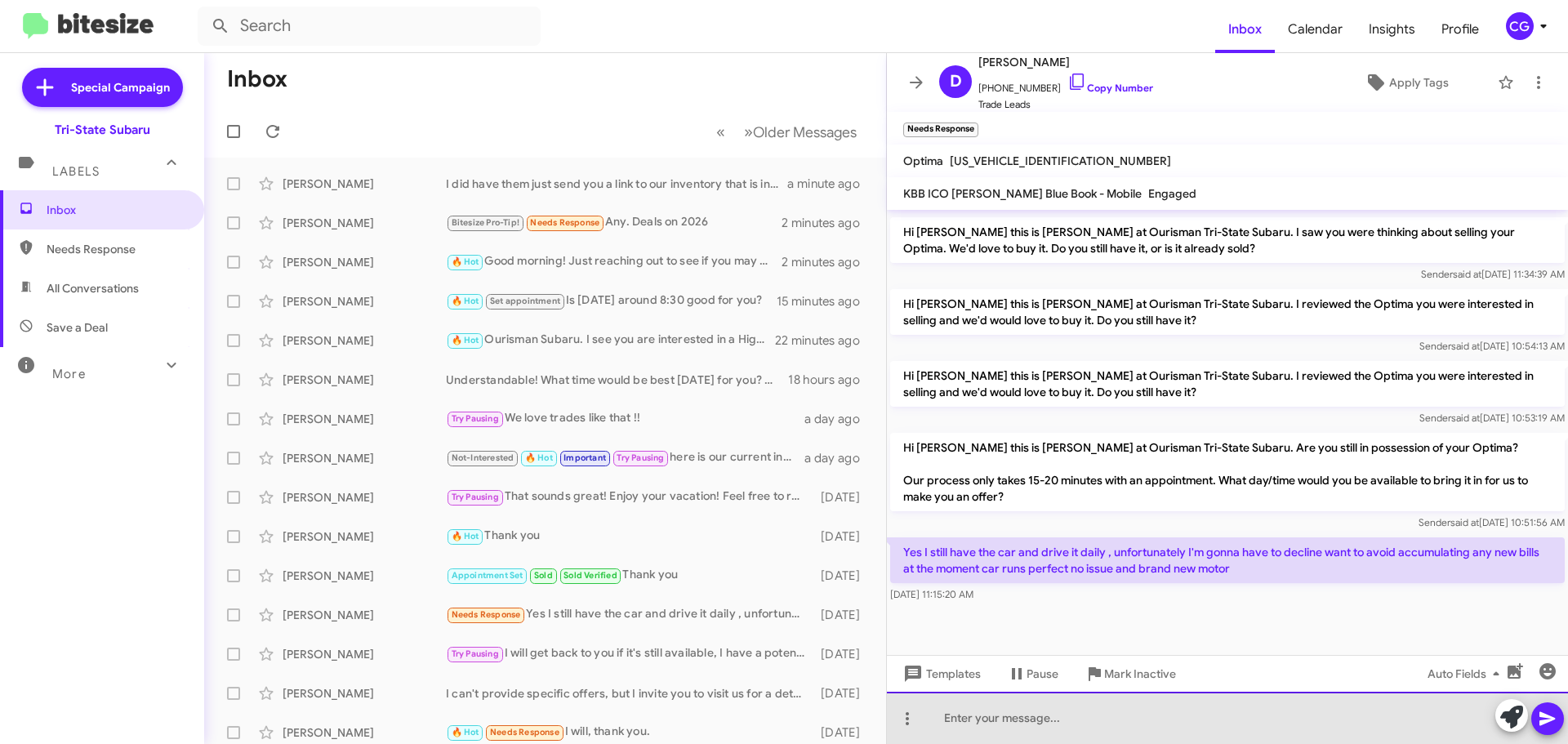
drag, startPoint x: 1061, startPoint y: 713, endPoint x: 1052, endPoint y: 705, distance: 12.0
click at [1059, 713] on div at bounding box center [1227, 718] width 681 height 53
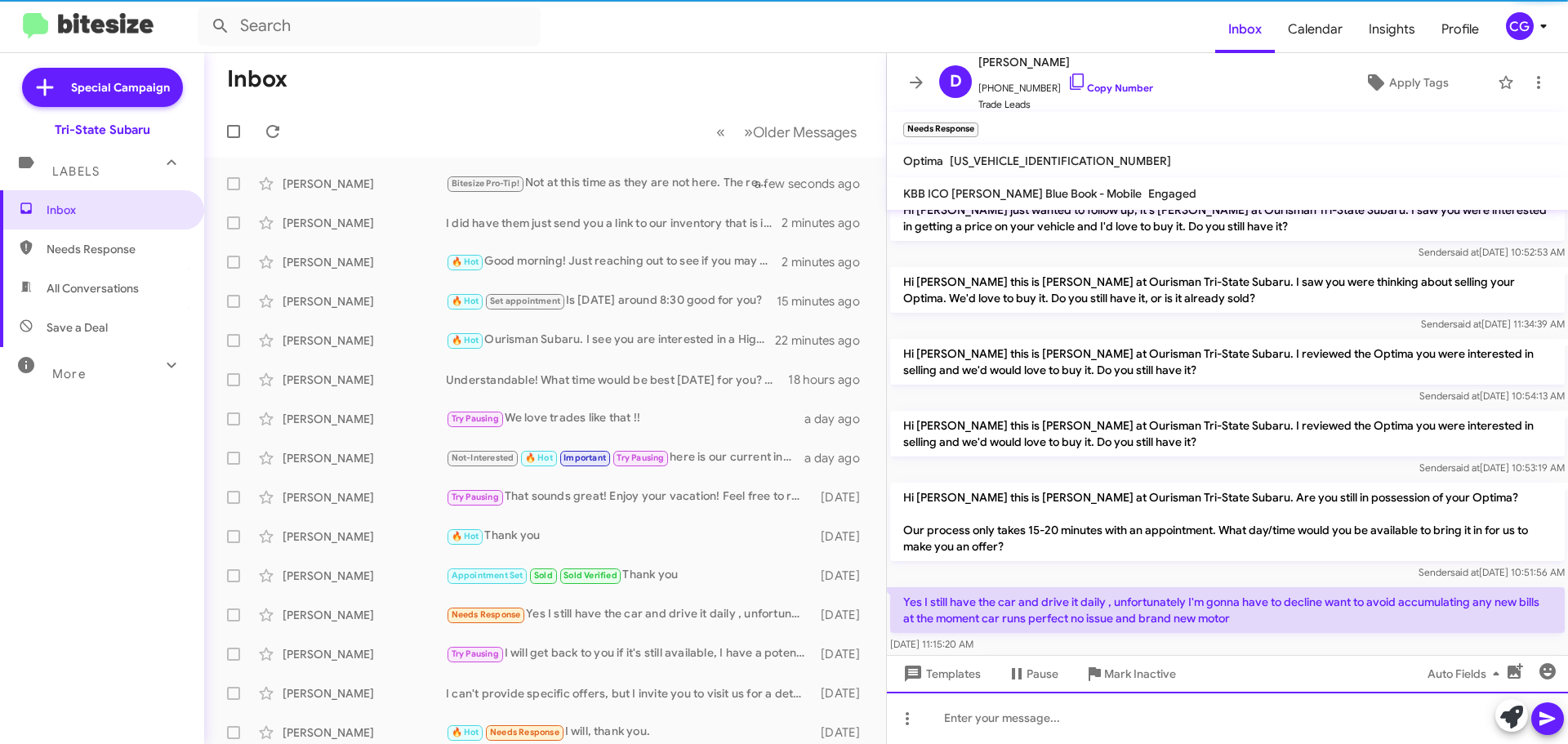
scroll to position [591, 0]
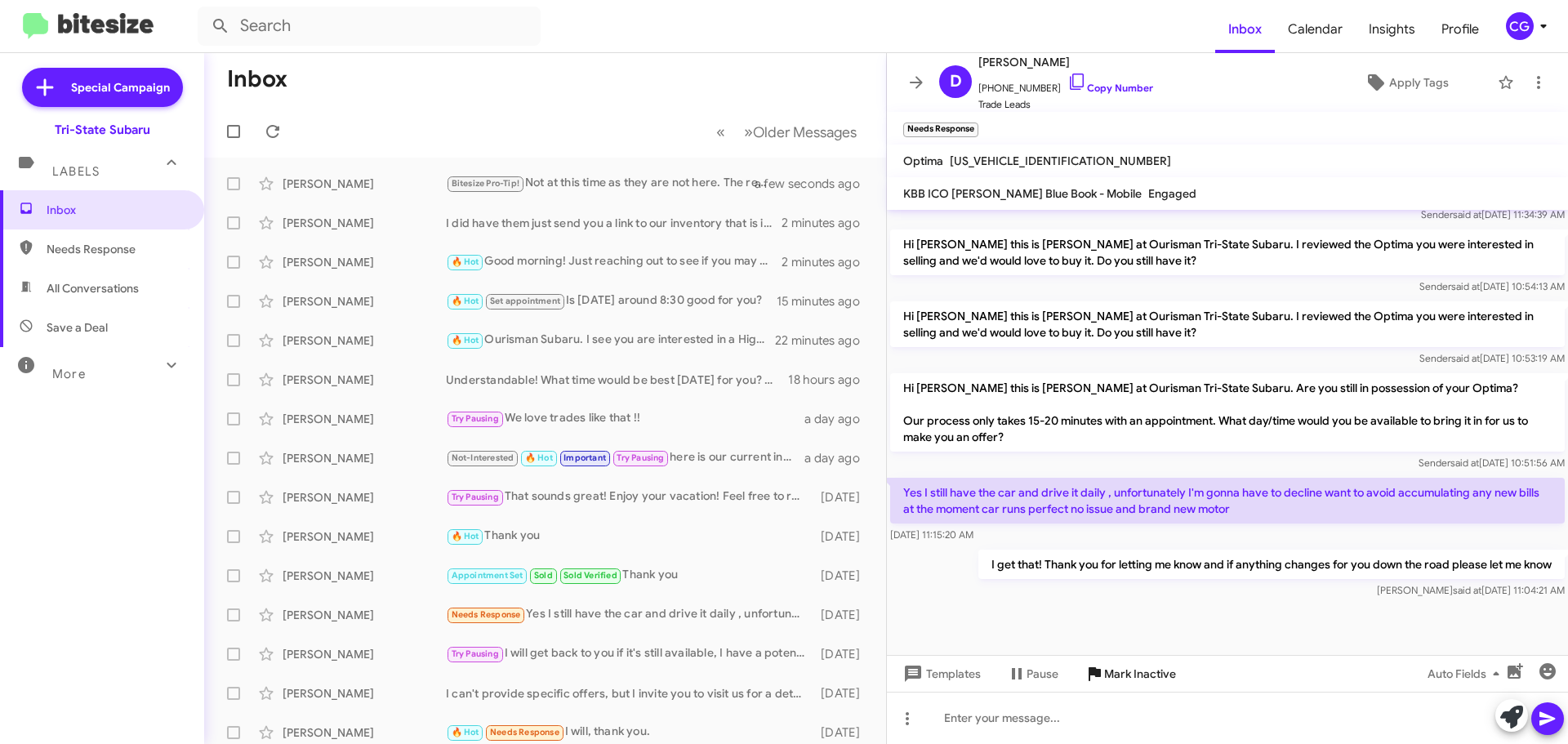
click at [1134, 672] on span "Mark Inactive" at bounding box center [1140, 674] width 72 height 30
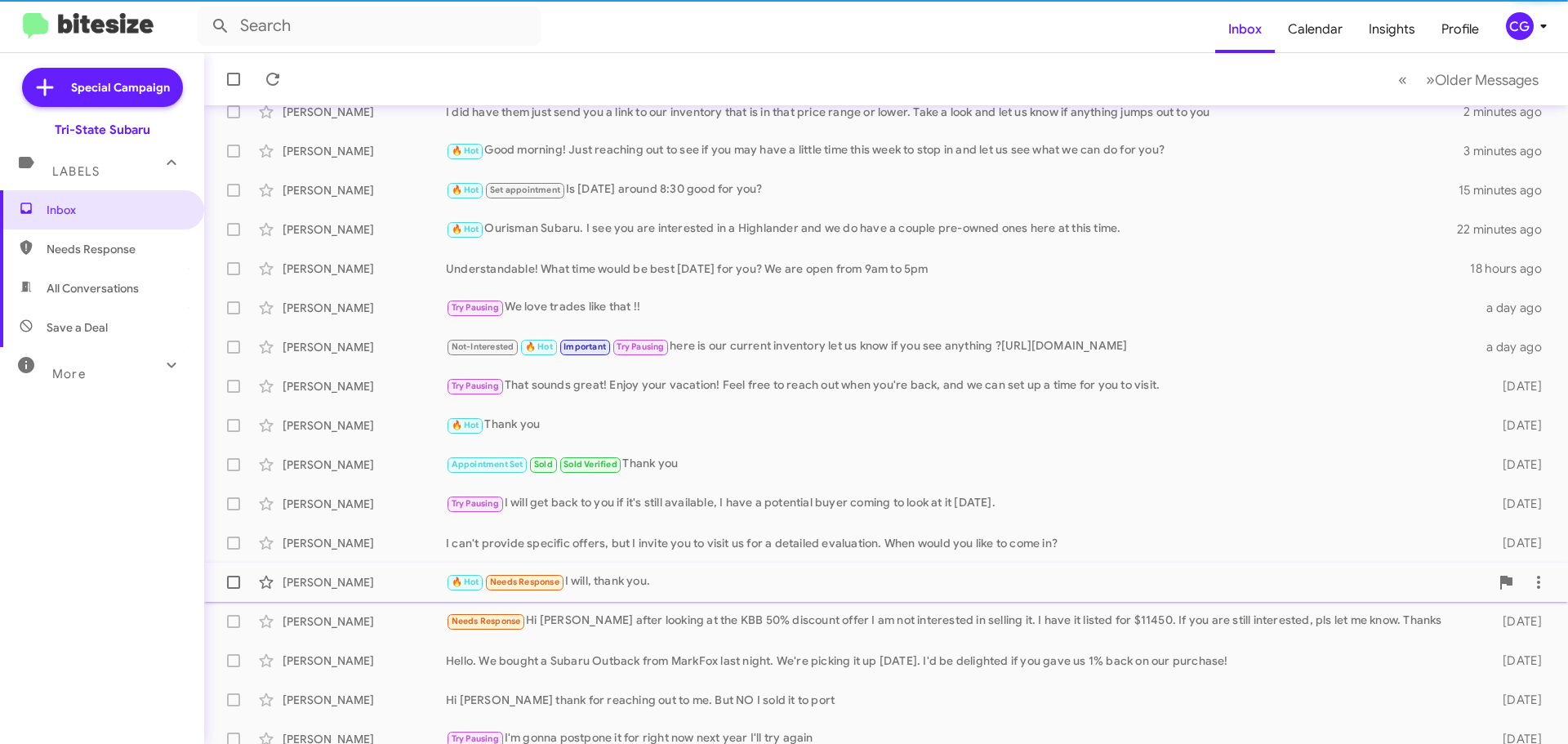
scroll to position [165, 0]
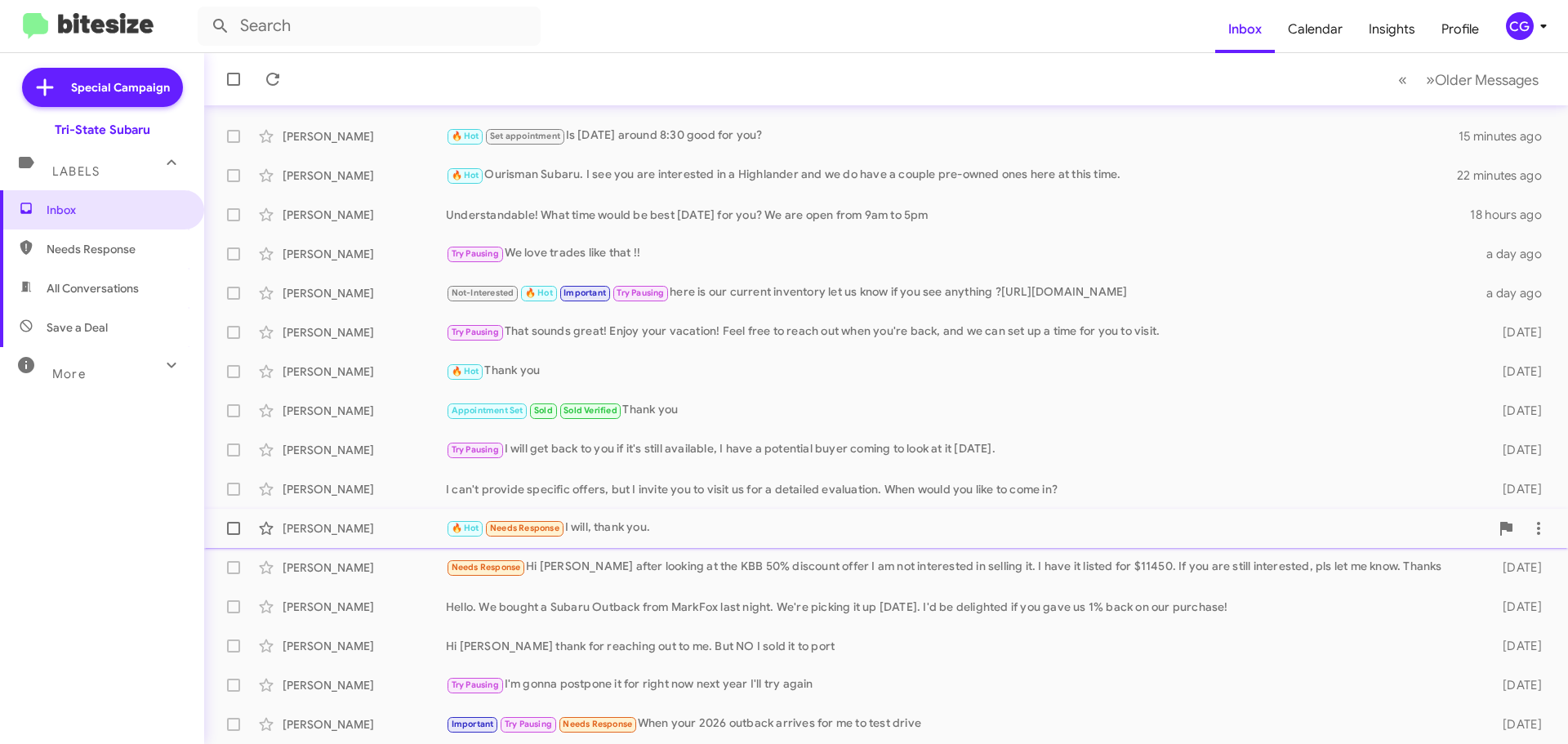
click at [648, 529] on div "🔥 Hot Needs Response I will, thank you." at bounding box center [968, 528] width 1044 height 19
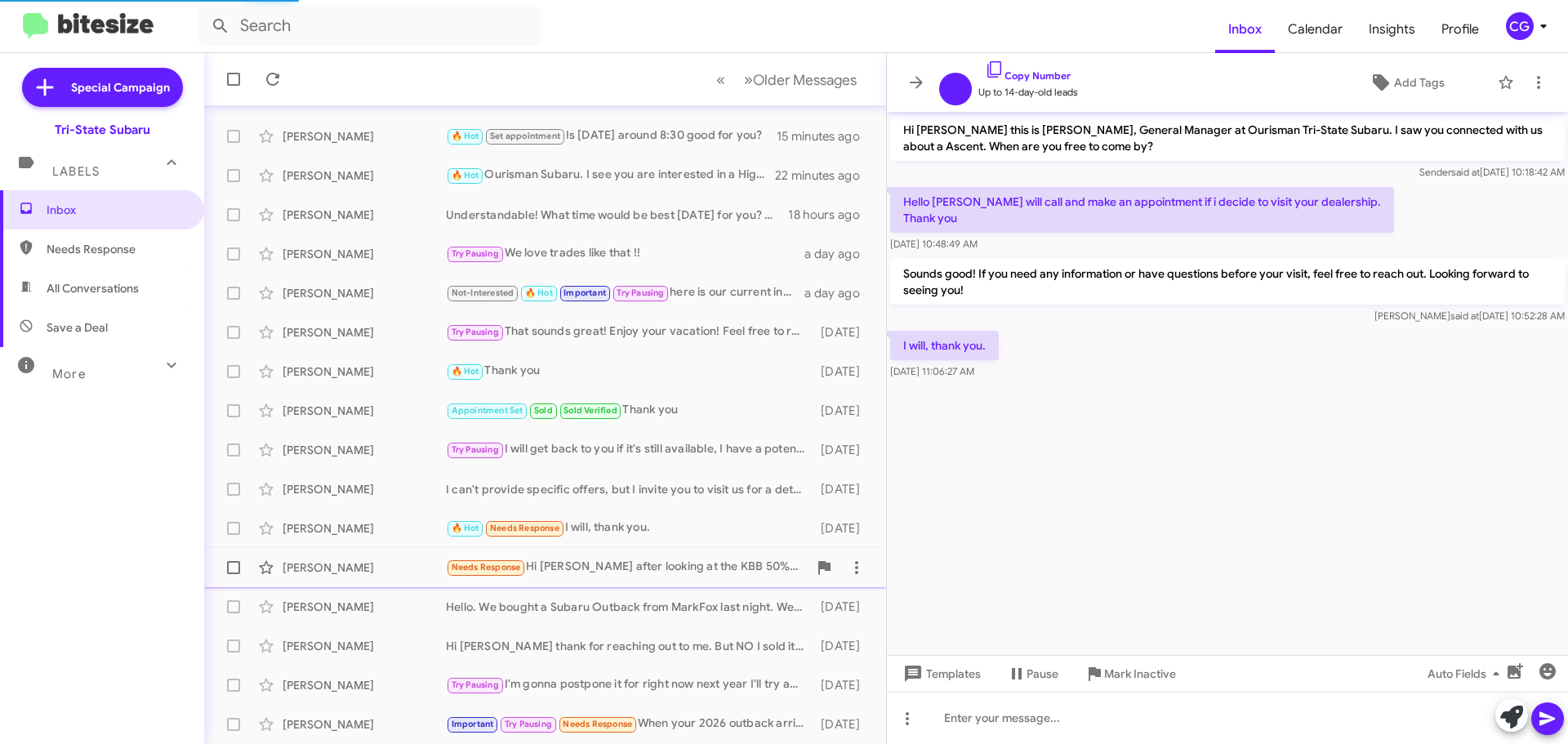
click at [652, 573] on div "Needs Response Hi Joe after looking at the KBB 50% discount offer I am not inte…" at bounding box center [627, 567] width 361 height 19
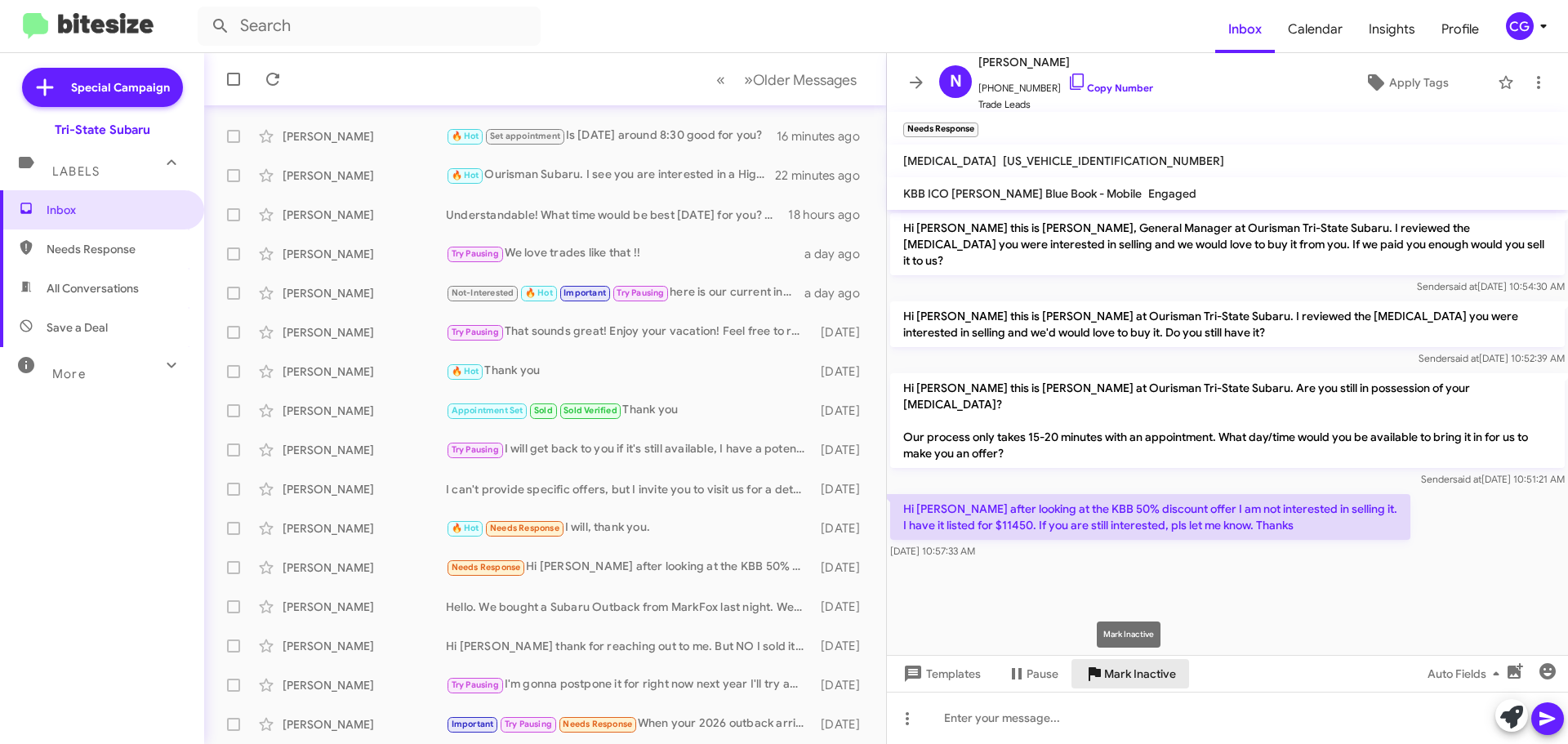
click at [1140, 678] on span "Mark Inactive" at bounding box center [1140, 674] width 72 height 30
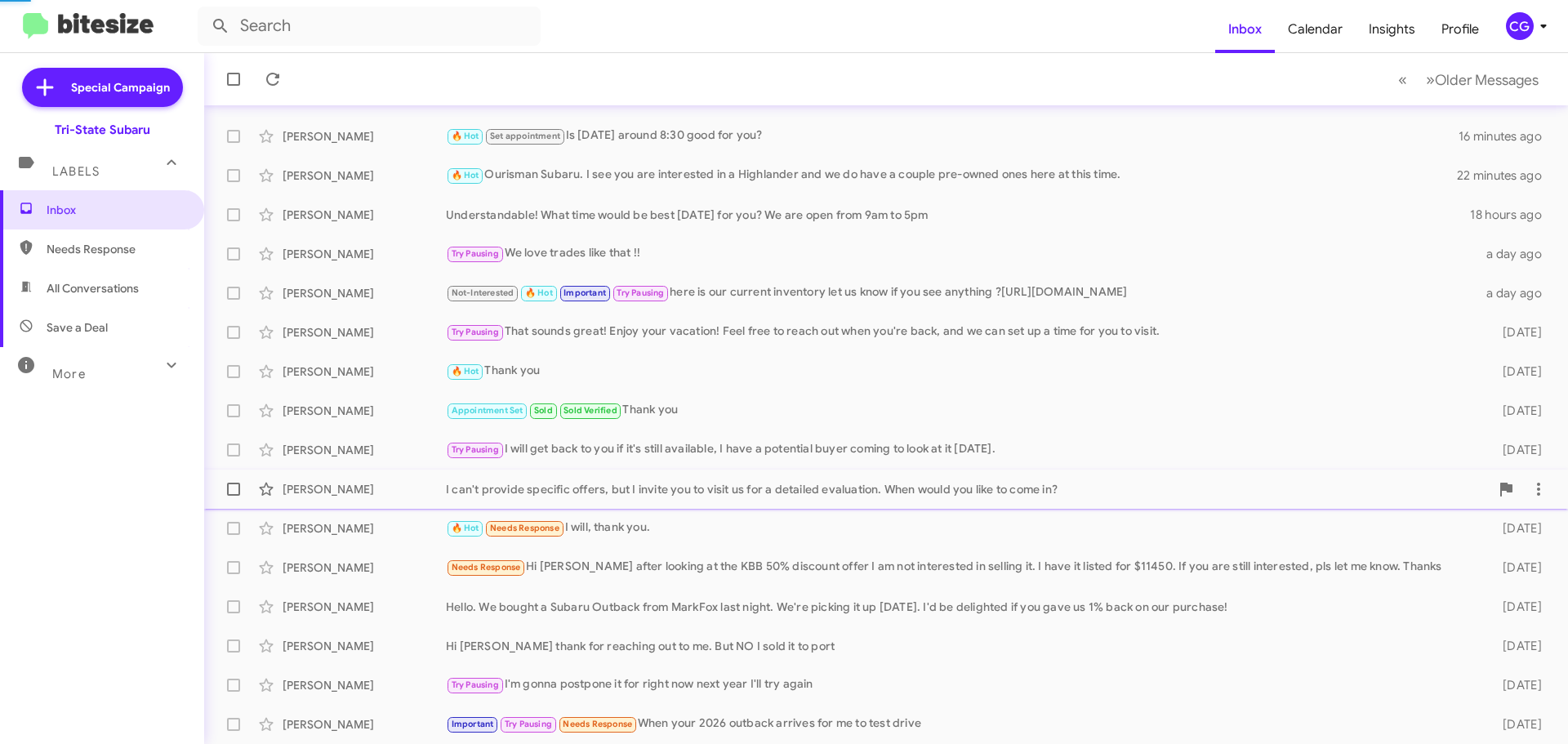
scroll to position [126, 0]
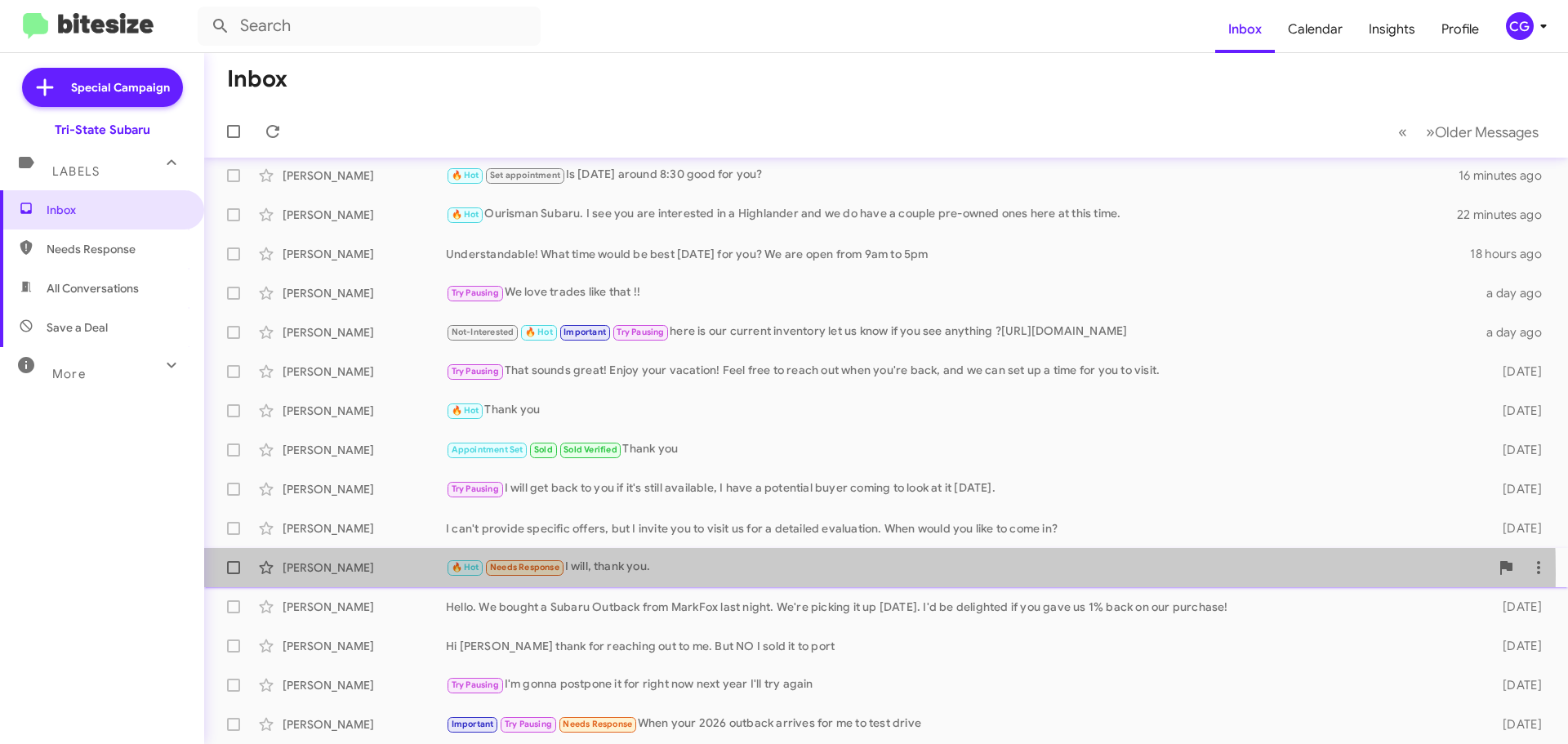
click at [678, 574] on div "🔥 Hot Needs Response I will, thank you." at bounding box center [968, 567] width 1044 height 19
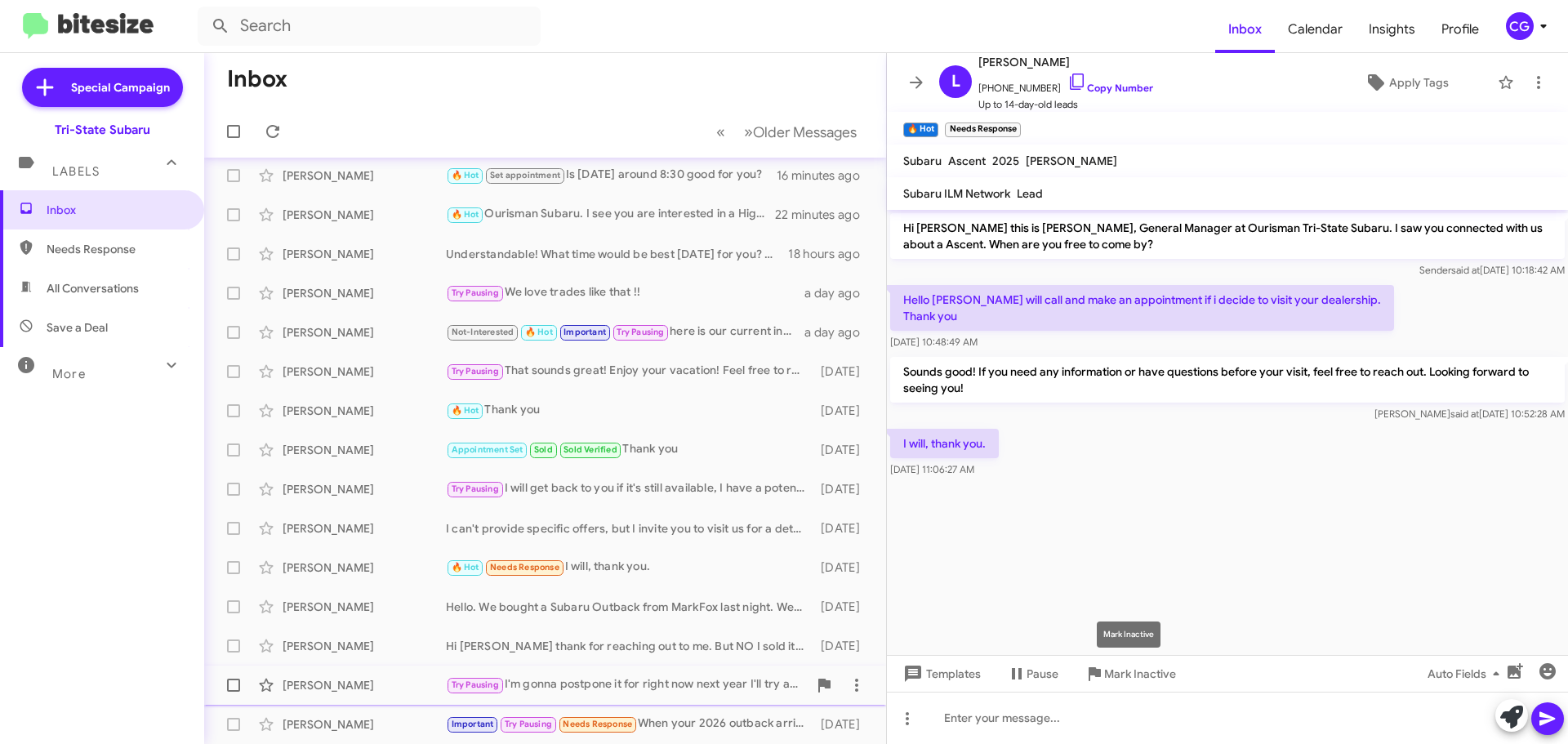
click at [1111, 679] on span "Mark Inactive" at bounding box center [1140, 674] width 72 height 30
